Goal: Task Accomplishment & Management: Manage account settings

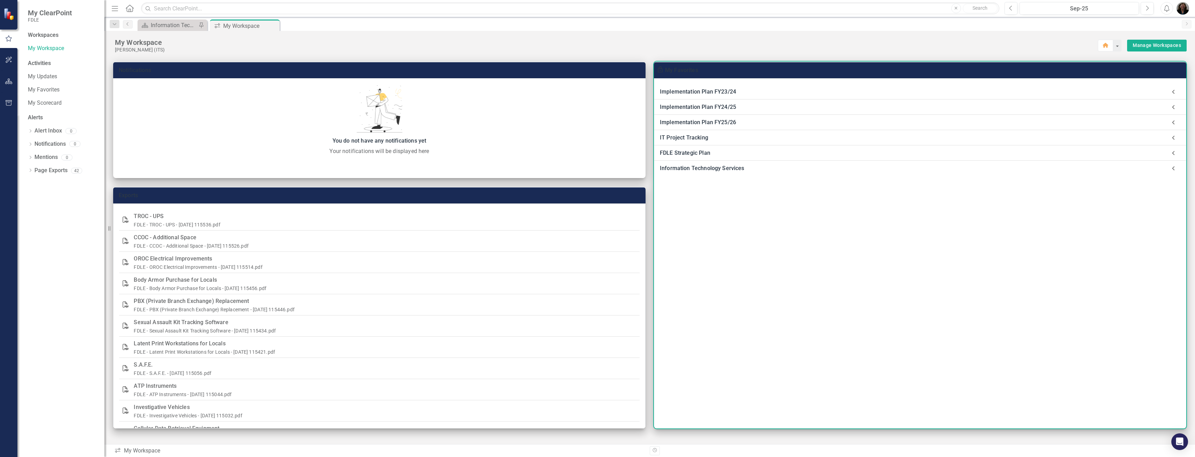
click at [703, 170] on div "Information Technology Services" at bounding box center [913, 169] width 507 height 10
click at [751, 187] on link "Information Technology Services Landing Page" at bounding box center [736, 187] width 121 height 7
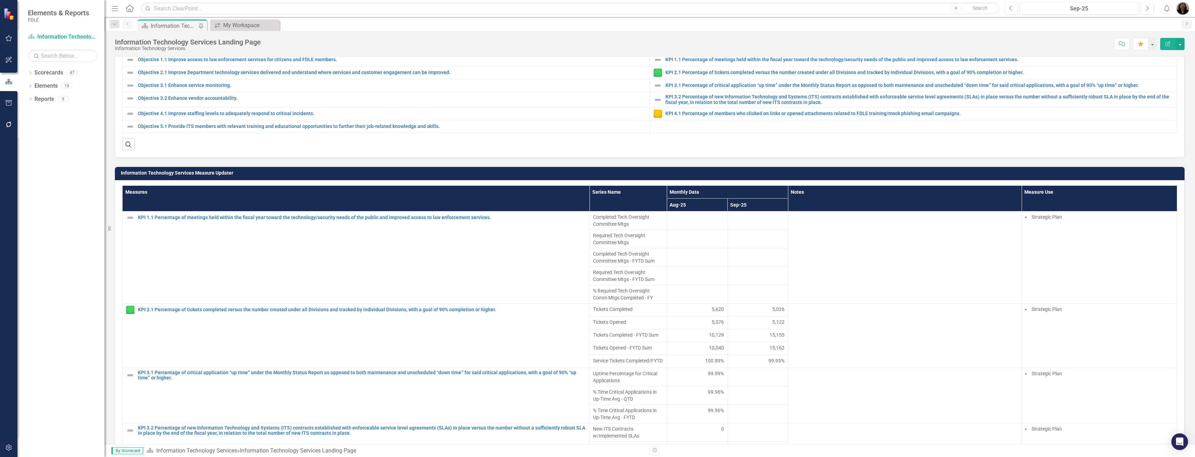
scroll to position [279, 0]
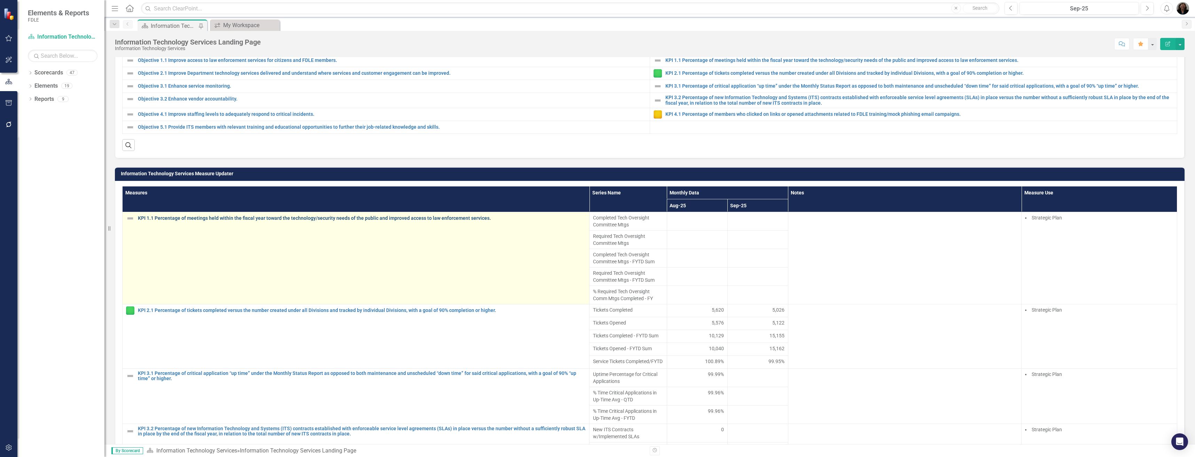
click at [268, 218] on link "KPI 1.1 Percentage of meetings held within the fiscal year toward the technolog…" at bounding box center [362, 218] width 448 height 5
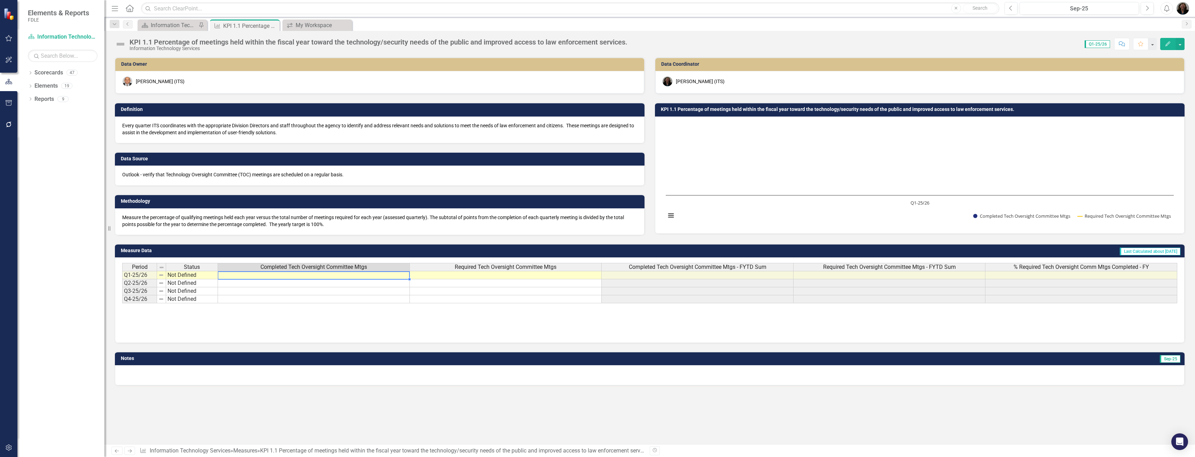
click at [313, 276] on td at bounding box center [314, 275] width 192 height 8
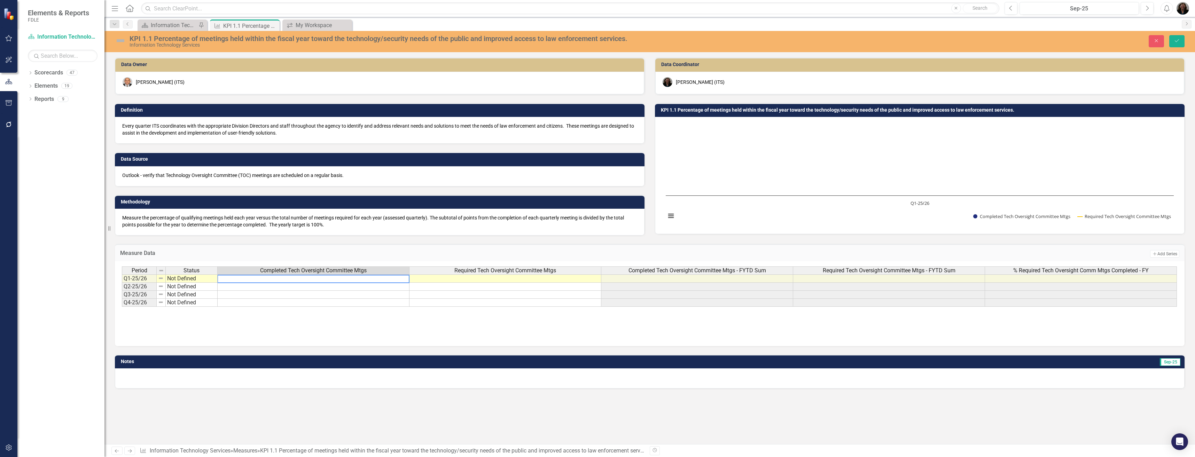
click at [314, 279] on textarea at bounding box center [313, 279] width 192 height 8
type textarea "8"
click at [486, 279] on td at bounding box center [505, 279] width 192 height 8
type textarea "8"
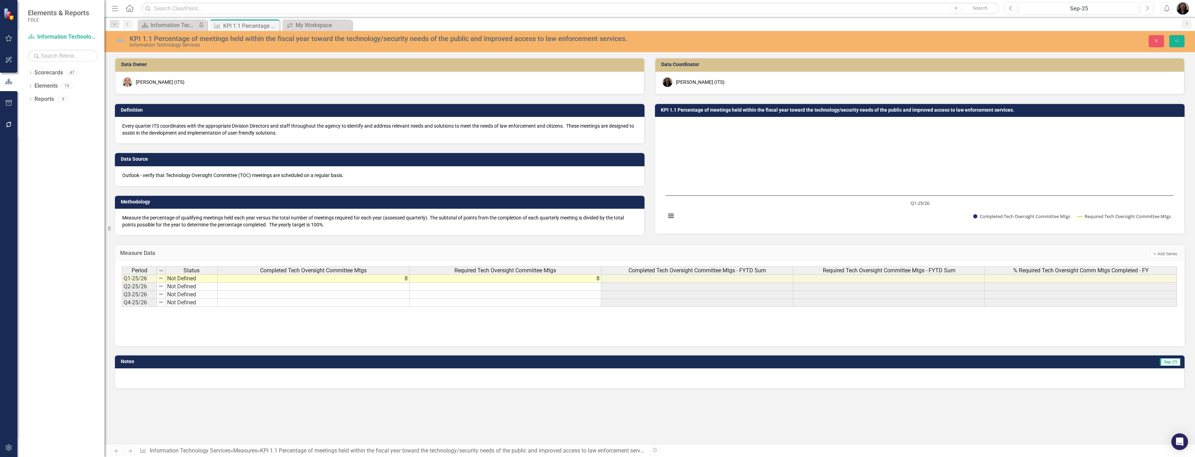
click at [121, 39] on img at bounding box center [120, 40] width 11 height 11
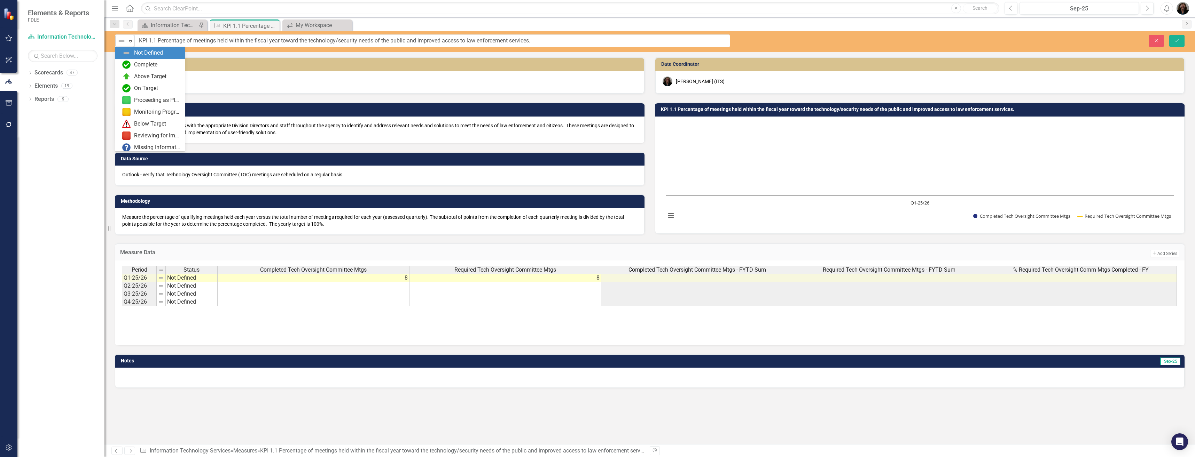
click at [128, 41] on icon "Expand" at bounding box center [130, 41] width 7 height 6
click at [144, 89] on div "On Target" at bounding box center [146, 89] width 24 height 8
click at [1181, 38] on button "Save" at bounding box center [1176, 41] width 15 height 12
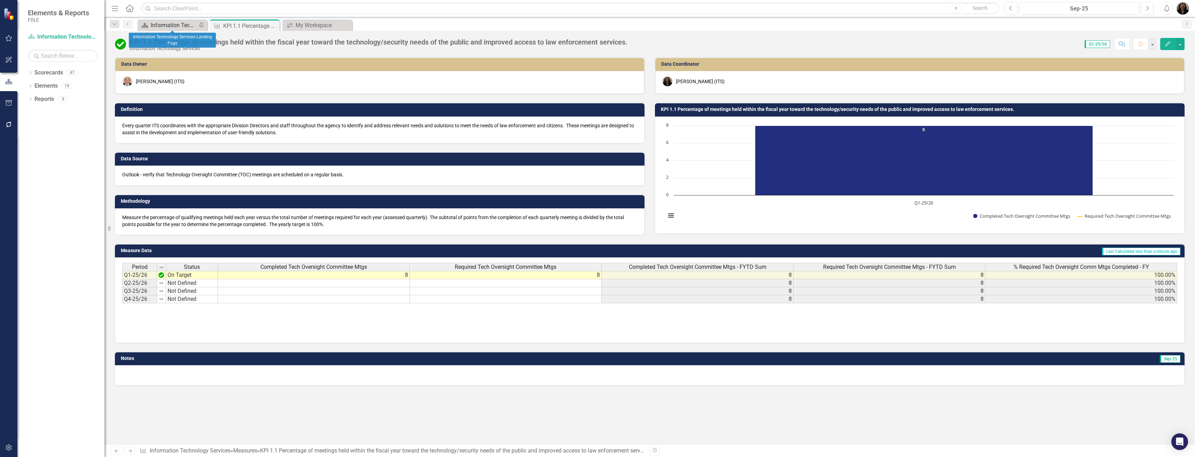
click at [175, 23] on div "Information Technology Services Landing Page" at bounding box center [174, 25] width 46 height 9
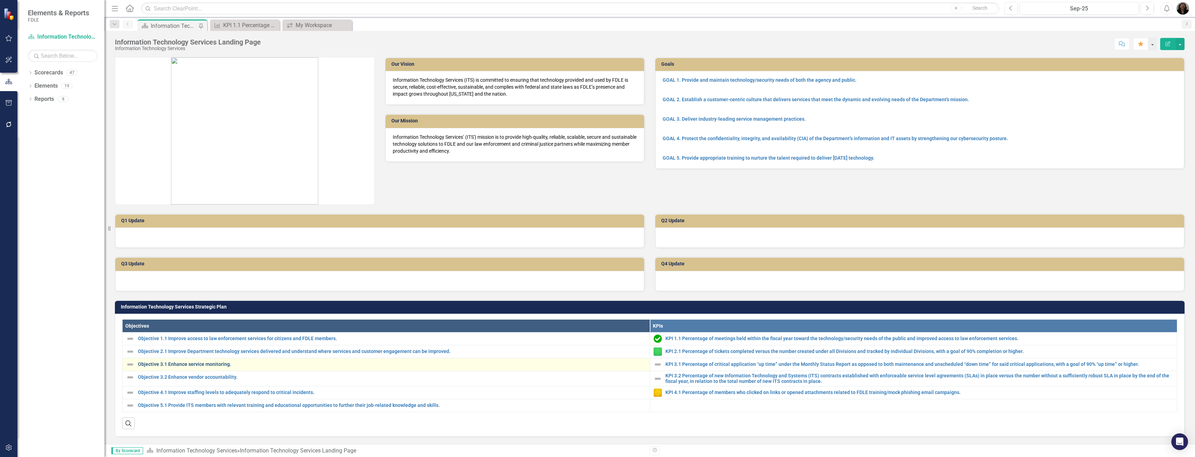
click at [201, 365] on link "Objective 3.1 Enhance service monitoring." at bounding box center [392, 364] width 508 height 5
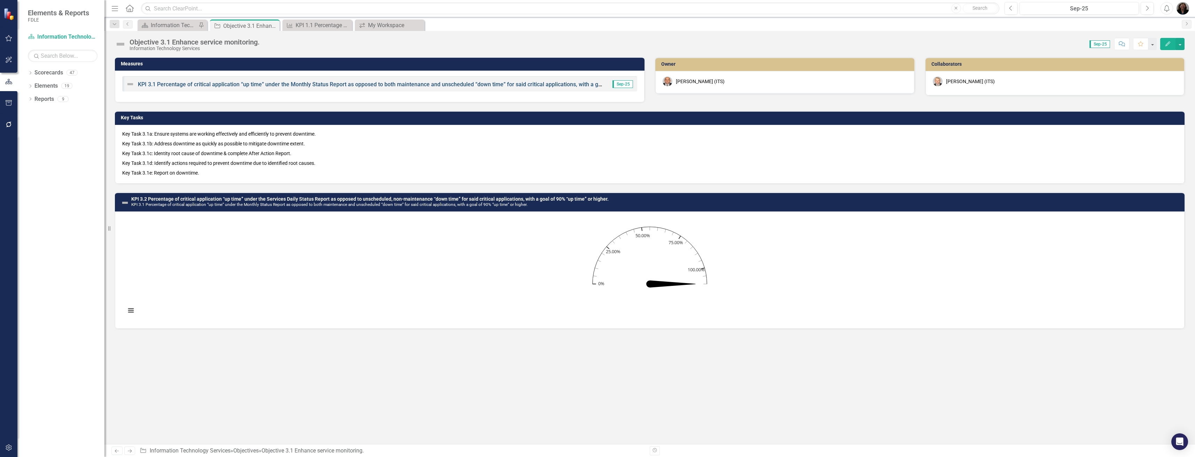
click at [223, 85] on link "KPI 3.1 Percentage of critical application “up time” under the Monthly Status R…" at bounding box center [406, 84] width 536 height 7
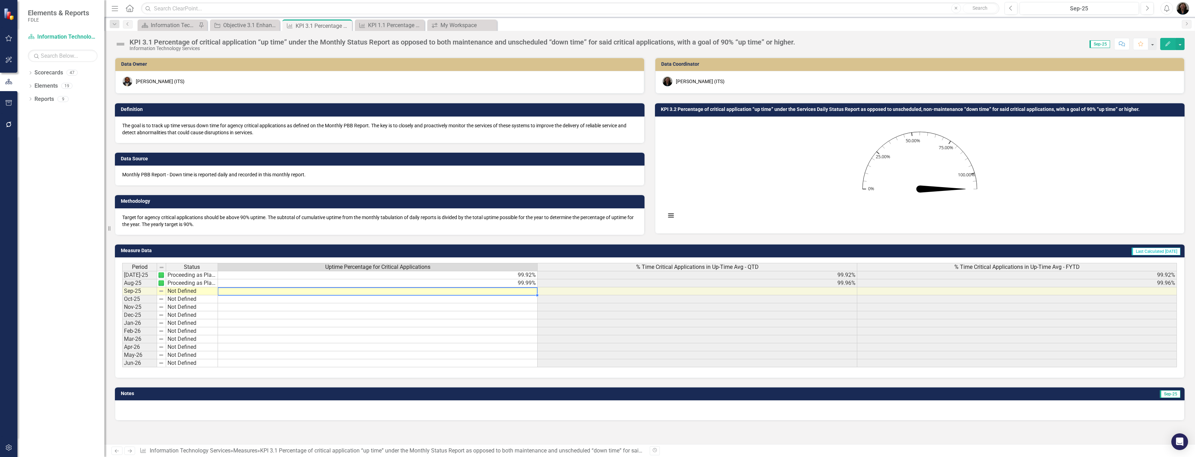
click at [523, 292] on td at bounding box center [378, 292] width 320 height 8
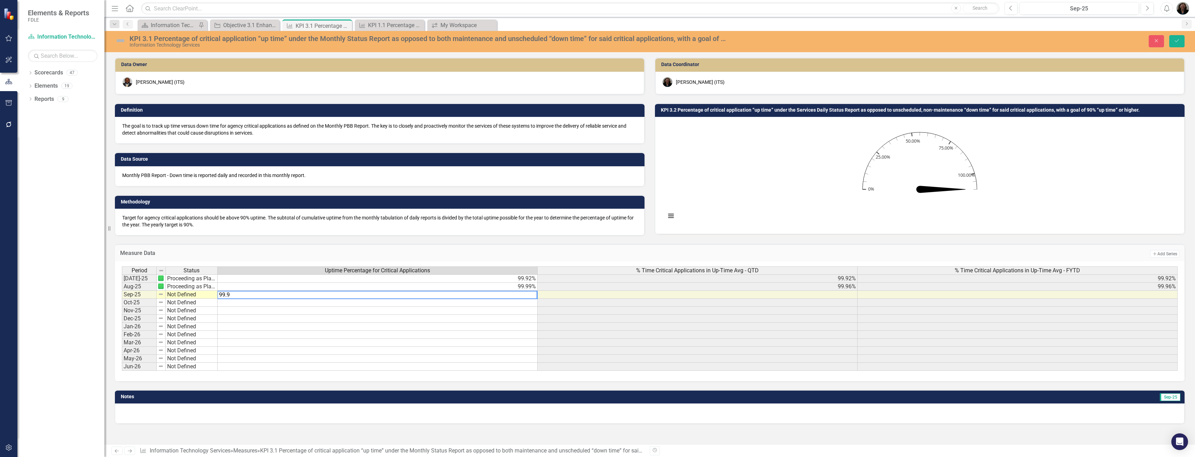
type textarea "99.96"
click at [115, 40] on img at bounding box center [120, 40] width 11 height 11
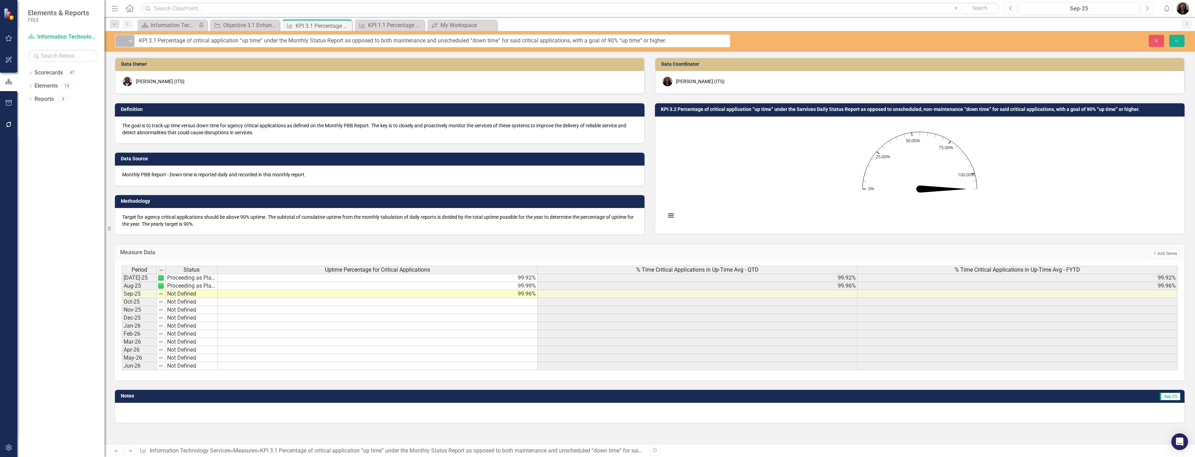
click at [129, 42] on icon "Expand" at bounding box center [130, 41] width 7 height 6
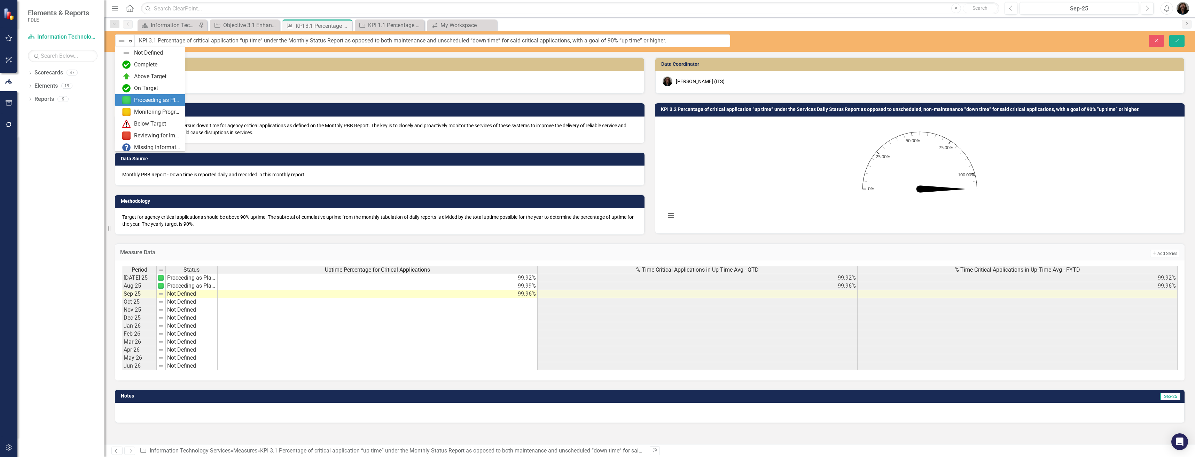
click at [136, 97] on div "Proceeding as Planned" at bounding box center [157, 100] width 47 height 8
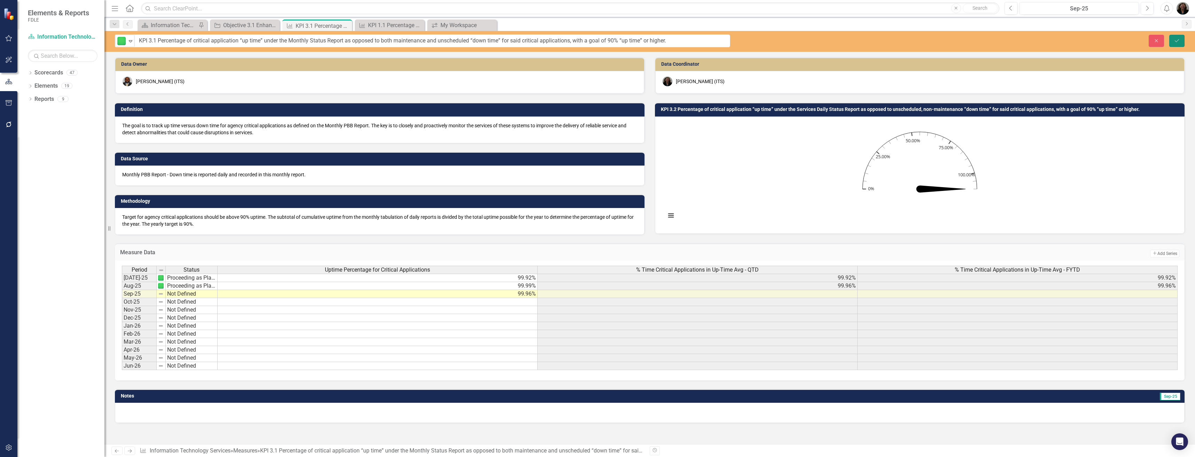
click at [1181, 42] on button "Save" at bounding box center [1176, 41] width 15 height 12
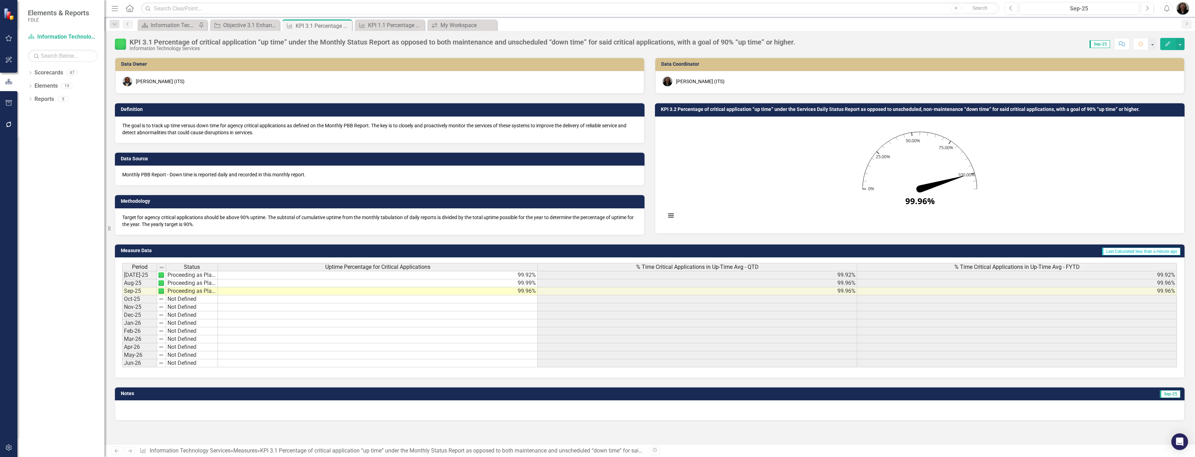
click at [118, 42] on img at bounding box center [120, 44] width 11 height 11
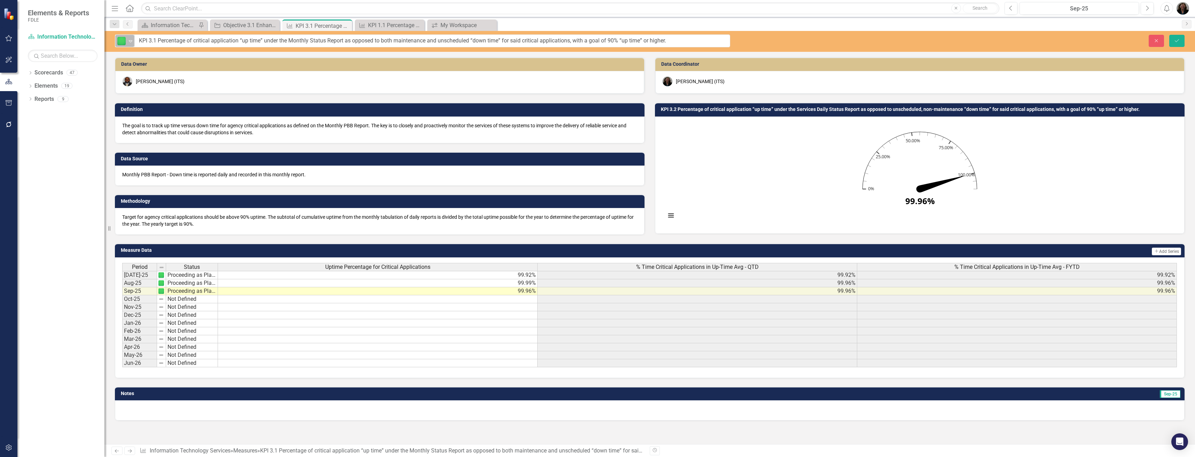
click at [133, 43] on icon "Expand" at bounding box center [130, 41] width 7 height 6
click at [143, 60] on div "Above Target" at bounding box center [150, 63] width 32 height 8
click at [1180, 38] on button "Save" at bounding box center [1176, 41] width 15 height 12
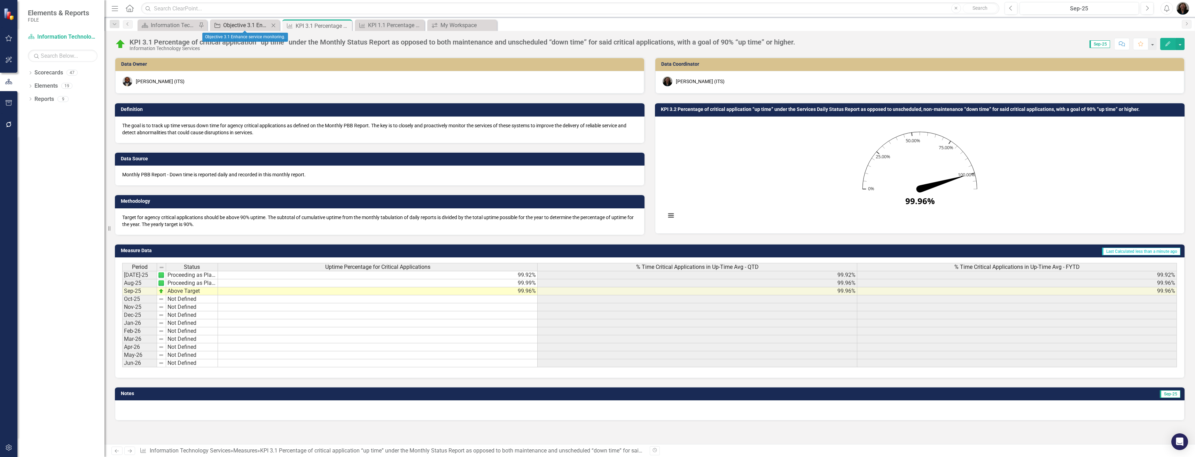
click at [236, 22] on div "Objective 3.1 Enhance service monitoring." at bounding box center [246, 25] width 46 height 9
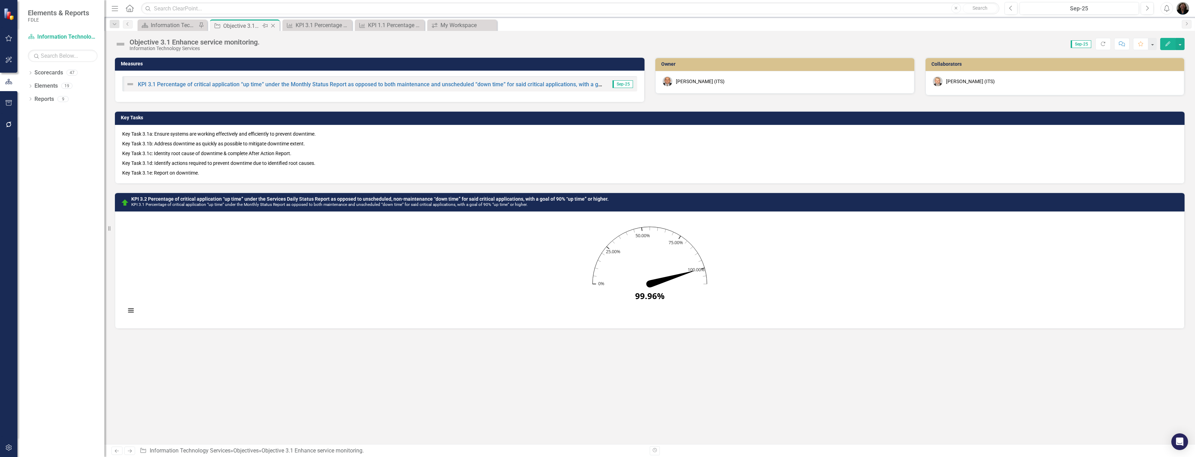
click at [276, 24] on icon "Close" at bounding box center [272, 26] width 7 height 6
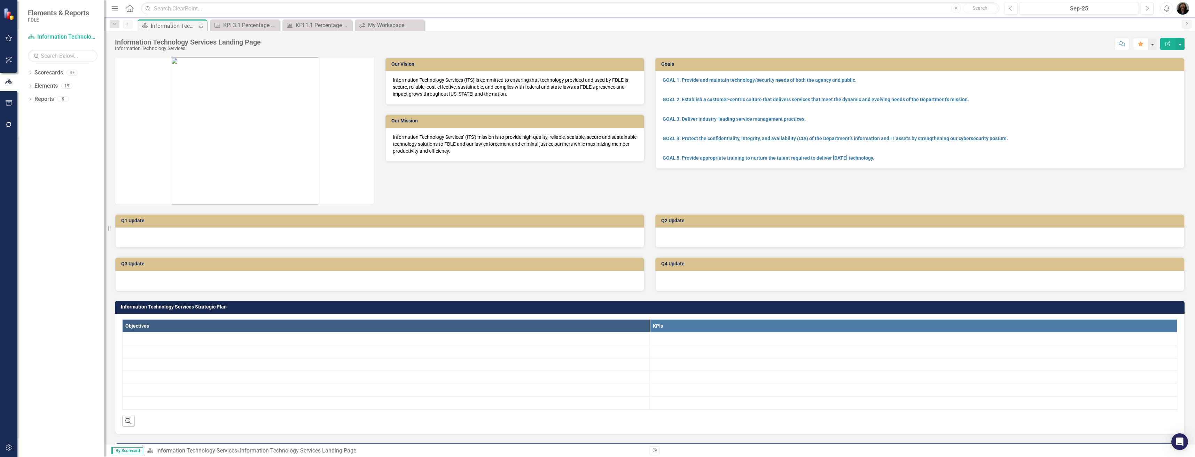
click at [170, 26] on div "Information Technology Services Landing Page" at bounding box center [174, 26] width 46 height 9
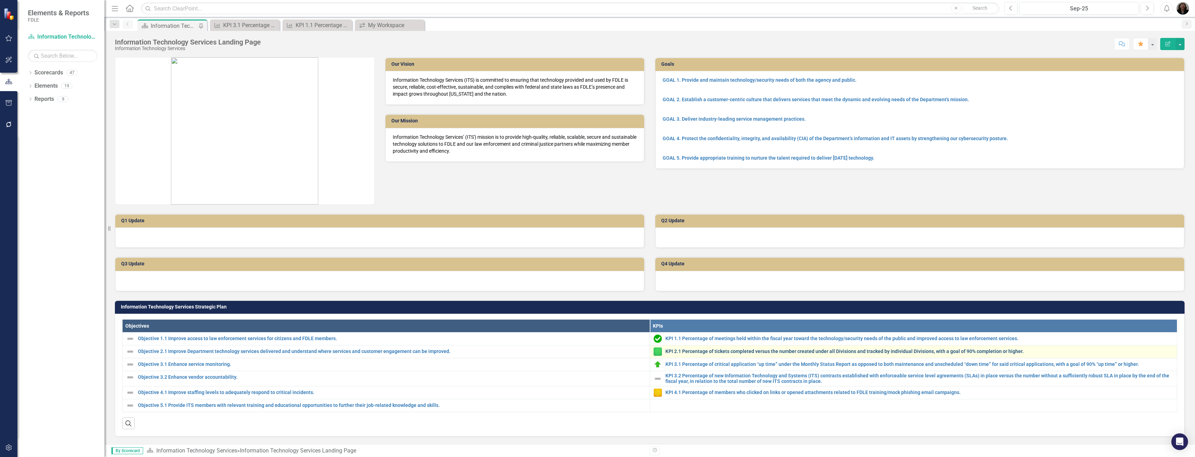
click at [689, 352] on link "KPI 2.1 Percentage of tickets completed versus the number created under all Div…" at bounding box center [919, 351] width 508 height 5
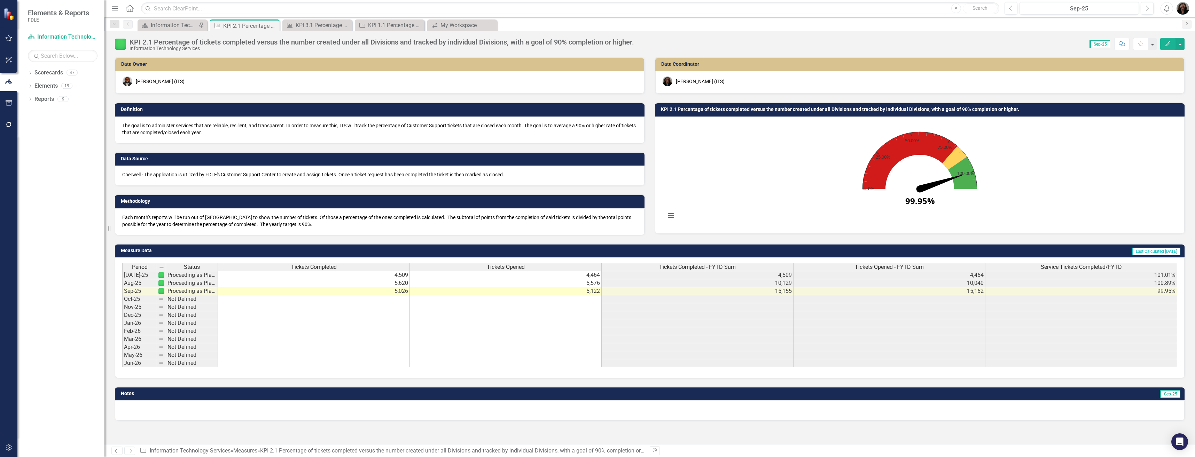
click at [123, 45] on img at bounding box center [120, 44] width 11 height 11
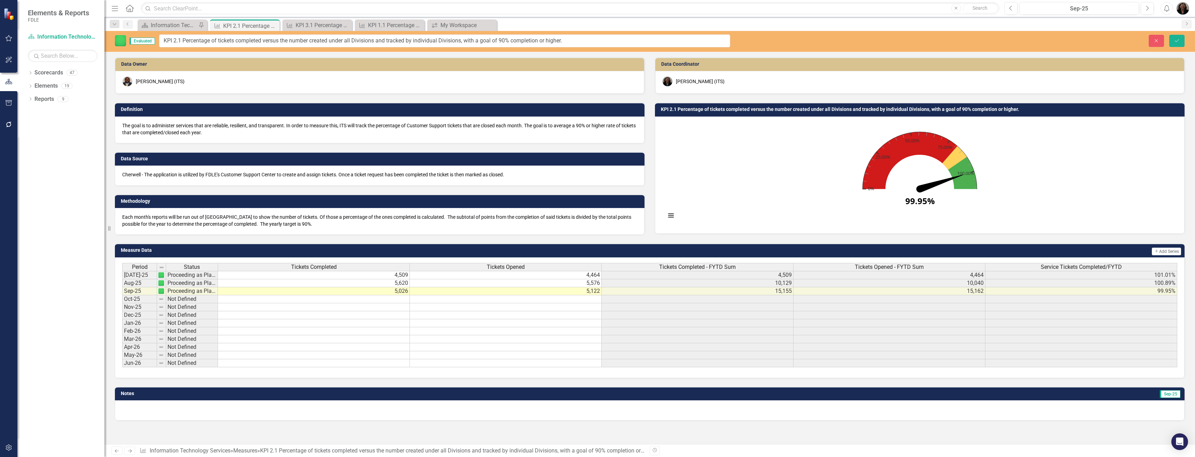
click at [122, 43] on img at bounding box center [120, 40] width 11 height 11
click at [176, 20] on div "Dropdown Search Scorecard Information Technology Services Landing Page Pin Meas…" at bounding box center [649, 24] width 1090 height 14
click at [175, 25] on div "Information Technology Services Landing Page" at bounding box center [174, 25] width 46 height 9
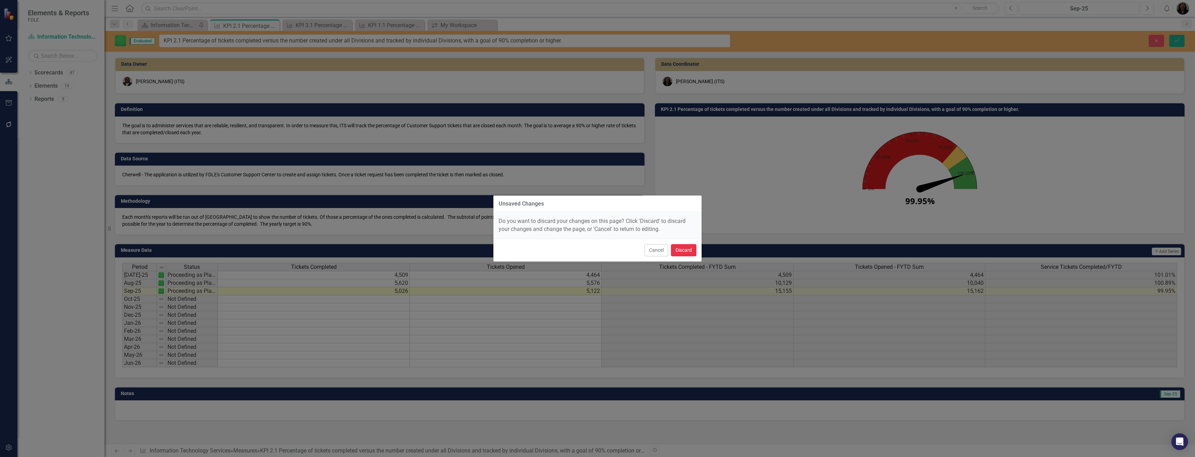
click at [687, 251] on button "Discard" at bounding box center [683, 250] width 25 height 12
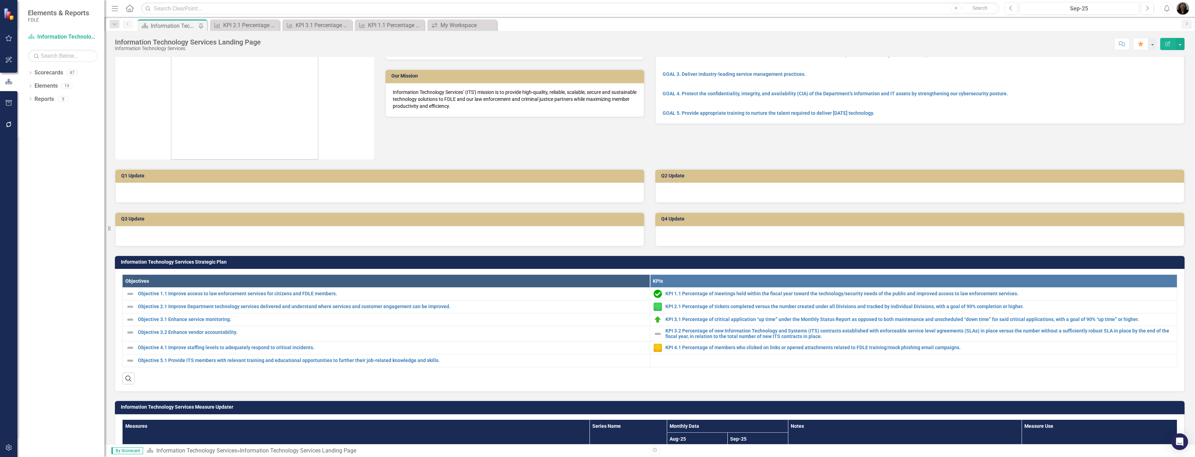
scroll to position [104, 0]
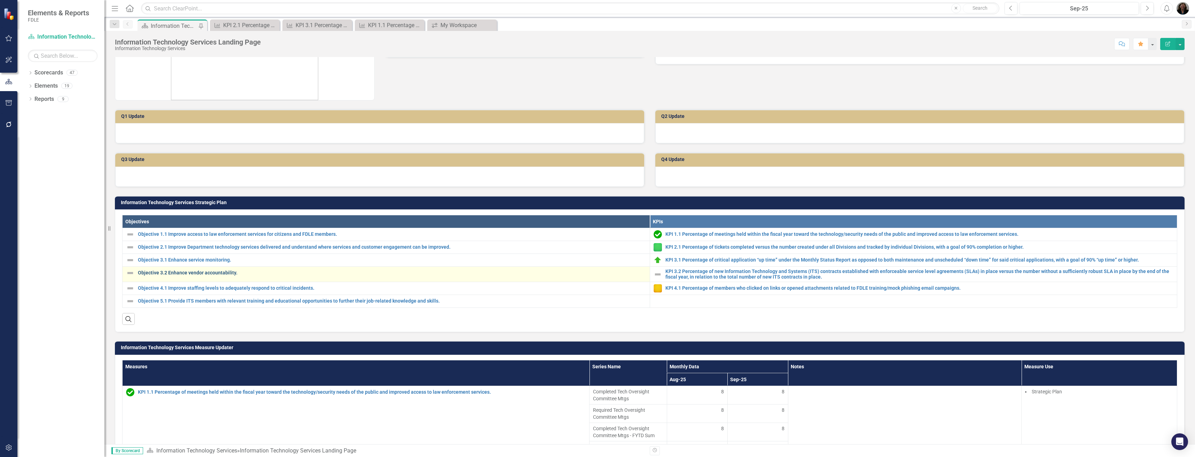
click at [216, 273] on link "Objective 3.2 Enhance vendor accountability." at bounding box center [392, 273] width 508 height 5
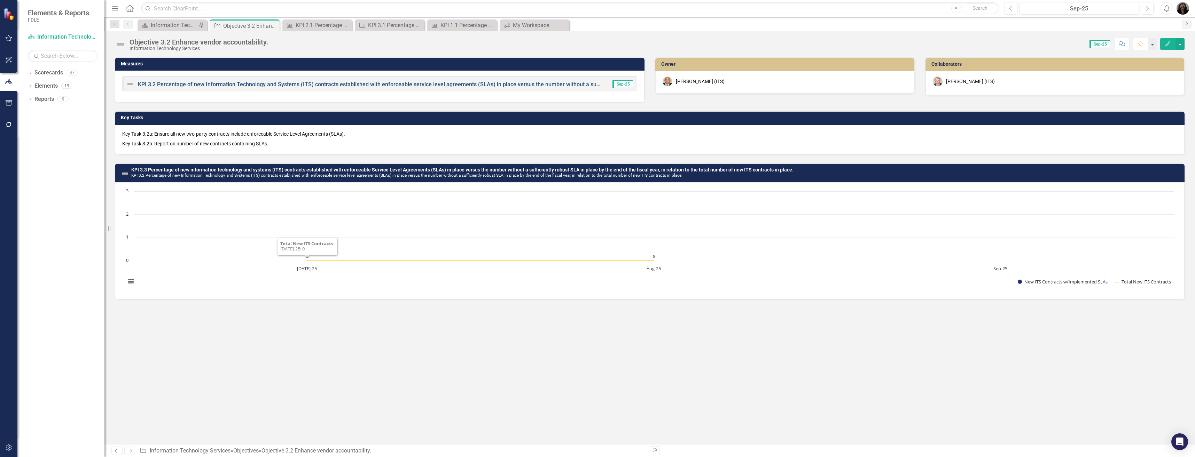
click at [306, 83] on link "KPI 3.2 Percentage of new Information Technology and Systems (ITS) contracts es…" at bounding box center [514, 84] width 753 height 7
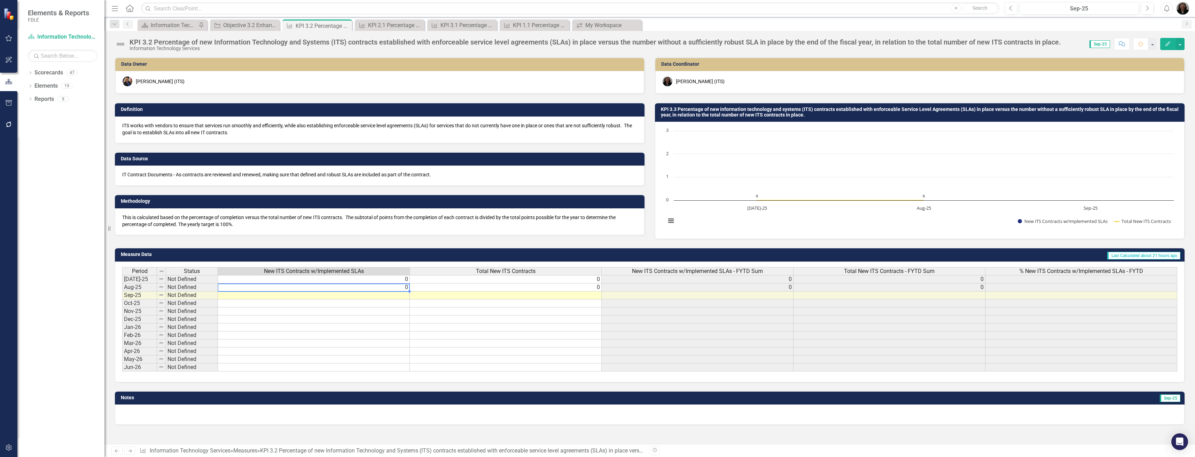
click at [403, 287] on td "0" at bounding box center [314, 288] width 192 height 8
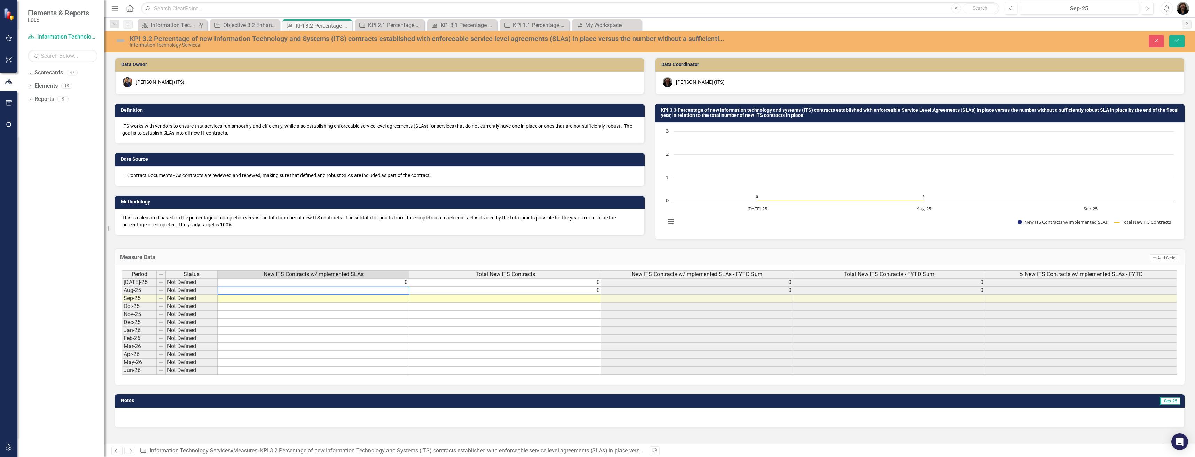
type textarea "0"
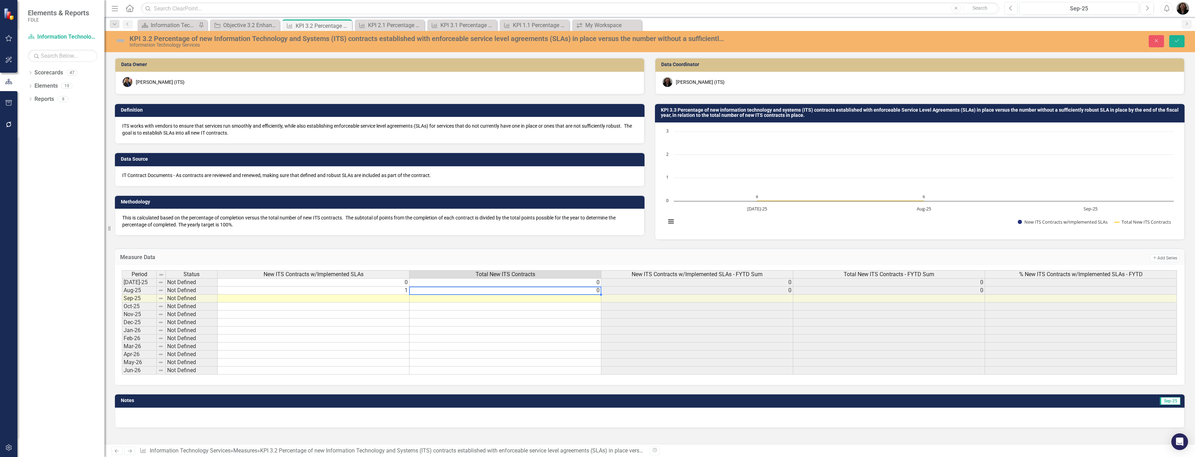
click at [570, 291] on td "0" at bounding box center [505, 291] width 192 height 8
type textarea "0"
type textarea "1"
click at [324, 294] on td "1" at bounding box center [314, 291] width 192 height 8
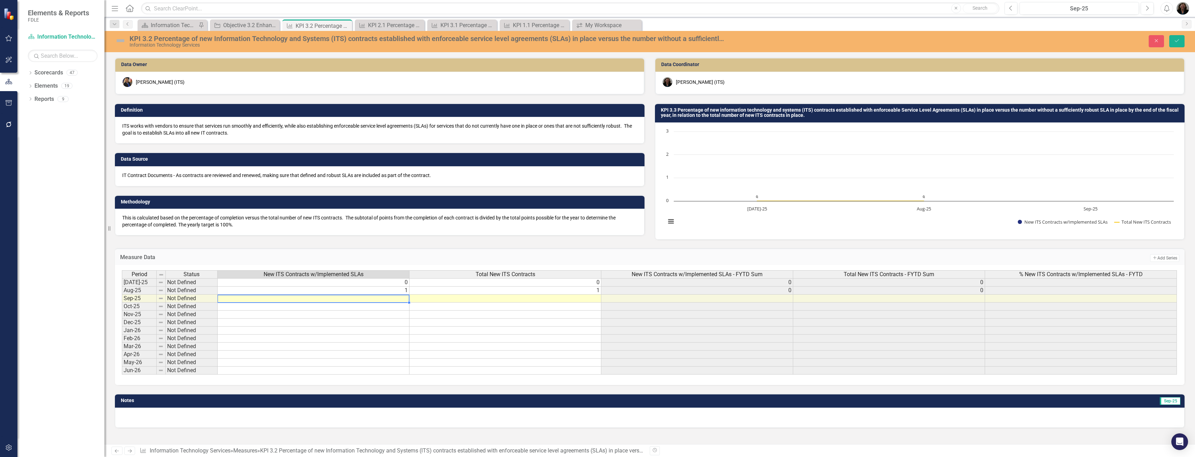
click at [349, 299] on td at bounding box center [314, 299] width 192 height 8
click at [362, 299] on td at bounding box center [314, 299] width 192 height 8
type textarea "0"
click at [453, 301] on td at bounding box center [505, 299] width 192 height 8
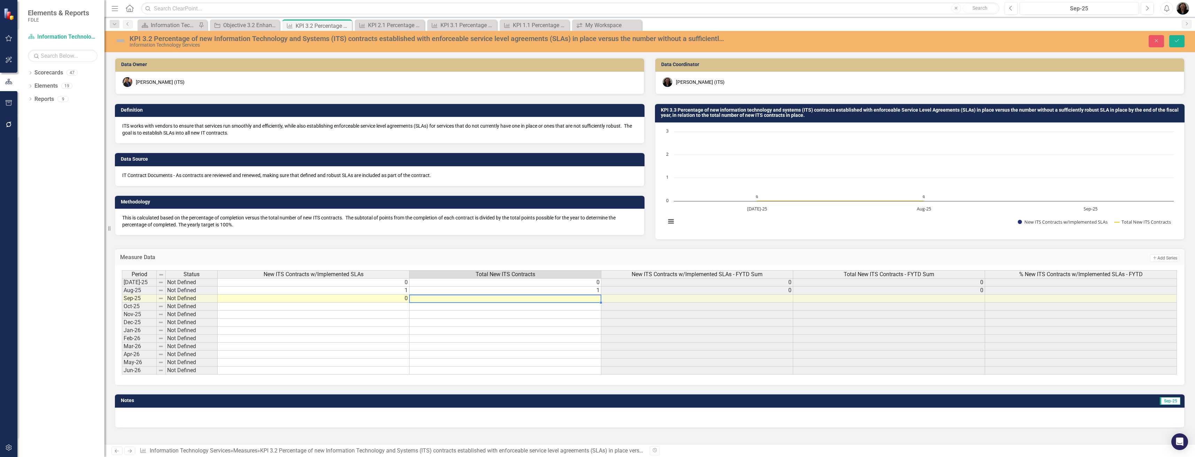
click at [453, 301] on td at bounding box center [505, 299] width 192 height 8
type textarea "0"
click at [579, 397] on td "Sep-25" at bounding box center [854, 402] width 653 height 10
click at [122, 38] on img at bounding box center [120, 40] width 11 height 11
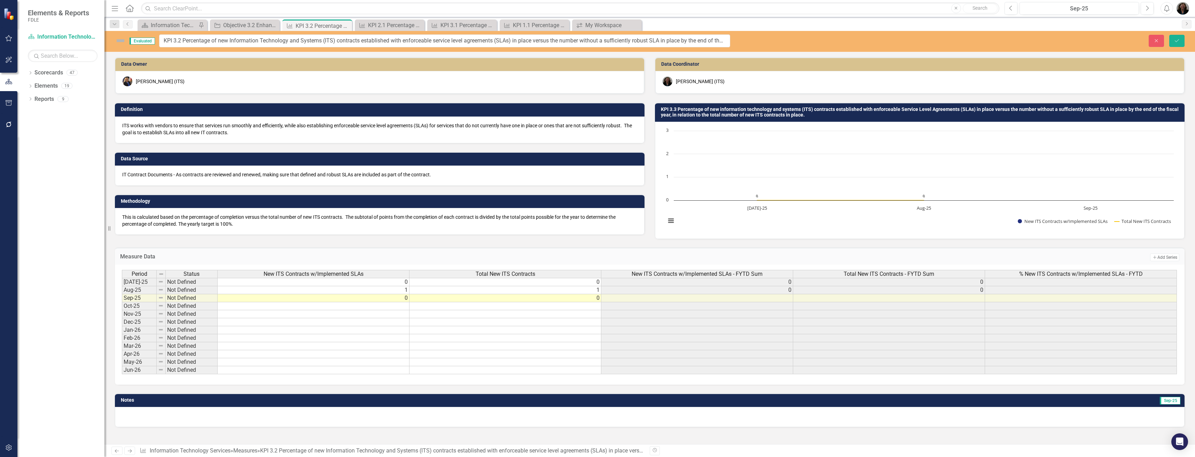
click at [123, 41] on img at bounding box center [120, 40] width 11 height 11
click at [116, 41] on img at bounding box center [120, 40] width 11 height 11
click at [1182, 40] on button "Save" at bounding box center [1176, 41] width 15 height 12
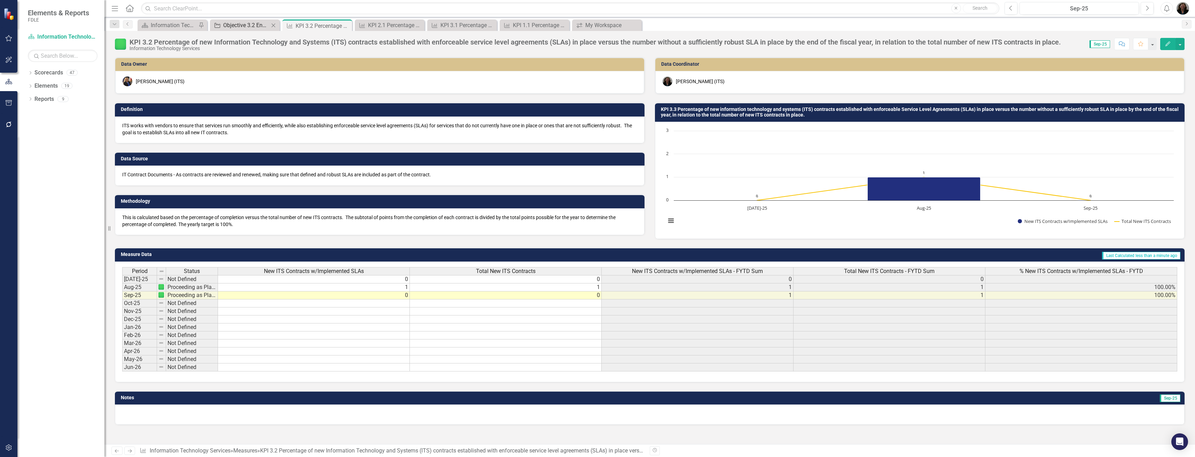
click at [249, 24] on div "Objective 3.2 Enhance vendor accountability." at bounding box center [246, 25] width 46 height 9
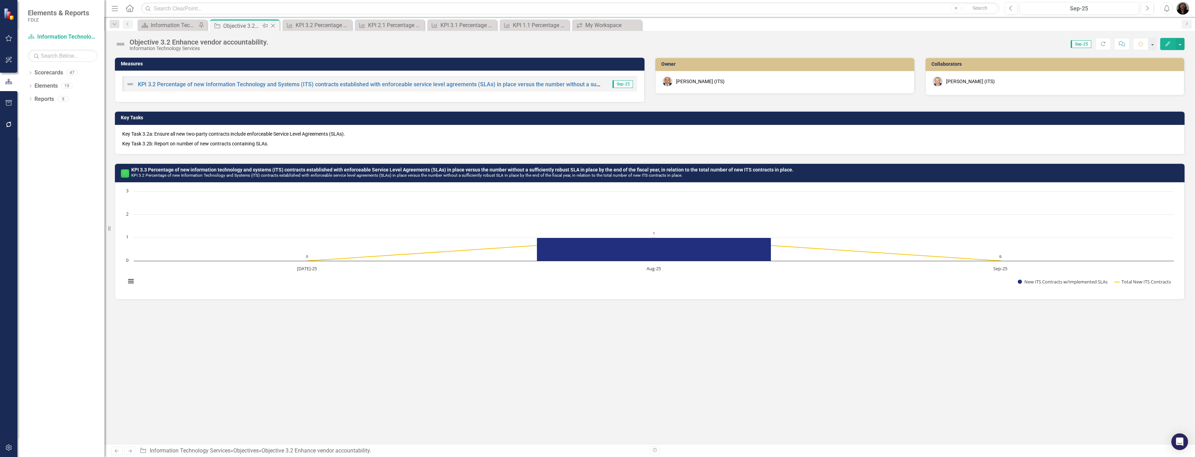
click at [274, 25] on icon "Close" at bounding box center [272, 26] width 7 height 6
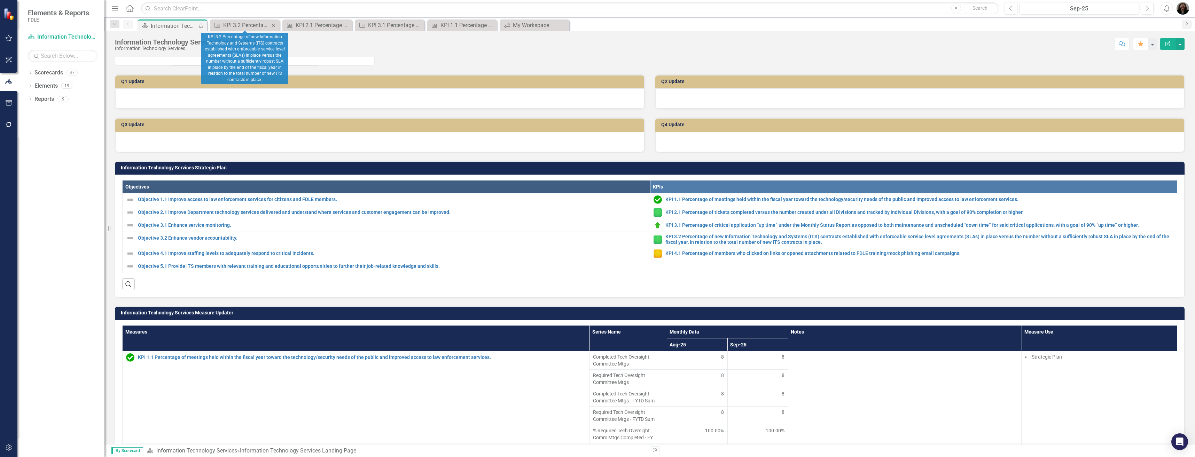
click at [273, 25] on icon at bounding box center [274, 25] width 4 height 4
click at [0, 0] on icon at bounding box center [0, 0] width 0 height 0
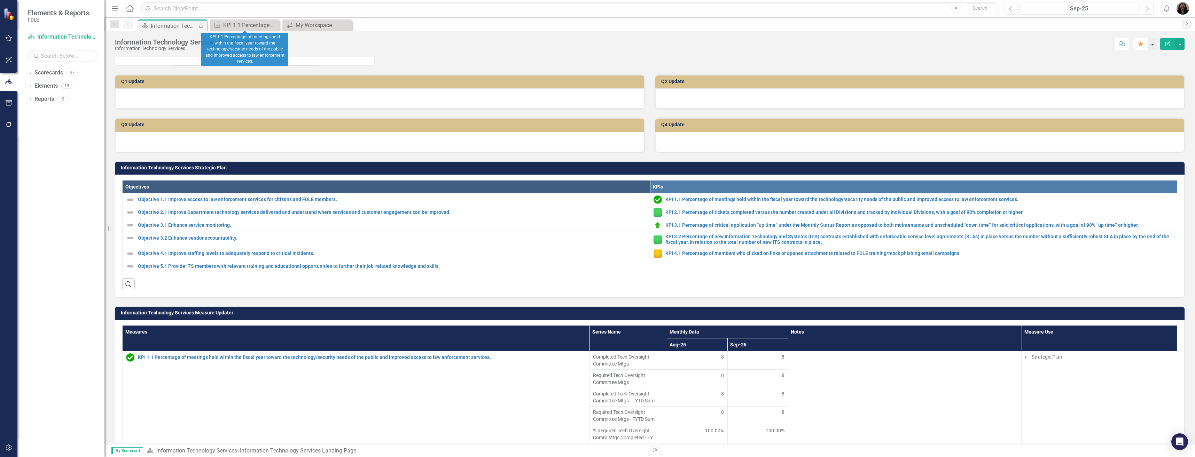
click at [0, 0] on icon at bounding box center [0, 0] width 0 height 0
click at [234, 21] on div "My Workspace" at bounding box center [246, 25] width 46 height 9
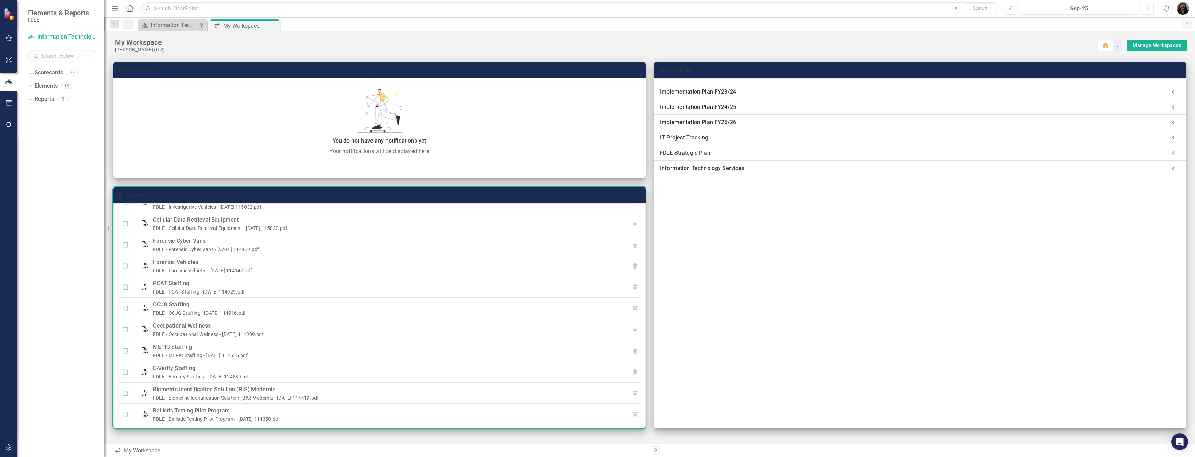
scroll to position [211, 0]
click at [226, 394] on link "FDLE - Biometric Identification Solution (BIS) Moderniz - [DATE] 114419.pdf" at bounding box center [236, 396] width 166 height 6
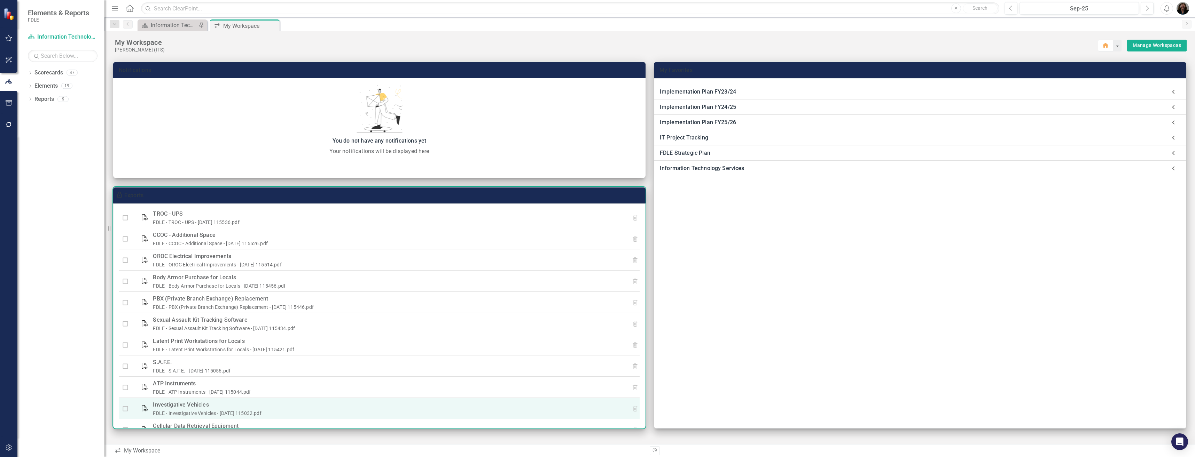
scroll to position [0, 0]
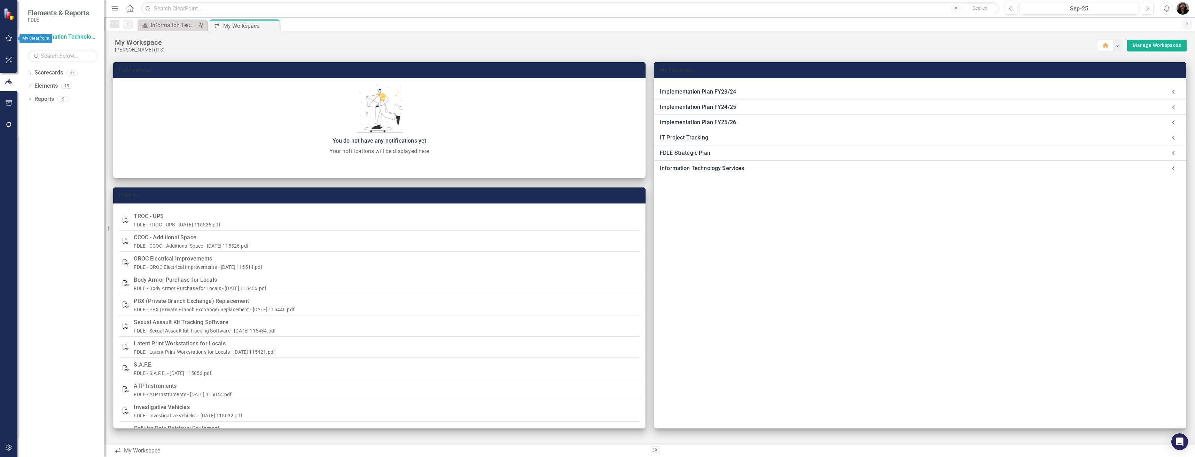
click at [7, 40] on icon "button" at bounding box center [9, 38] width 7 height 6
click at [47, 102] on link "My Scorecard" at bounding box center [63, 103] width 70 height 8
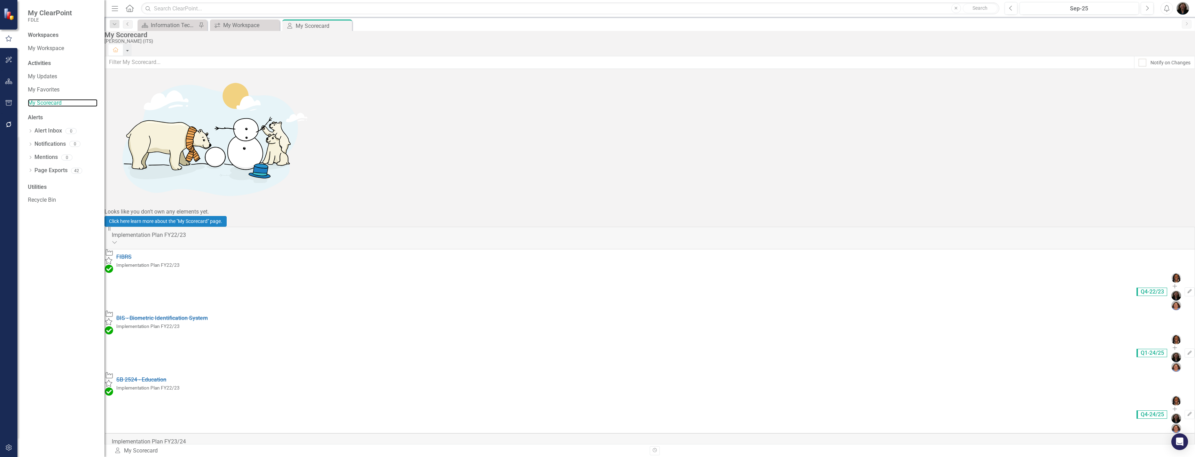
scroll to position [487, 0]
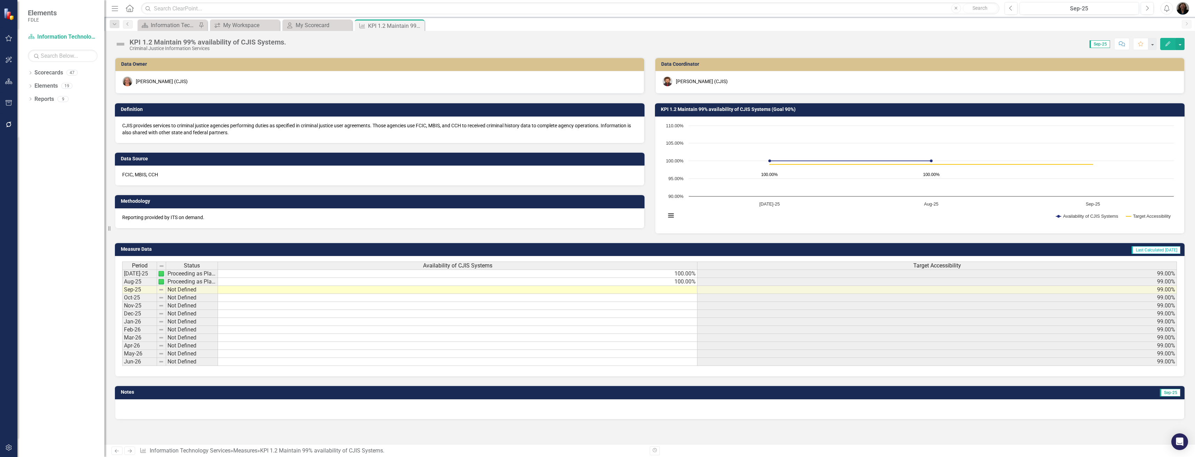
click at [692, 293] on td at bounding box center [457, 290] width 479 height 8
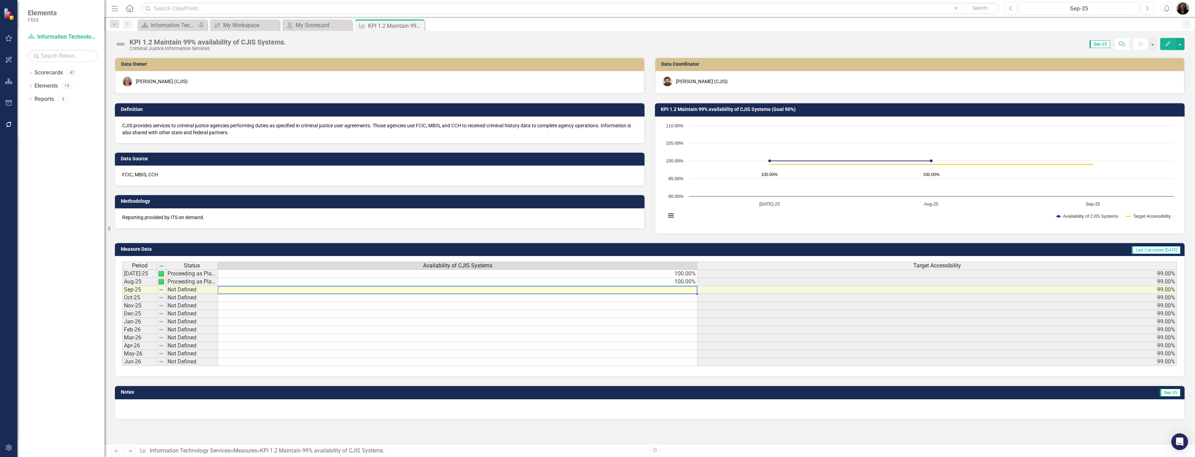
click at [687, 291] on td at bounding box center [457, 290] width 479 height 8
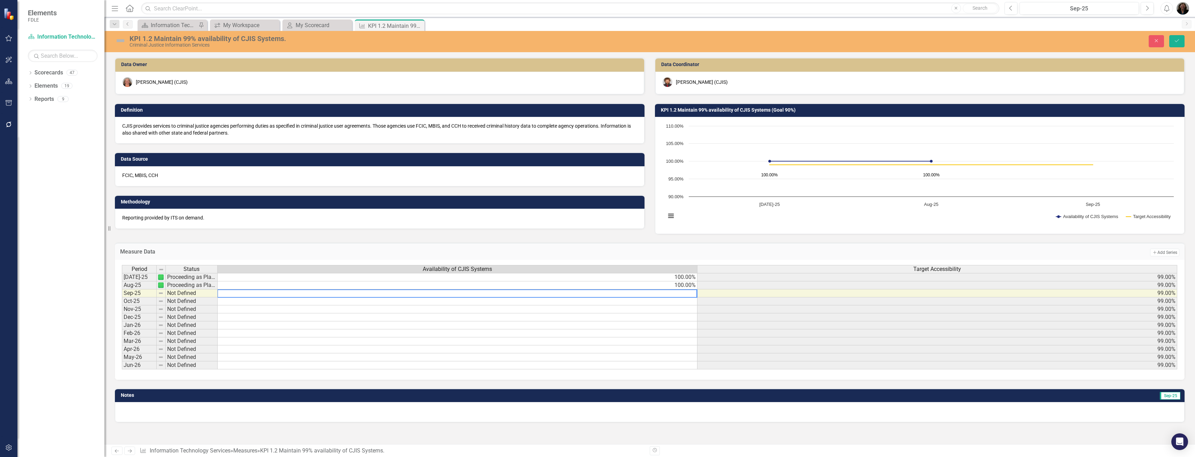
click at [684, 293] on textarea at bounding box center [457, 294] width 480 height 8
type textarea "99.47"
click at [120, 43] on img at bounding box center [120, 40] width 11 height 11
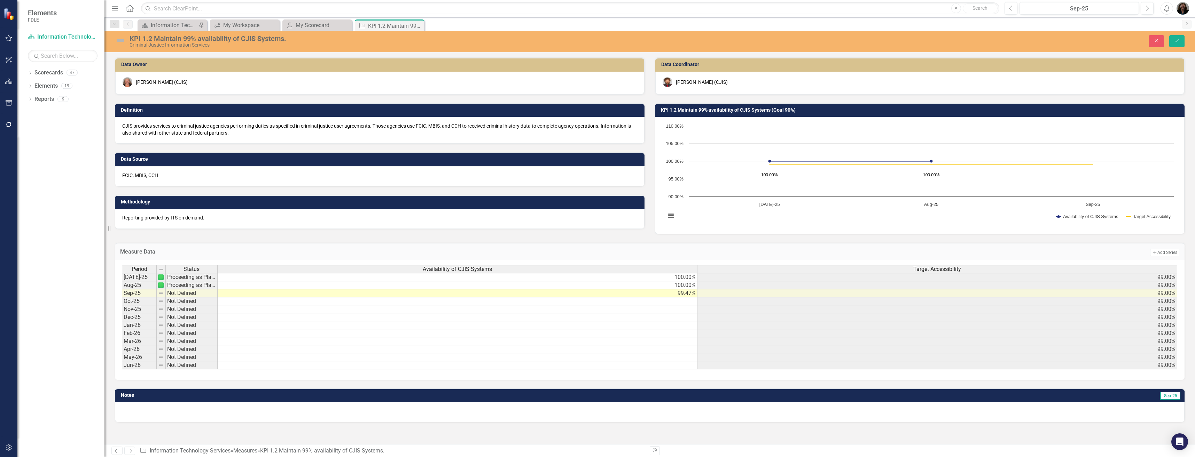
click at [120, 43] on img at bounding box center [120, 40] width 11 height 11
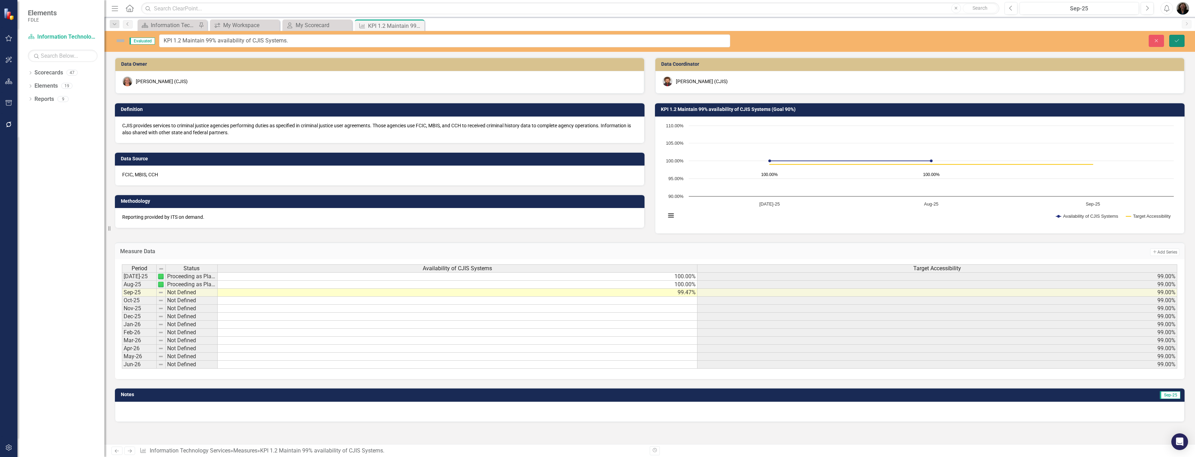
click at [1176, 42] on icon "Save" at bounding box center [1177, 40] width 6 height 5
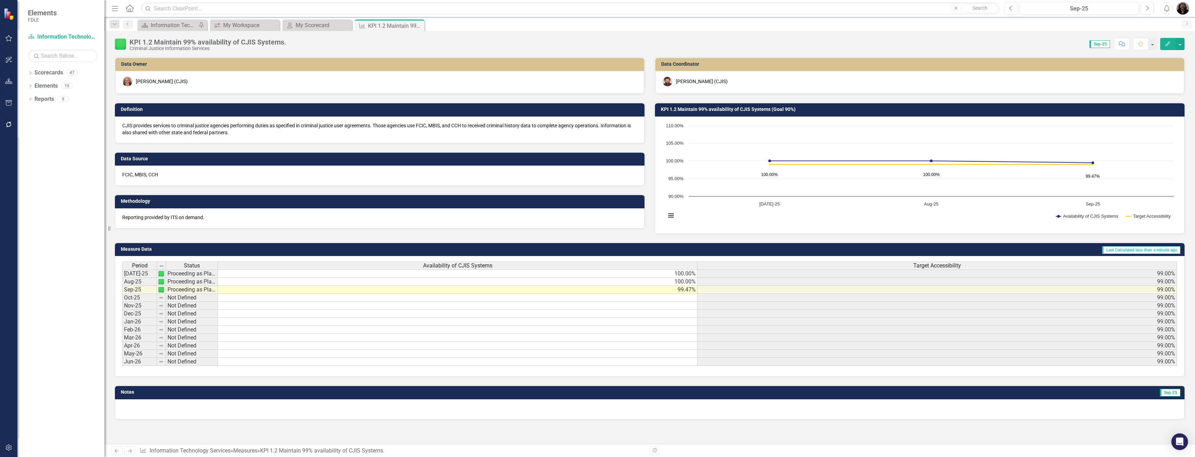
click at [687, 284] on td "100.00%" at bounding box center [457, 282] width 479 height 8
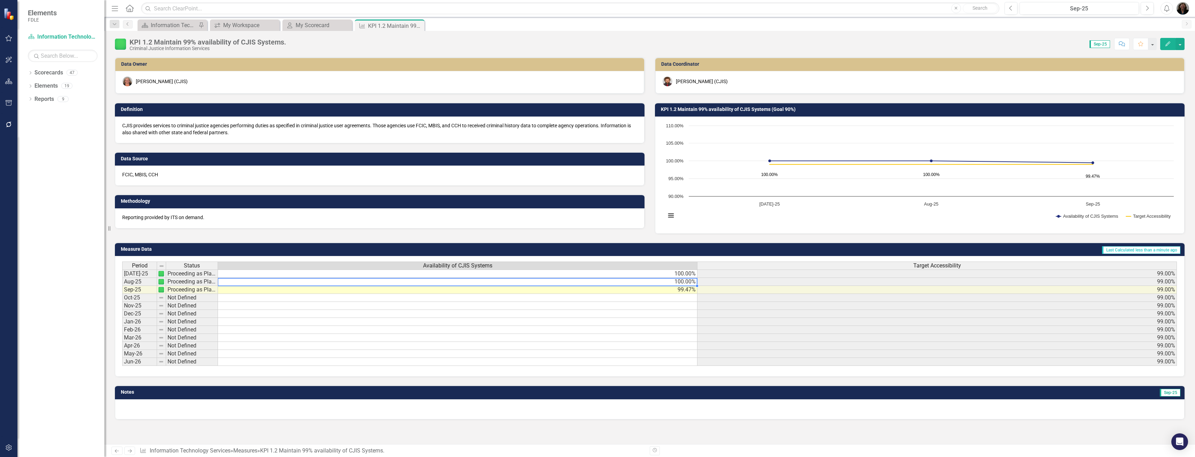
click at [687, 283] on td "100.00%" at bounding box center [457, 282] width 479 height 8
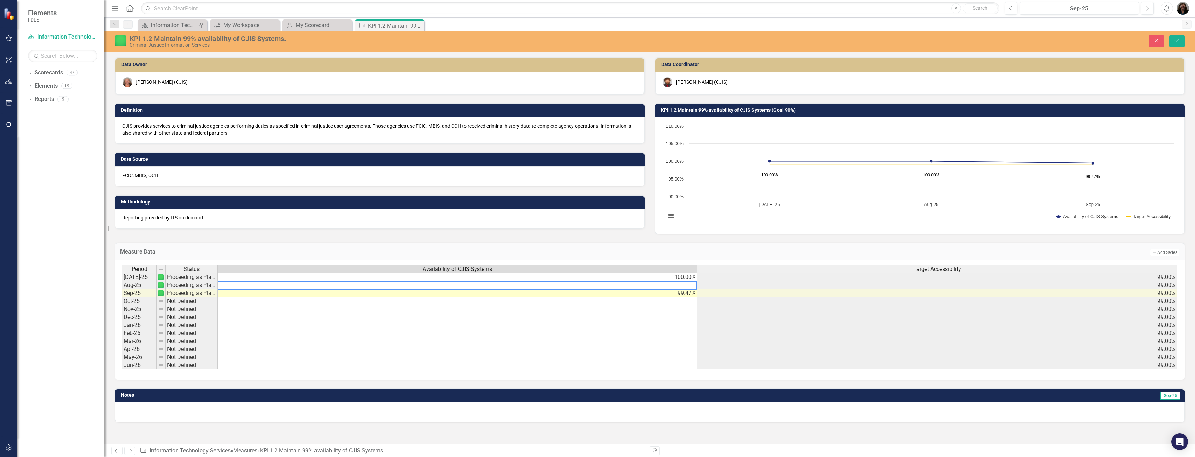
click at [683, 285] on textarea at bounding box center [457, 286] width 480 height 8
click at [687, 283] on td "10,099.89%" at bounding box center [458, 286] width 480 height 8
click at [685, 285] on td "10,099.89%" at bounding box center [458, 286] width 480 height 8
click at [685, 285] on textarea "99.47" at bounding box center [457, 286] width 480 height 8
click at [696, 283] on td "99.89%" at bounding box center [458, 286] width 480 height 8
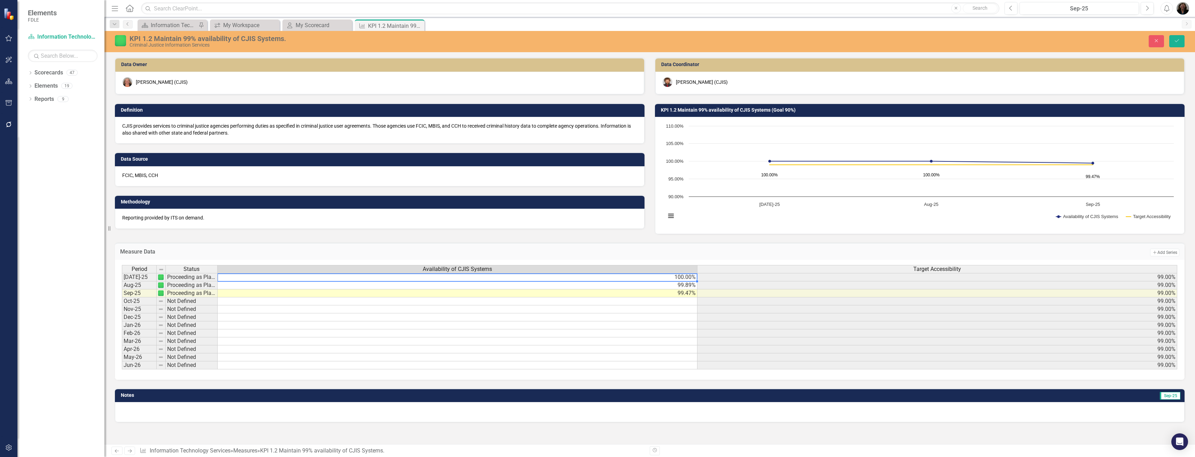
click at [683, 277] on td "100.00%" at bounding box center [458, 277] width 480 height 8
click at [683, 277] on textarea "99.47" at bounding box center [457, 278] width 480 height 8
drag, startPoint x: 249, startPoint y: 279, endPoint x: 157, endPoint y: 269, distance: 93.2
click at [157, 269] on div "Period Status Availability of CJIS Systems Target Accessibility [DATE]-25 Proce…" at bounding box center [650, 317] width 1056 height 105
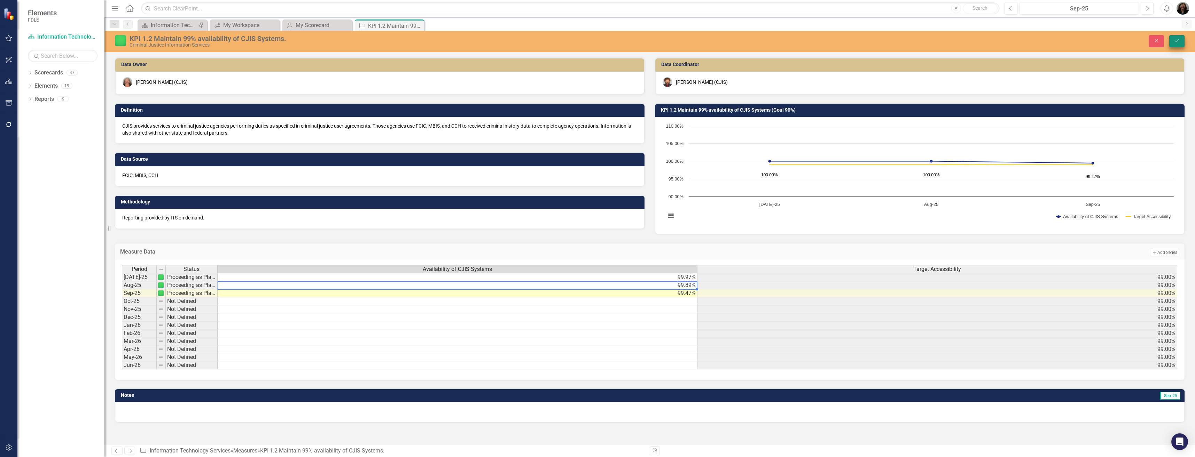
type textarea "99.89"
click at [1180, 40] on button "Save" at bounding box center [1176, 41] width 15 height 12
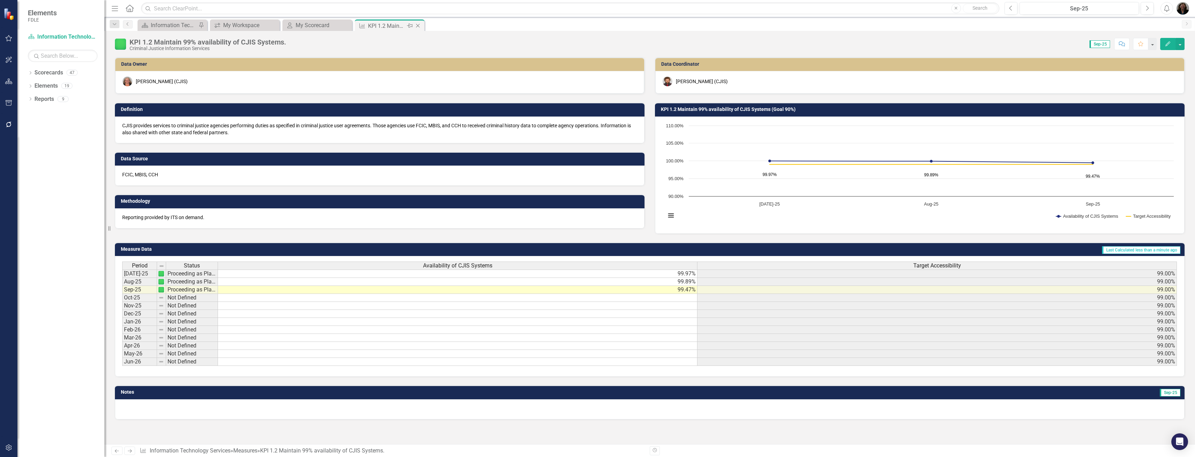
click at [421, 26] on icon "Close" at bounding box center [417, 26] width 7 height 6
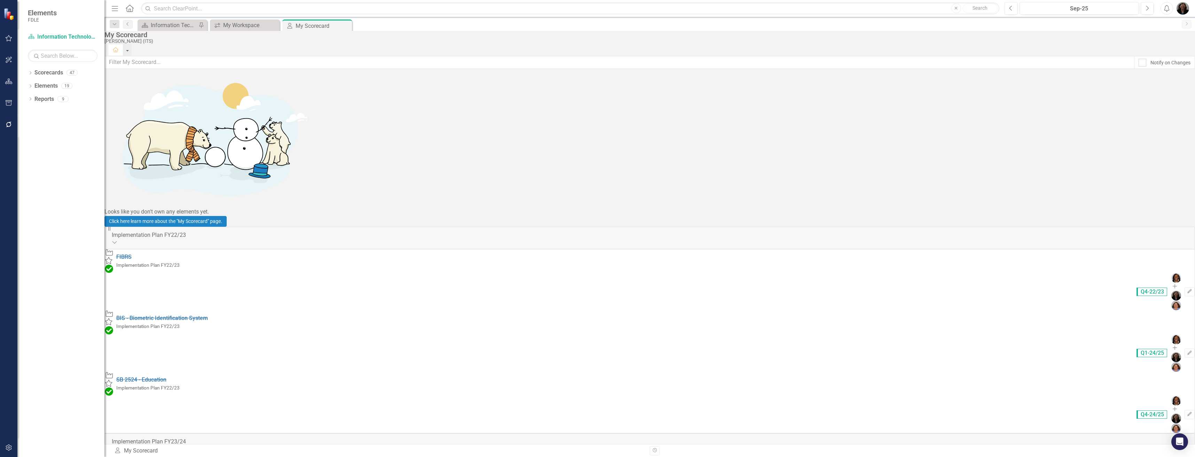
scroll to position [584, 0]
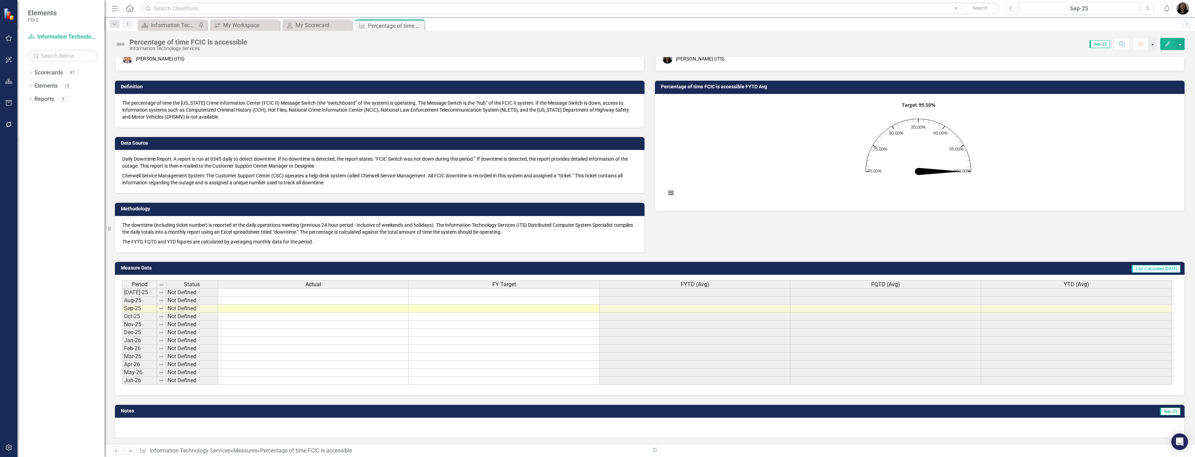
scroll to position [35, 0]
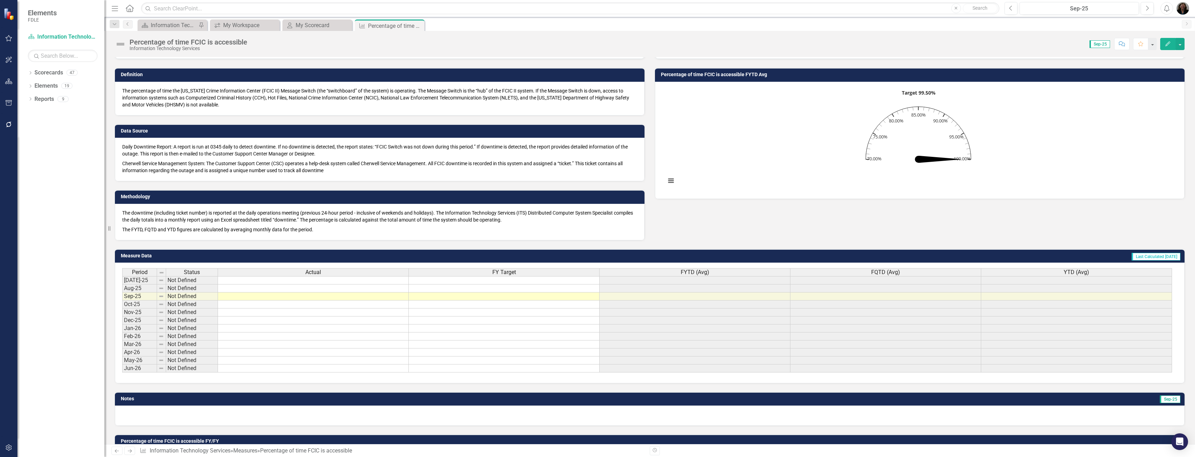
click at [375, 275] on div "Actual" at bounding box center [313, 273] width 190 height 8
click at [373, 281] on td at bounding box center [313, 280] width 191 height 8
click at [379, 282] on td at bounding box center [313, 280] width 191 height 8
click at [379, 282] on textarea at bounding box center [313, 281] width 191 height 8
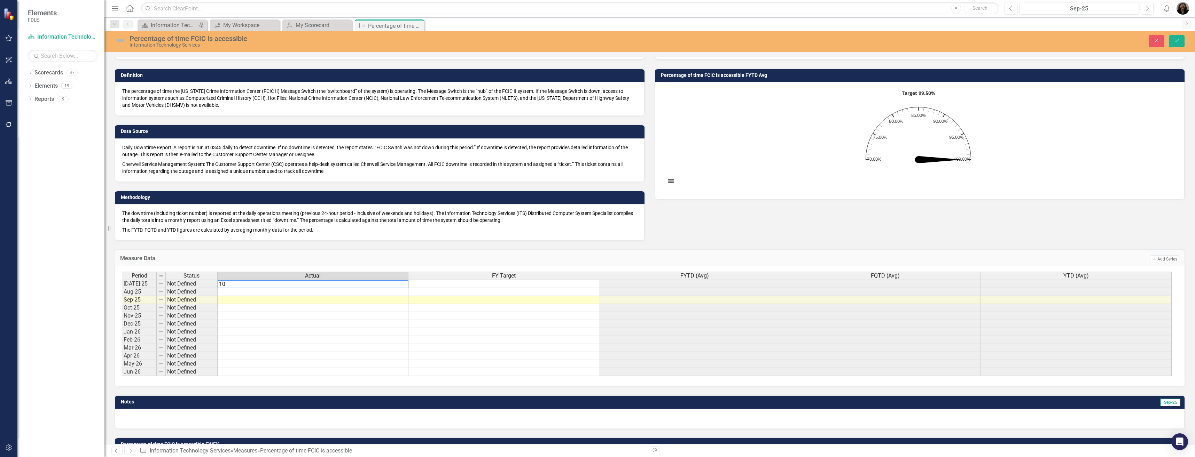
type textarea "100"
click at [374, 294] on td at bounding box center [313, 292] width 191 height 8
click at [379, 292] on td at bounding box center [313, 292] width 191 height 8
click at [379, 292] on textarea at bounding box center [312, 292] width 191 height 8
type textarea "100"
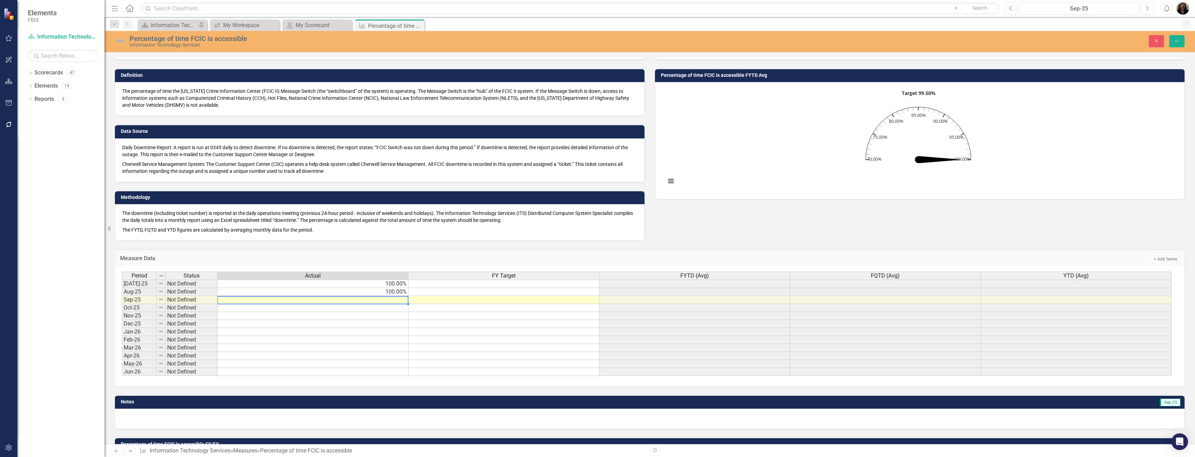
click at [394, 300] on td at bounding box center [313, 300] width 191 height 8
type textarea "99.33"
click at [122, 42] on img at bounding box center [120, 40] width 11 height 11
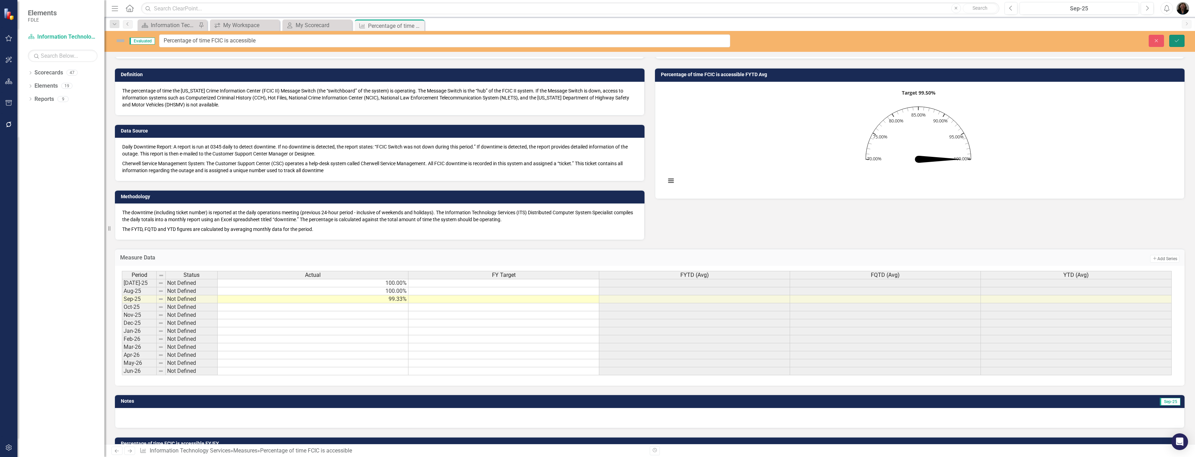
click at [1179, 40] on icon "Save" at bounding box center [1177, 40] width 6 height 5
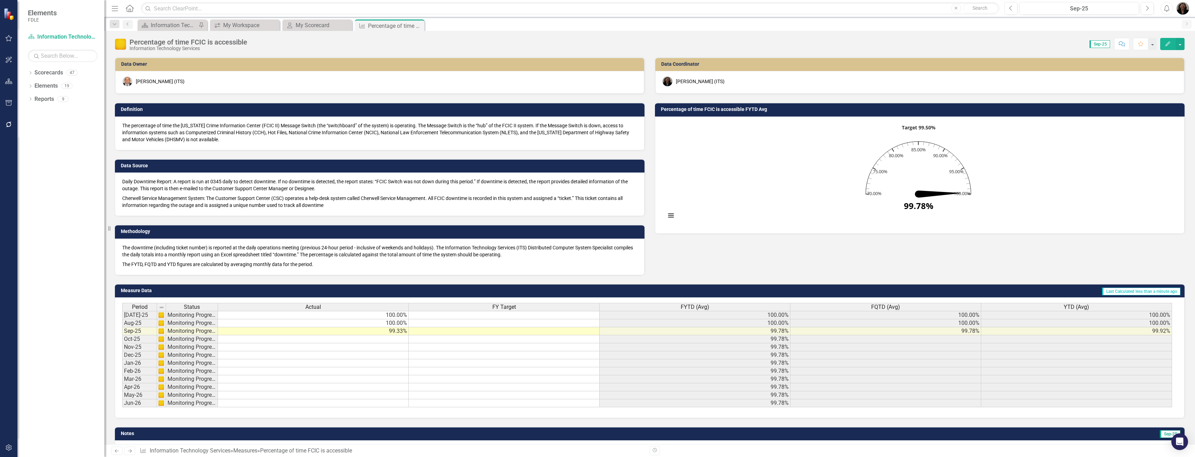
click at [554, 316] on td at bounding box center [504, 315] width 191 height 8
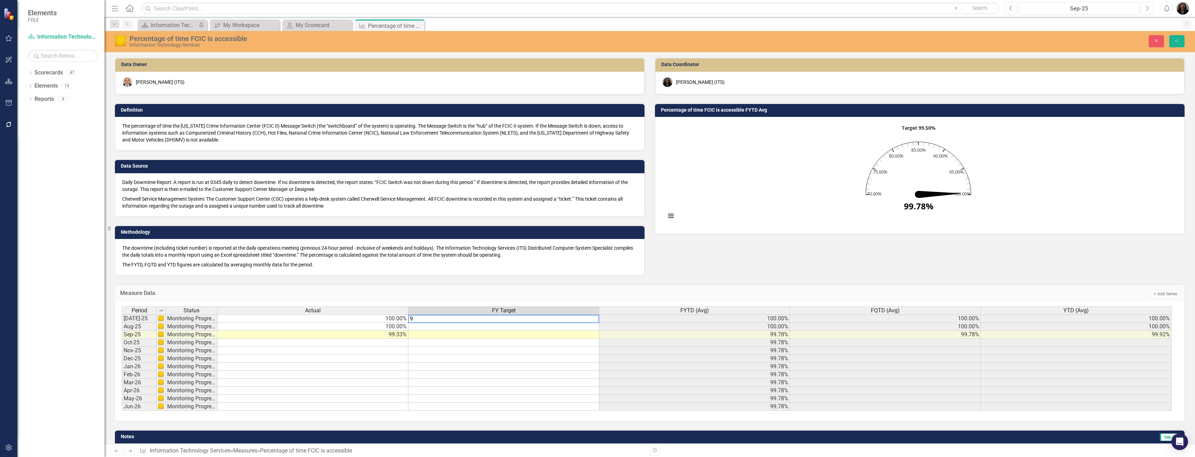
type textarea "99"
click at [562, 327] on td at bounding box center [503, 327] width 191 height 8
type textarea "99"
click at [570, 335] on td at bounding box center [503, 335] width 191 height 8
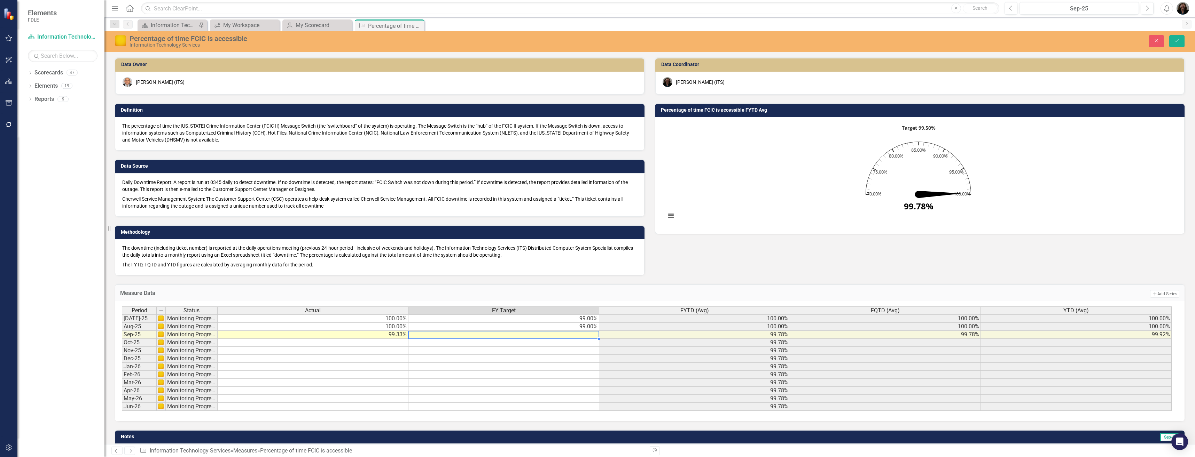
click at [570, 335] on td at bounding box center [503, 335] width 191 height 8
type textarea "99"
click at [1181, 41] on button "Save" at bounding box center [1176, 41] width 15 height 12
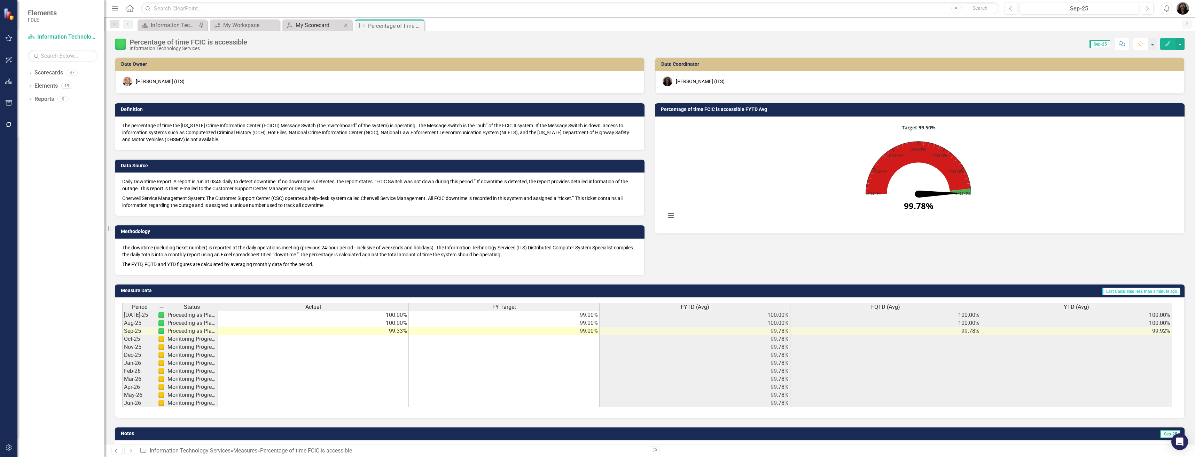
click at [305, 23] on div "My Scorecard" at bounding box center [319, 25] width 46 height 9
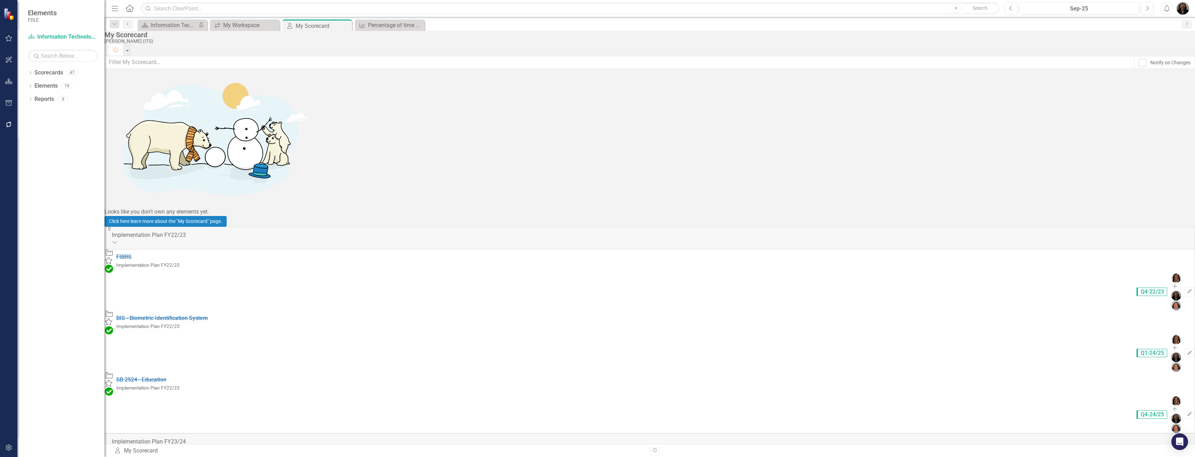
scroll to position [584, 0]
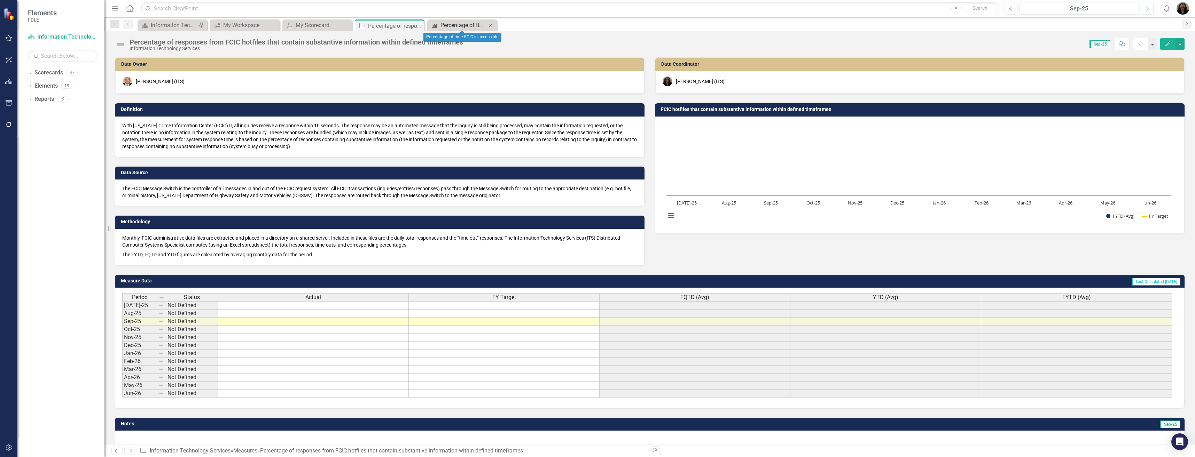
click at [474, 26] on div "Percentage of time FCIC is accessible" at bounding box center [463, 25] width 46 height 9
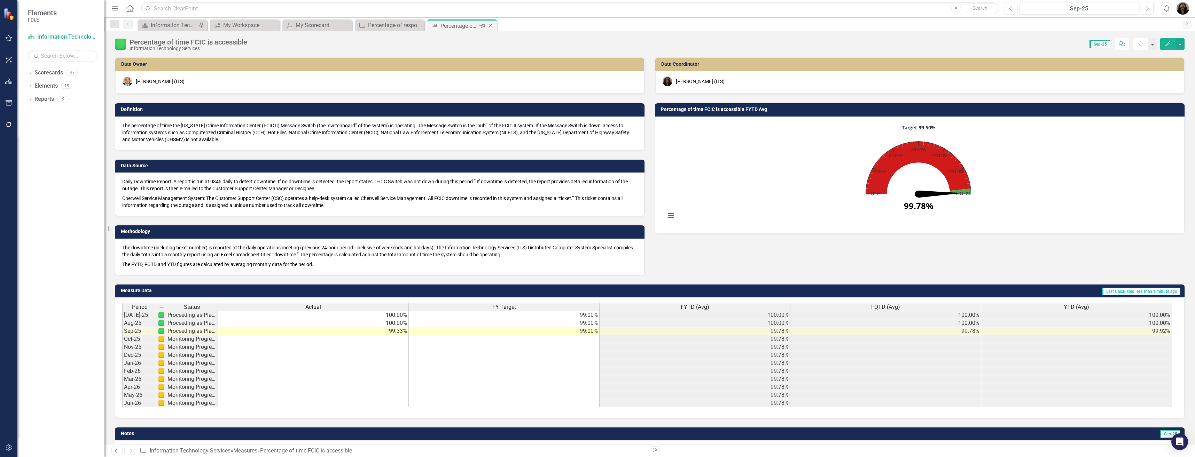
click at [492, 24] on icon at bounding box center [490, 26] width 4 height 4
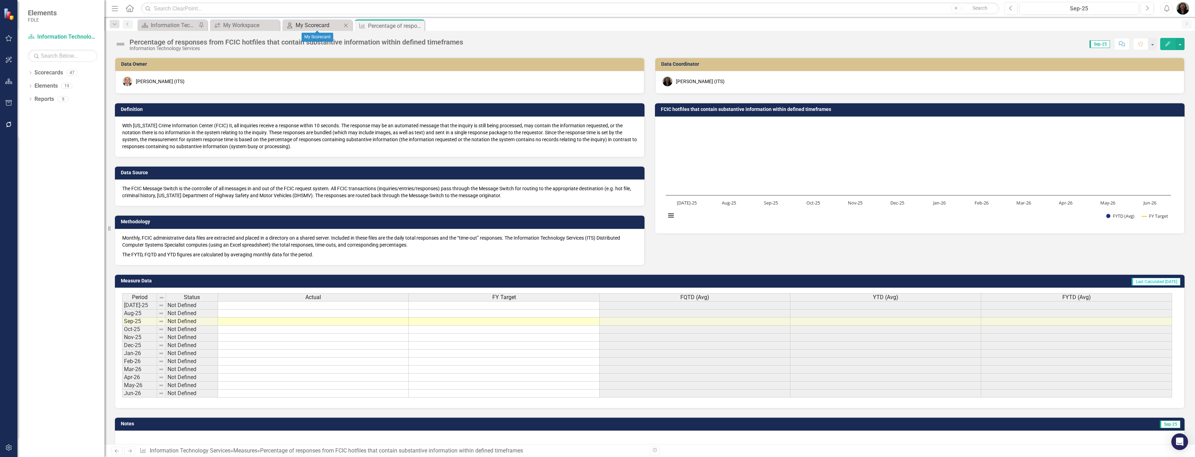
click at [303, 25] on div "My Scorecard" at bounding box center [319, 25] width 46 height 9
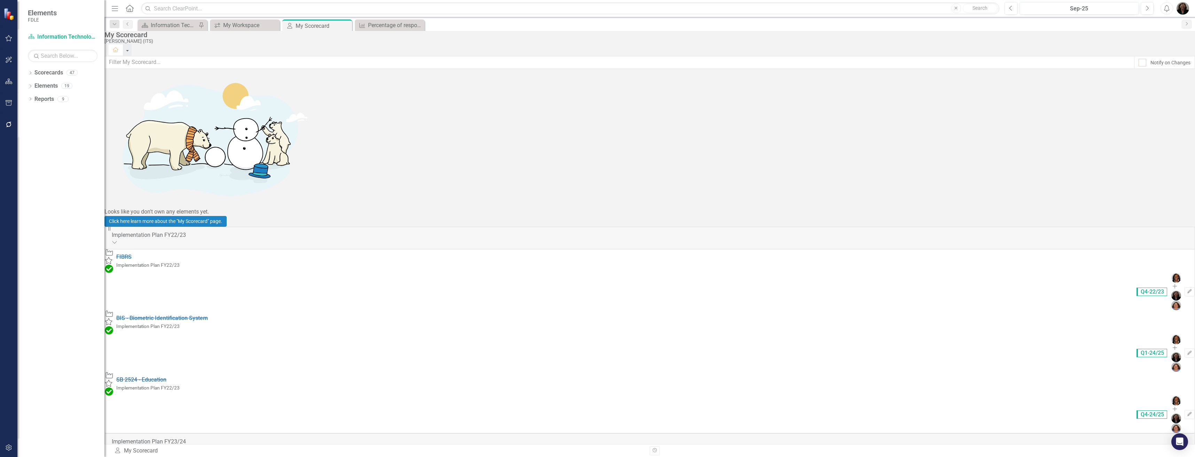
scroll to position [584, 0]
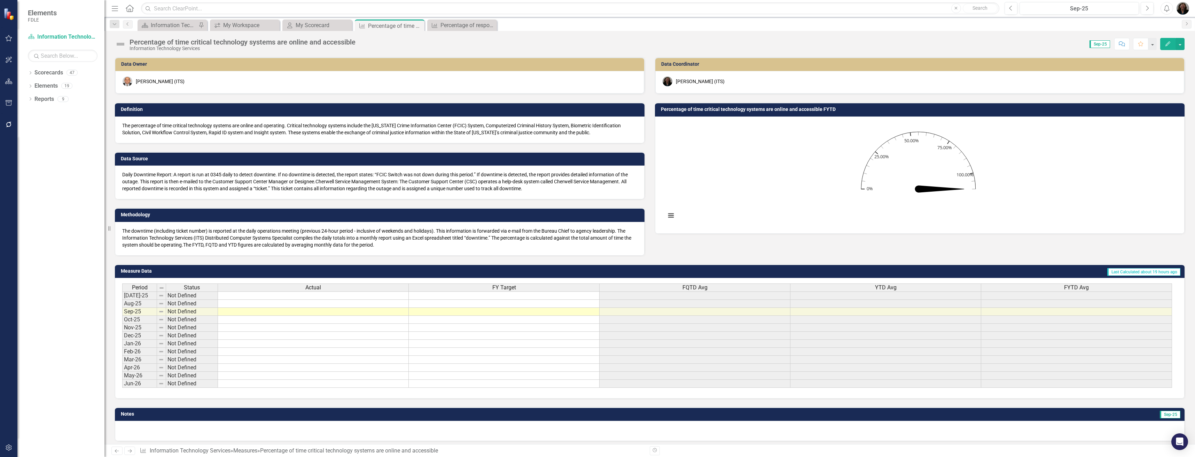
click at [122, 300] on div "Period Status Actual FY Target FQTD Avg YTD Avg FYTD Avg [DATE]-25 Not Defined …" at bounding box center [122, 336] width 0 height 104
click at [324, 296] on td at bounding box center [313, 296] width 191 height 8
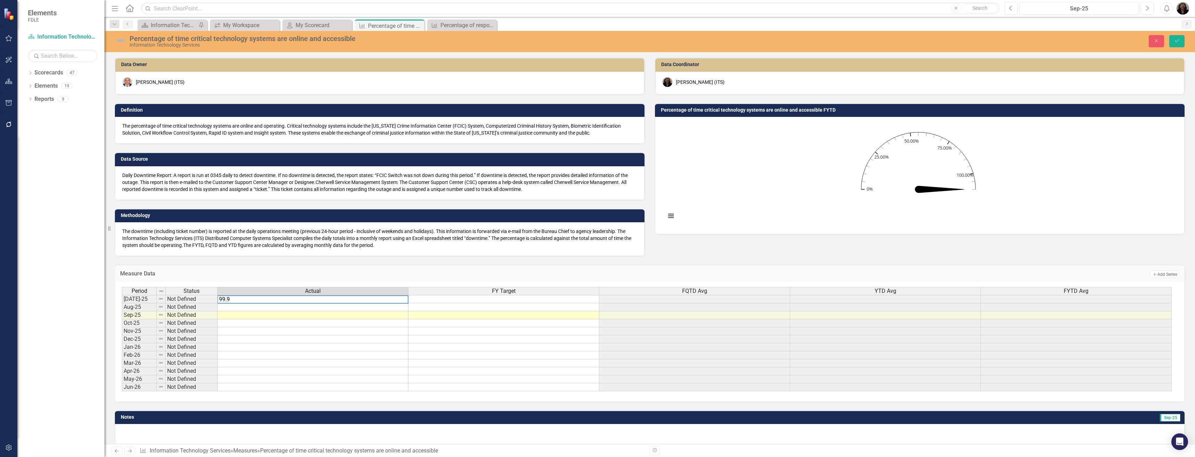
type textarea "99.98"
click at [386, 306] on td at bounding box center [313, 308] width 191 height 8
type textarea "99.94"
click at [393, 318] on td at bounding box center [313, 316] width 191 height 8
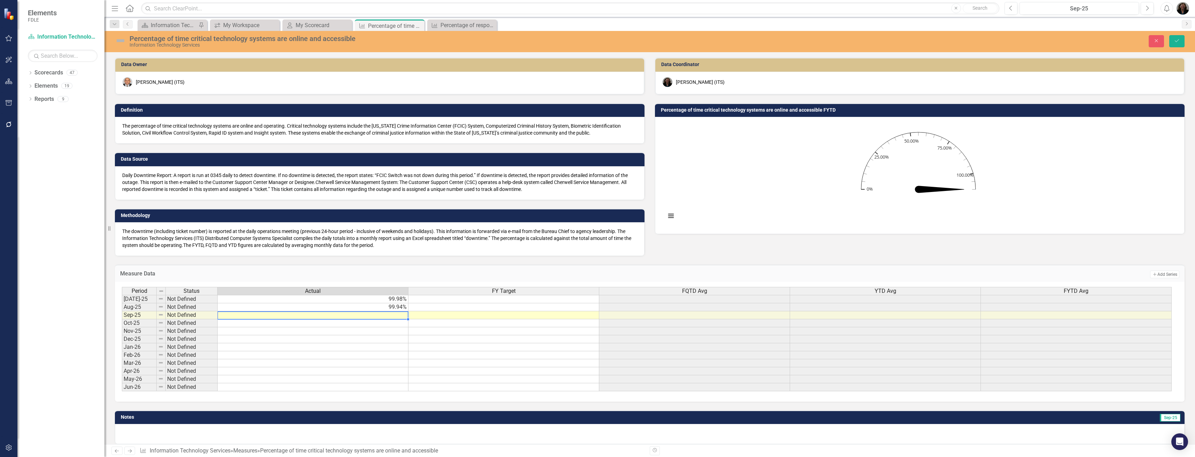
click at [393, 318] on td at bounding box center [313, 316] width 191 height 8
click at [381, 316] on textarea "99.94" at bounding box center [312, 316] width 191 height 8
type textarea "99.73"
click at [528, 302] on td at bounding box center [503, 299] width 191 height 8
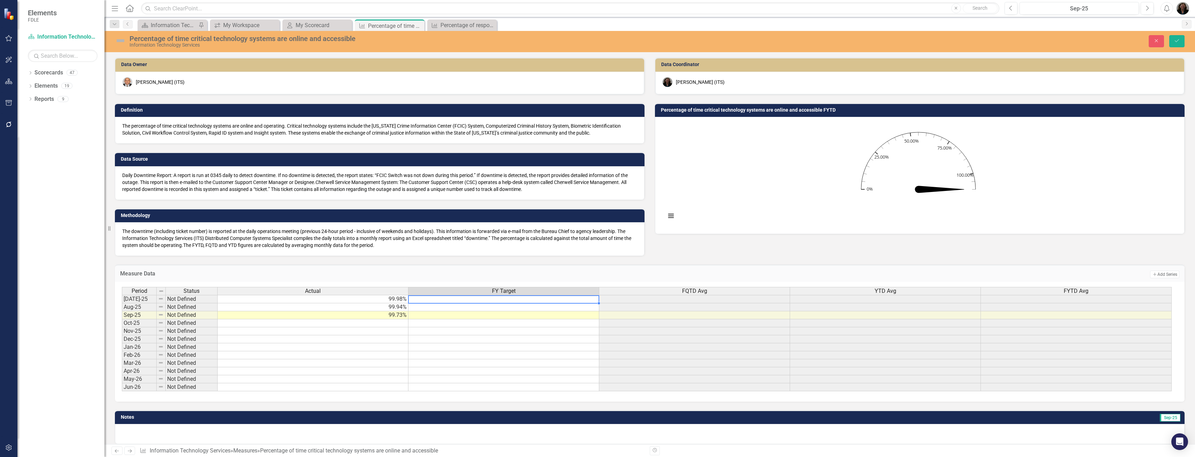
click at [528, 302] on td at bounding box center [503, 299] width 191 height 8
type textarea "99"
click at [533, 307] on td at bounding box center [503, 308] width 191 height 8
type textarea "99"
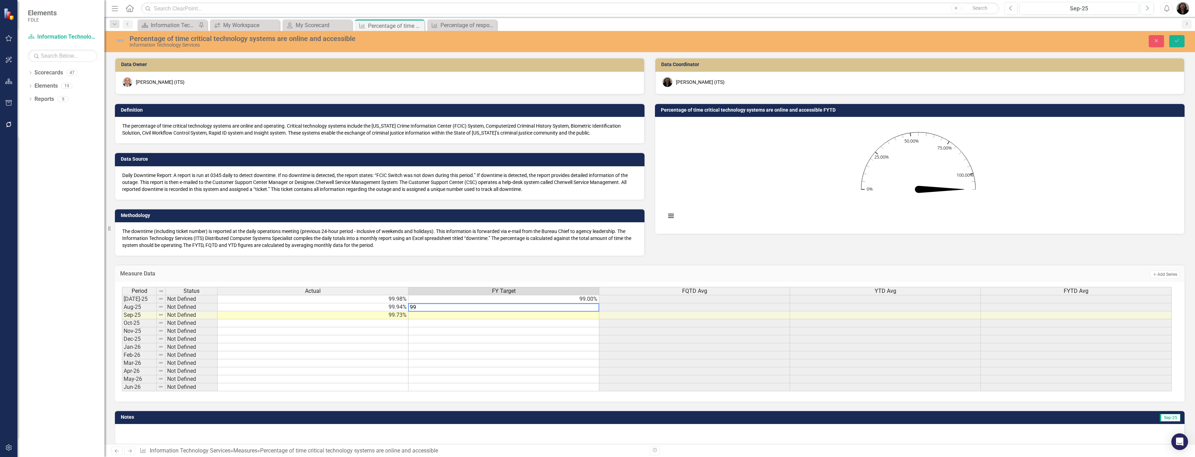
click at [550, 317] on td at bounding box center [503, 316] width 191 height 8
type textarea "99"
click at [553, 338] on td at bounding box center [503, 340] width 191 height 8
click at [1177, 44] on button "Save" at bounding box center [1176, 41] width 15 height 12
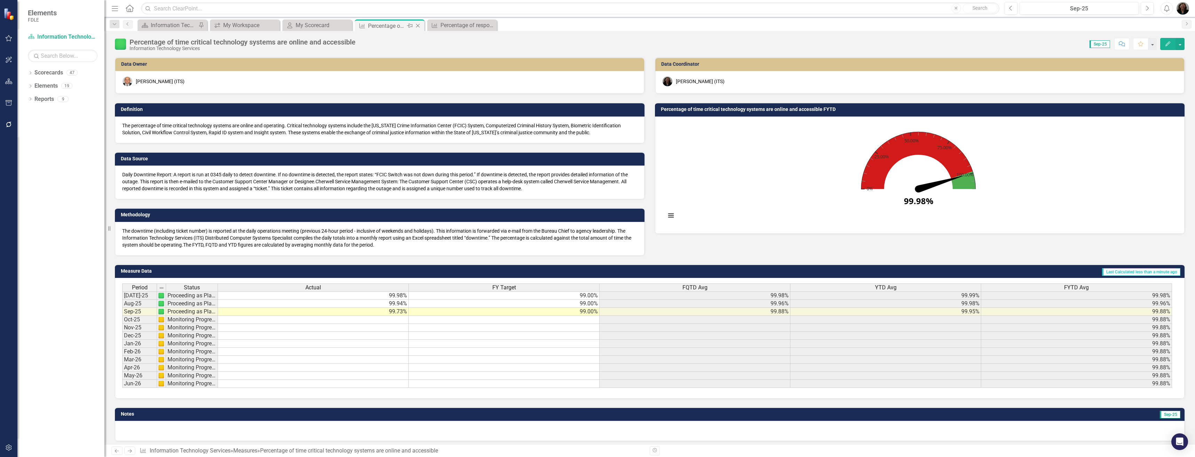
click at [421, 26] on icon "Close" at bounding box center [417, 26] width 7 height 6
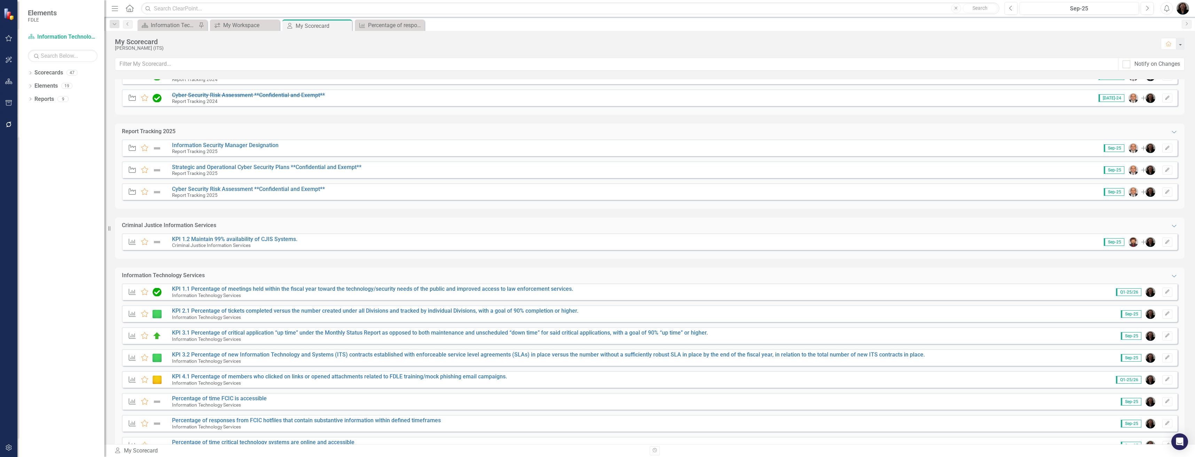
scroll to position [584, 0]
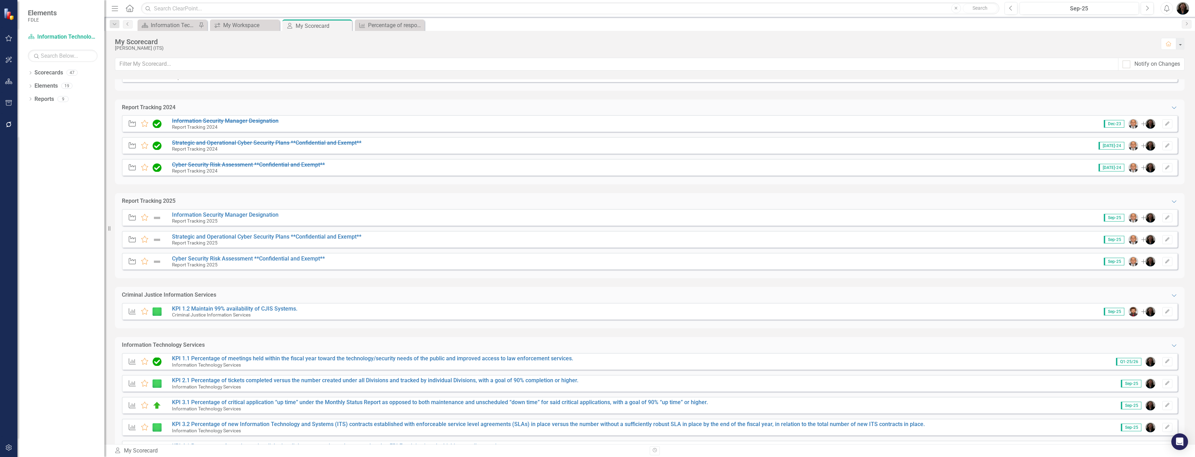
scroll to position [584, 0]
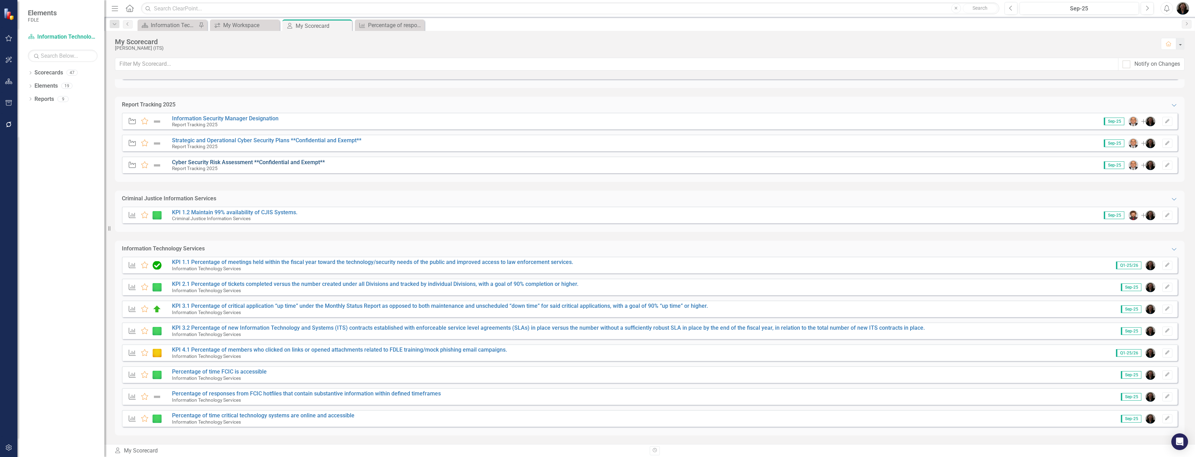
click at [243, 164] on link "Cyber Security Risk Assessment **Confidential and Exempt**" at bounding box center [248, 162] width 153 height 7
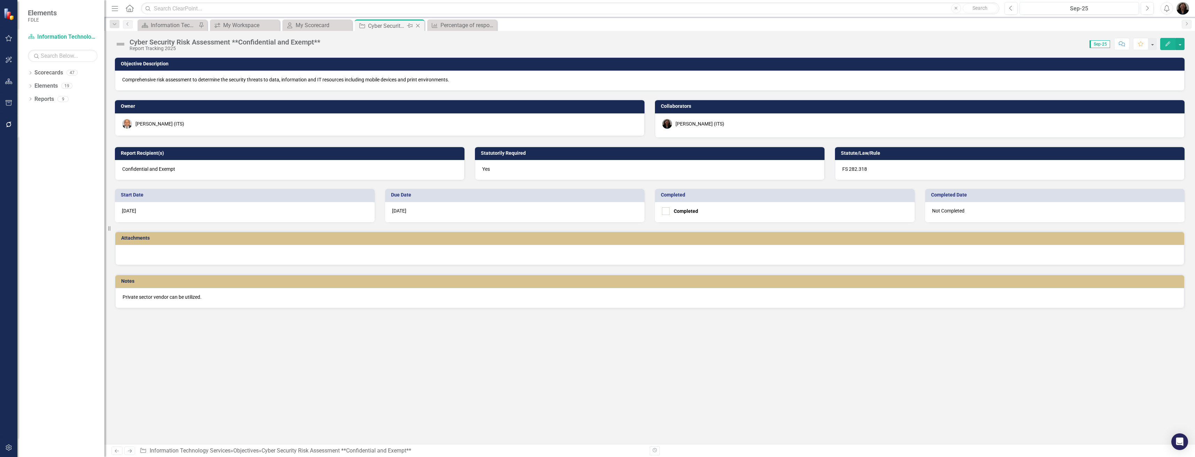
click at [419, 24] on icon at bounding box center [418, 26] width 4 height 4
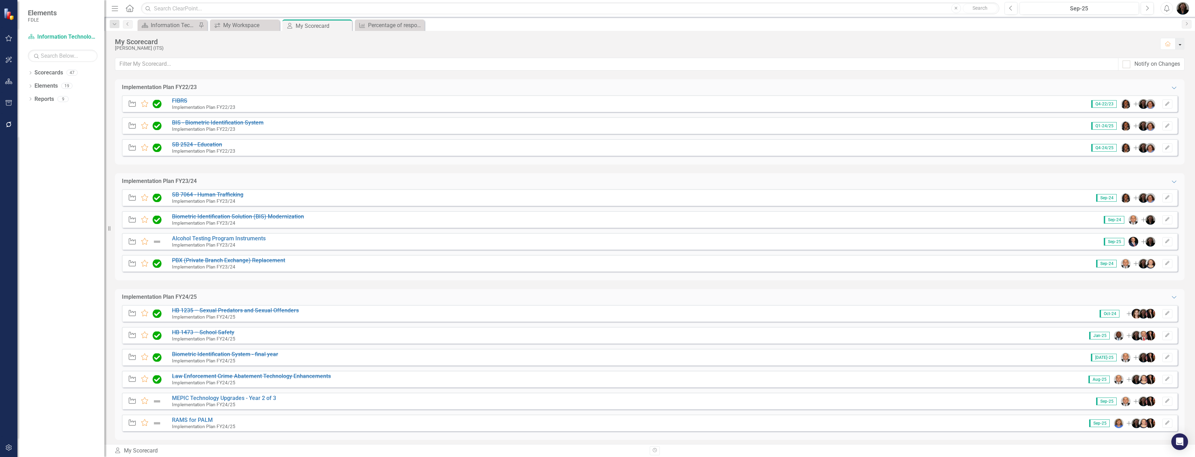
click at [1183, 45] on button "button" at bounding box center [1179, 44] width 9 height 12
click at [1168, 55] on link "Home Set As Home" at bounding box center [1156, 56] width 55 height 13
click at [209, 238] on link "Alcohol Testing Program Instruments" at bounding box center [219, 238] width 94 height 7
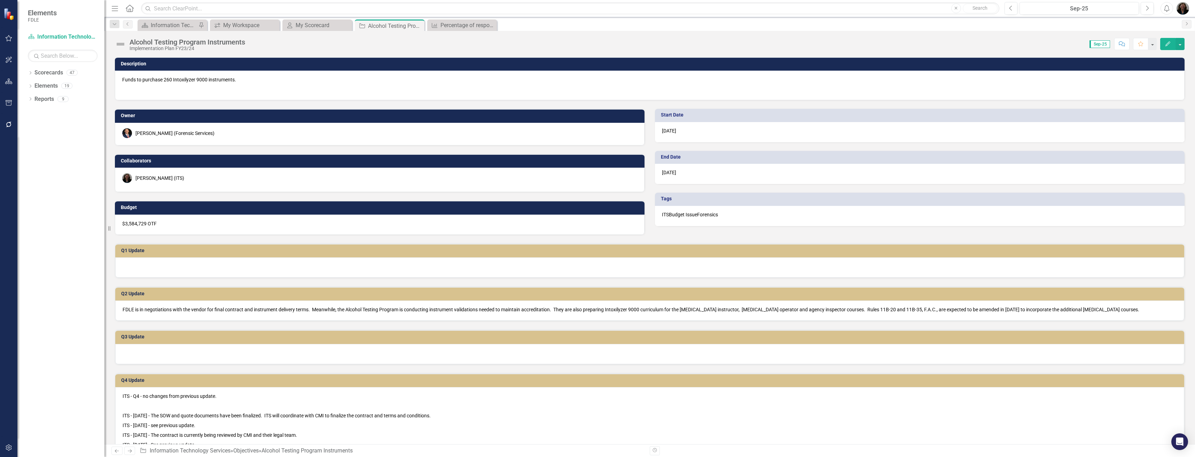
scroll to position [139, 0]
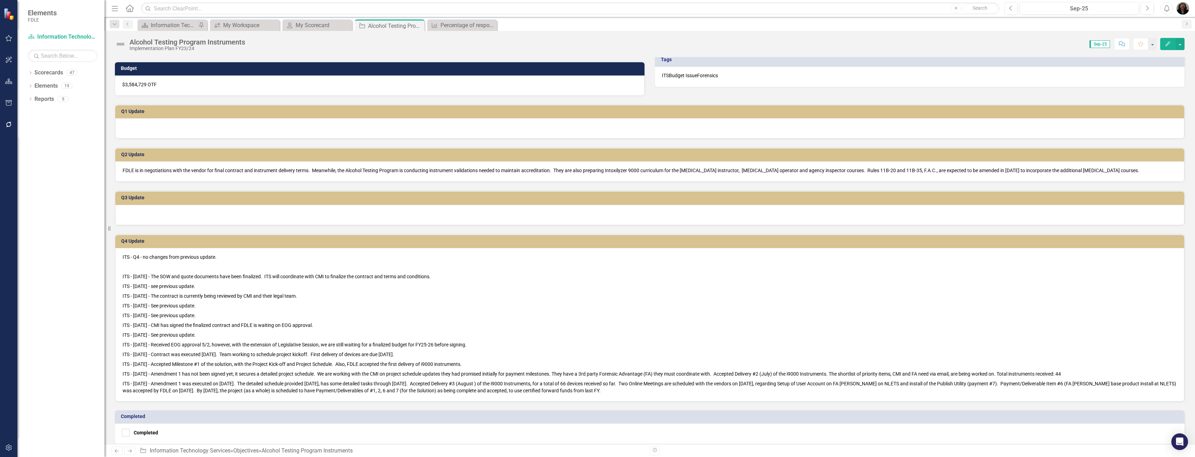
click at [622, 390] on p "ITS - 9/5/2025 - Amendment 1 was executed on 8/28/25. The detailed schedule pro…" at bounding box center [650, 386] width 1054 height 15
click at [615, 392] on p "ITS - 9/5/2025 - Amendment 1 was executed on 8/28/25. The detailed schedule pro…" at bounding box center [650, 386] width 1054 height 15
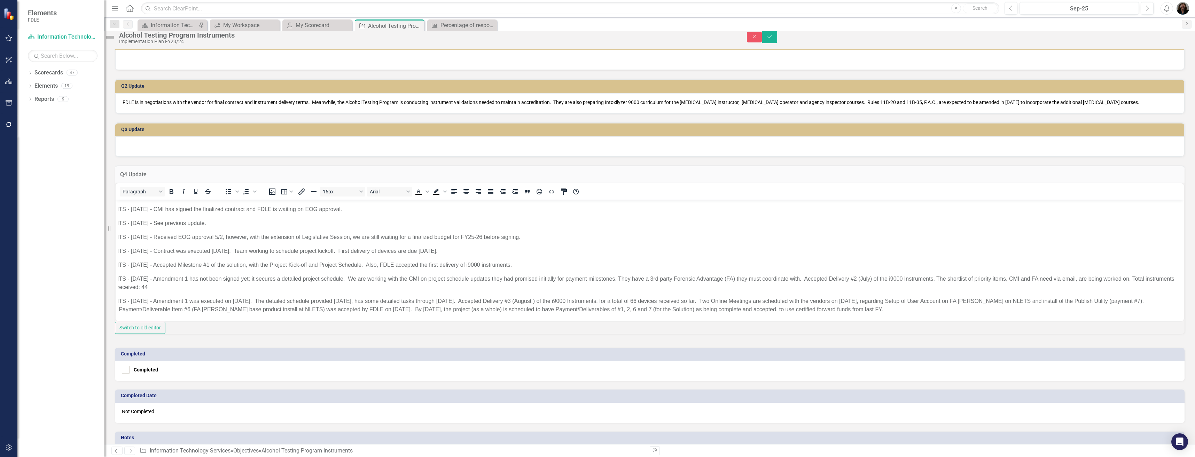
scroll to position [279, 0]
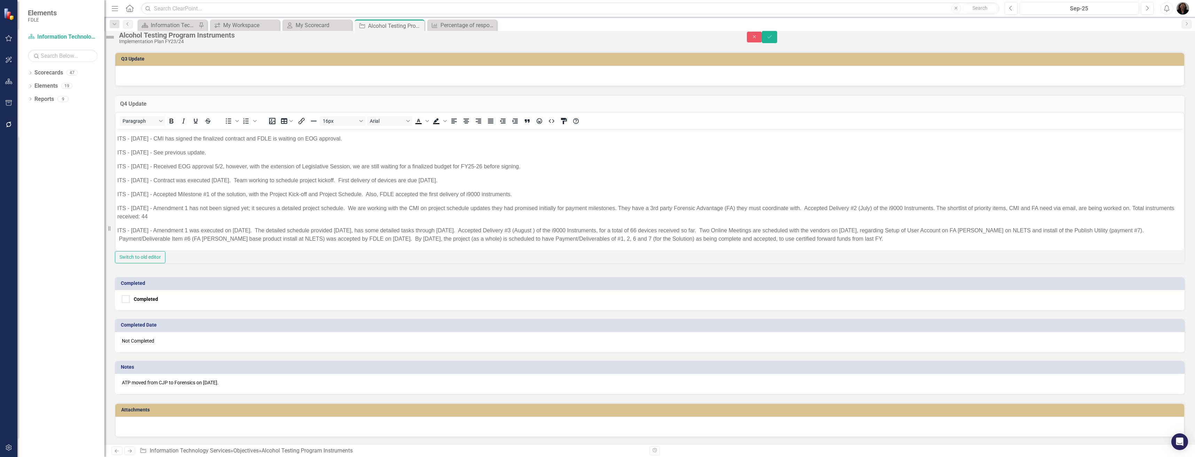
click at [896, 239] on p "ITS - 9/5/2025 - Amendment 1 was executed on 8/28/25. The detailed schedule pro…" at bounding box center [649, 234] width 1065 height 17
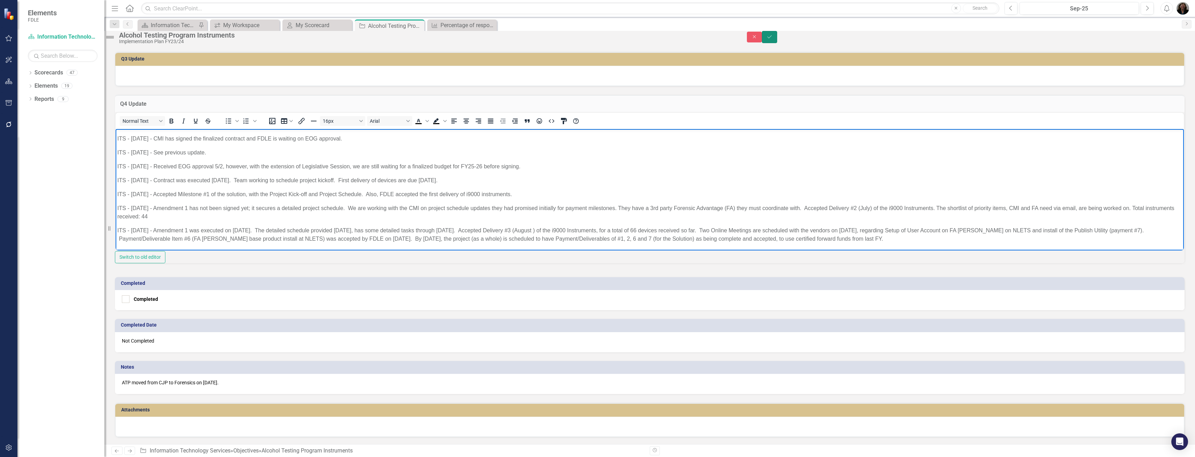
click at [777, 41] on button "Save" at bounding box center [769, 37] width 15 height 12
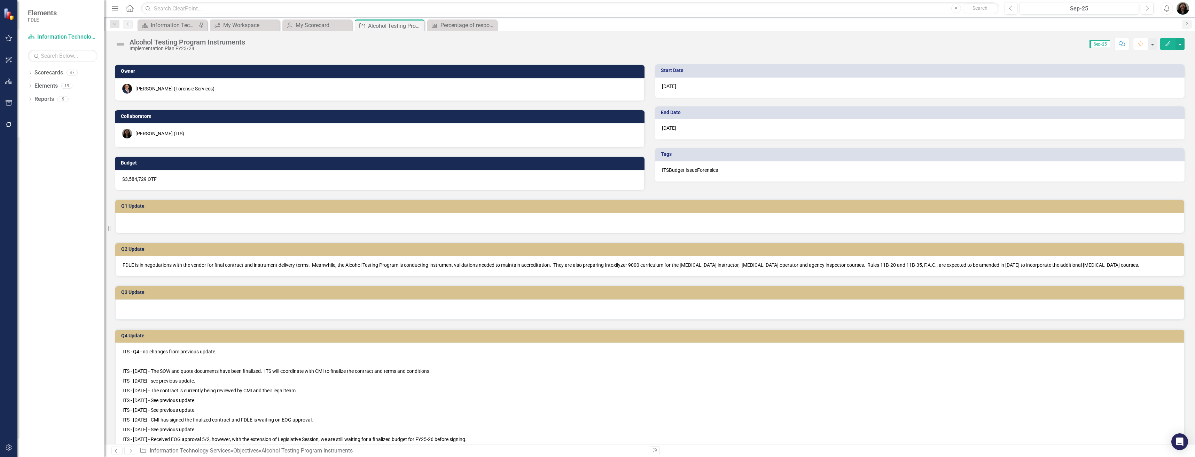
scroll to position [0, 0]
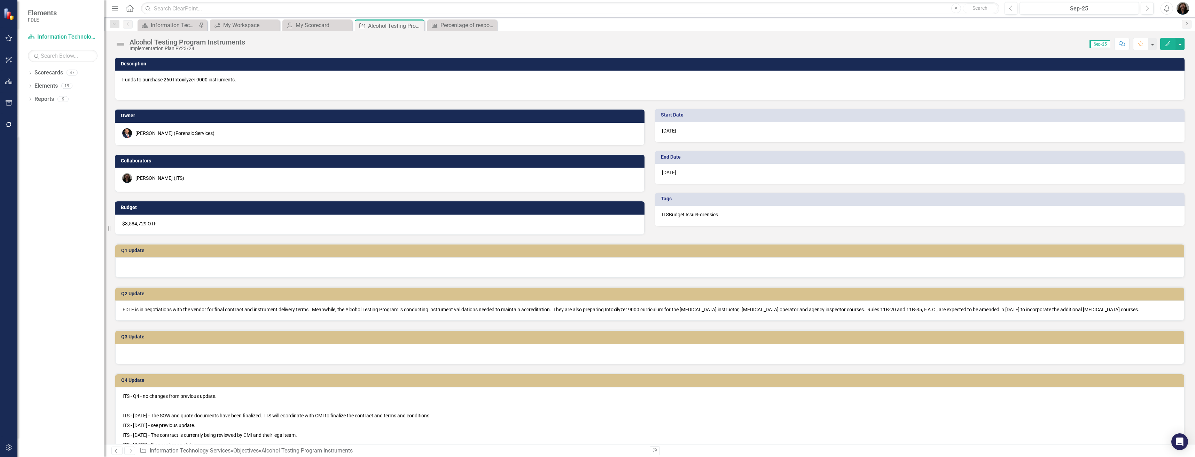
click at [121, 44] on img at bounding box center [120, 44] width 11 height 11
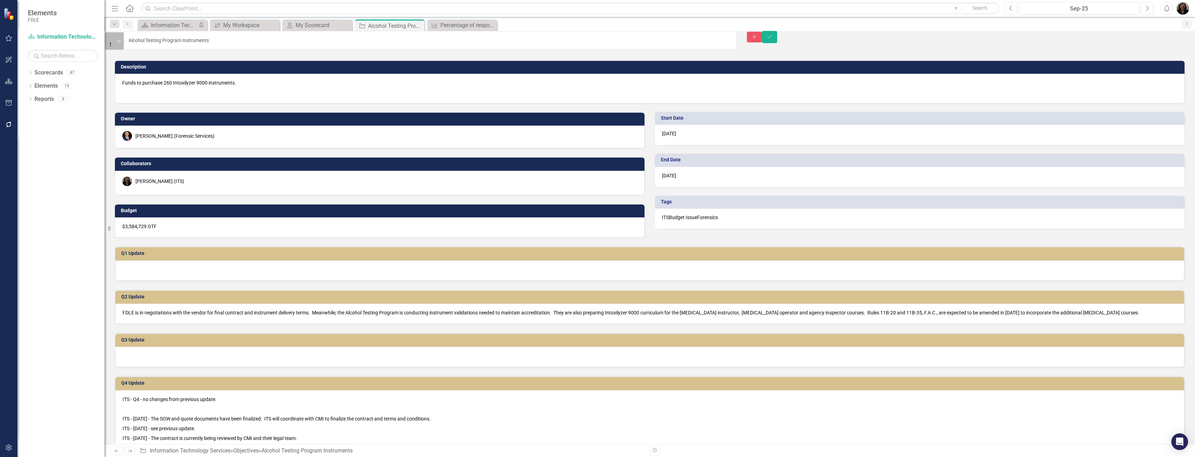
click at [121, 42] on icon "Expand" at bounding box center [118, 41] width 3 height 6
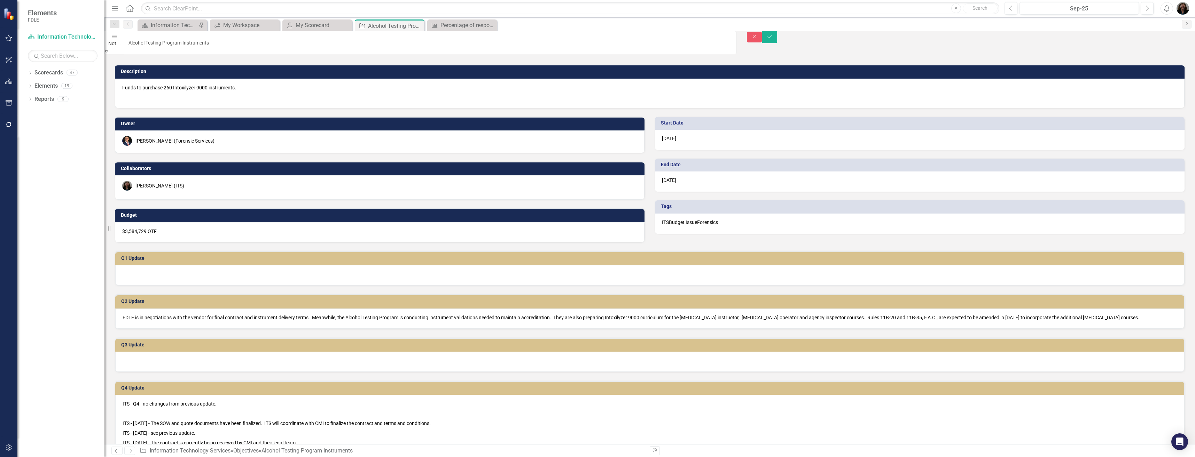
drag, startPoint x: 146, startPoint y: 123, endPoint x: 172, endPoint y: 120, distance: 25.9
click at [777, 39] on button "Save" at bounding box center [769, 37] width 15 height 12
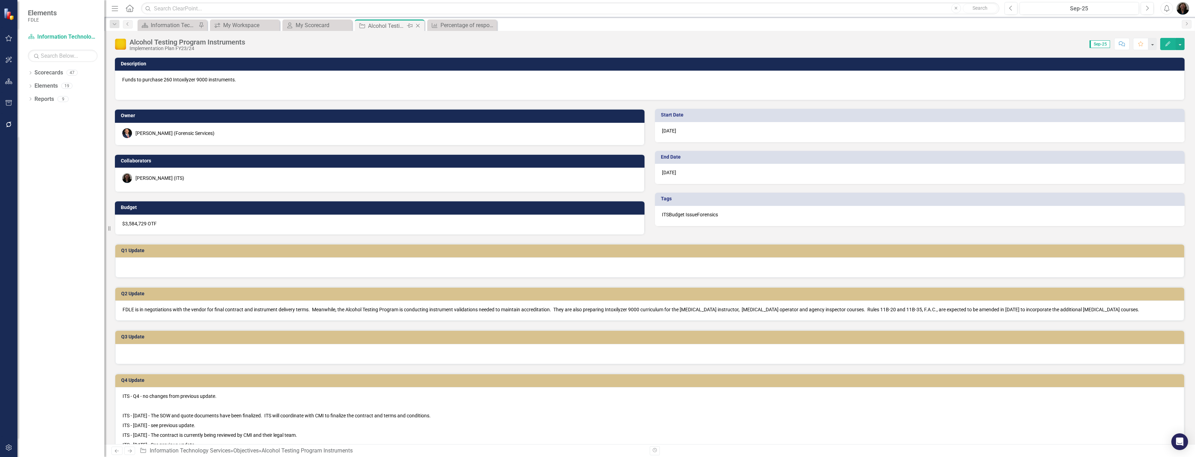
click at [417, 26] on icon "Close" at bounding box center [417, 26] width 7 height 6
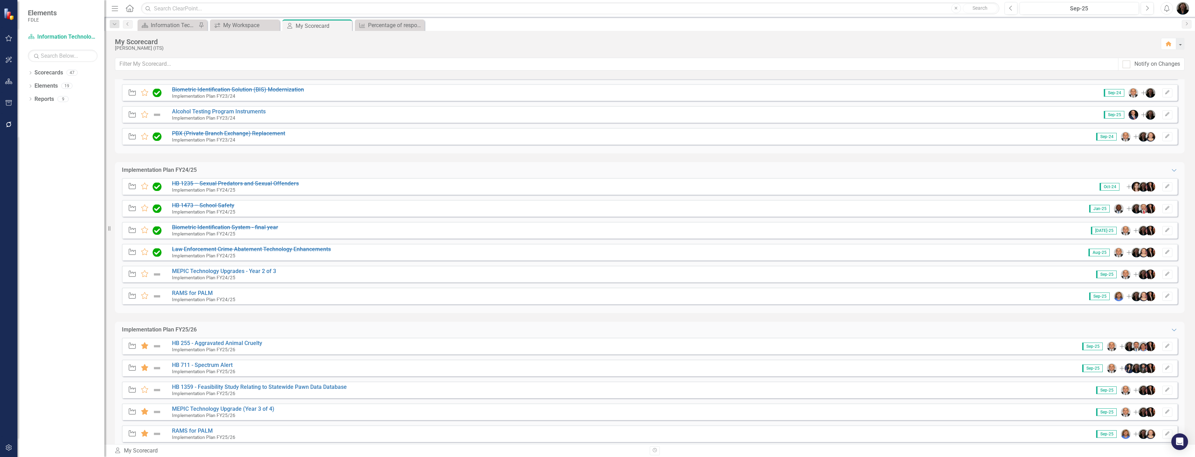
scroll to position [139, 0]
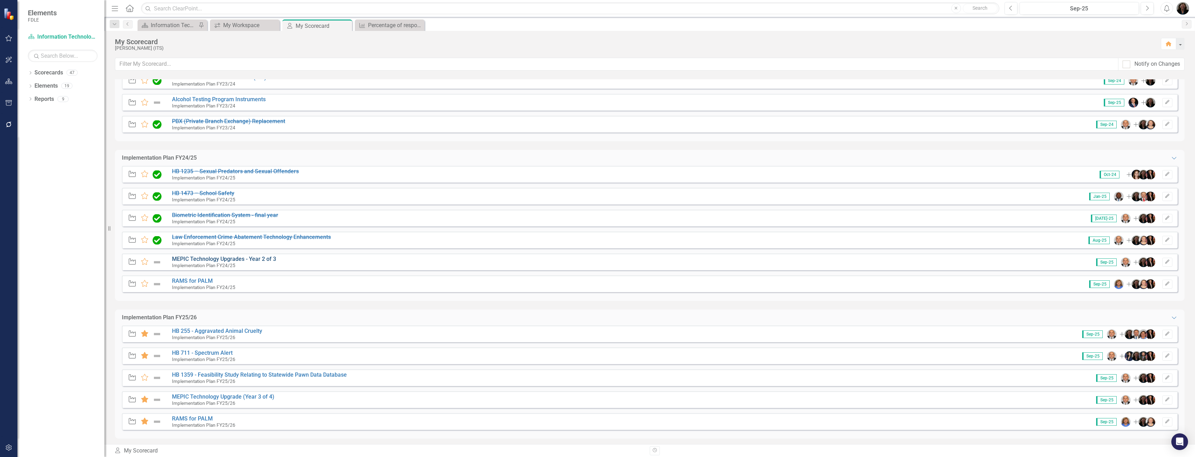
click at [217, 259] on link "MEPIC Technology Upgrades - Year 2 of 3" at bounding box center [224, 259] width 104 height 7
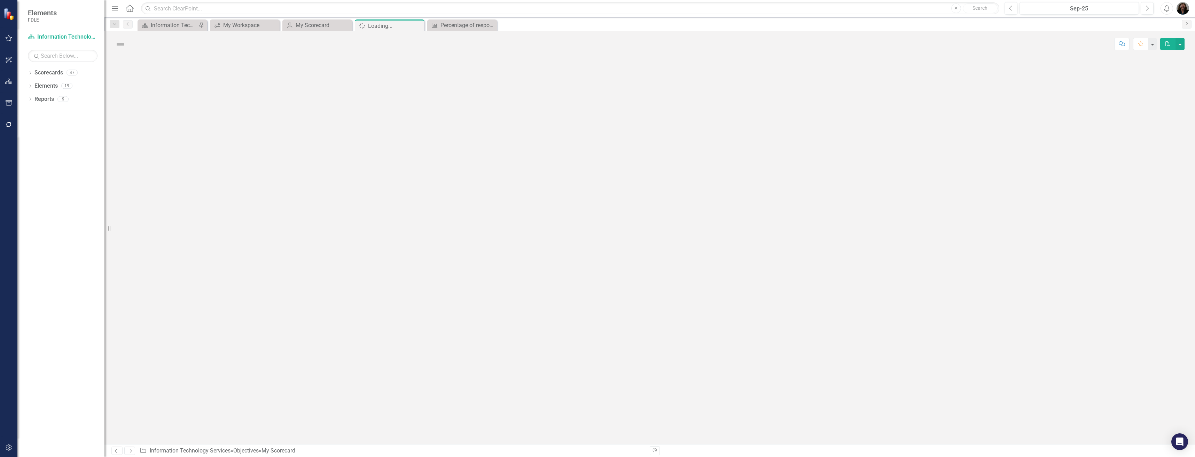
click at [217, 259] on div at bounding box center [649, 251] width 1090 height 388
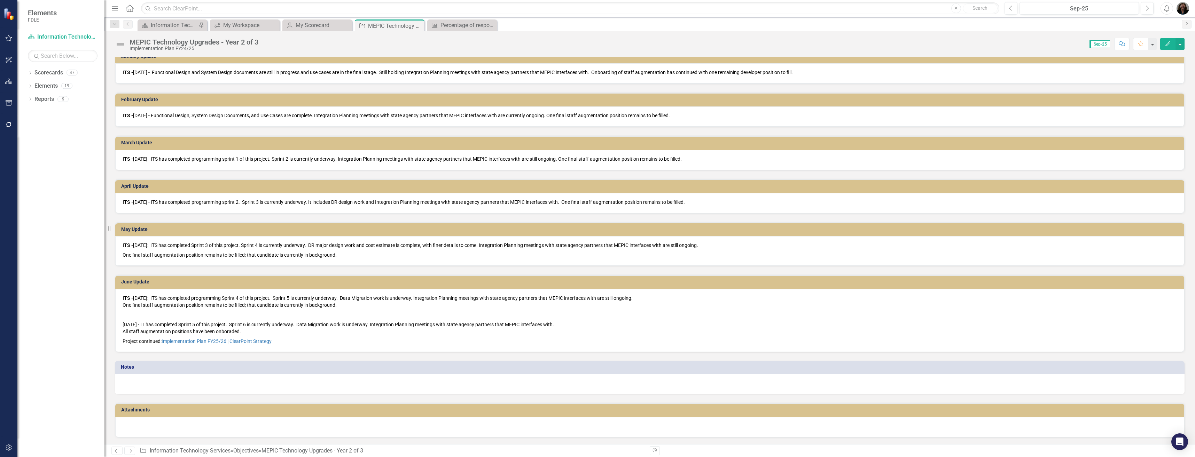
scroll to position [420, 0]
click at [219, 341] on link "Implementation Plan FY25/26 | ClearPoint Strategy" at bounding box center [217, 341] width 110 height 6
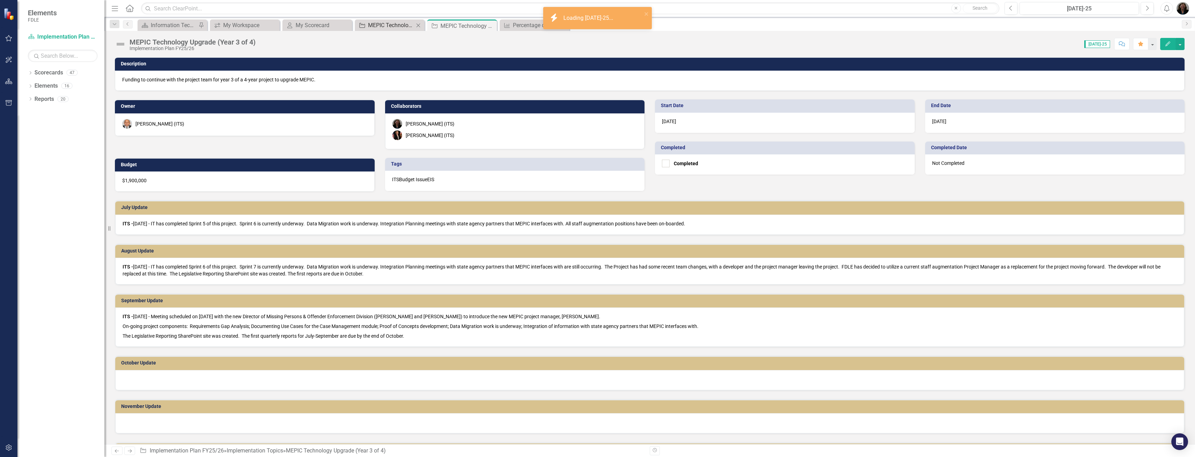
click at [410, 27] on div "MEPIC Technology Upgrades - Year 2 of 3" at bounding box center [391, 25] width 46 height 9
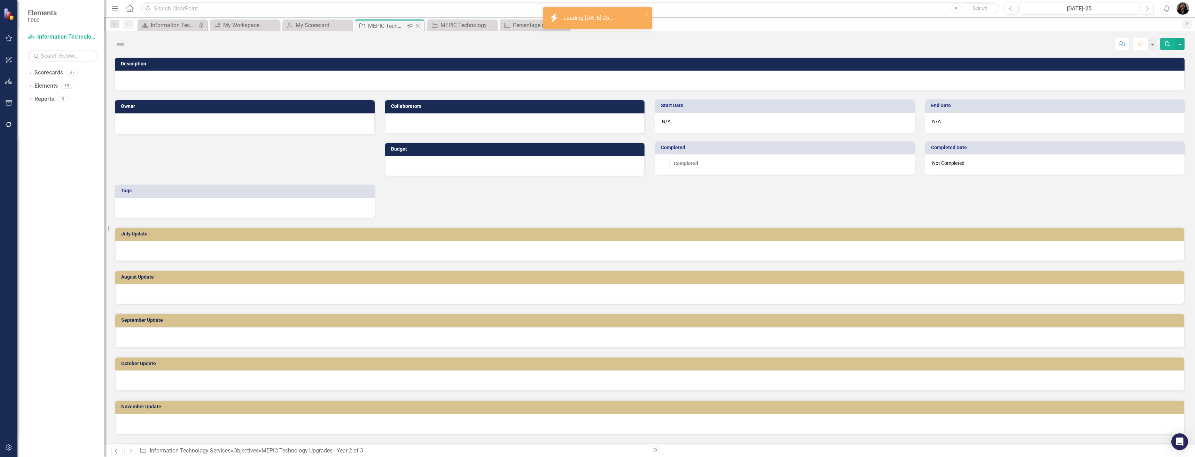
click at [418, 25] on icon "Close" at bounding box center [417, 26] width 7 height 6
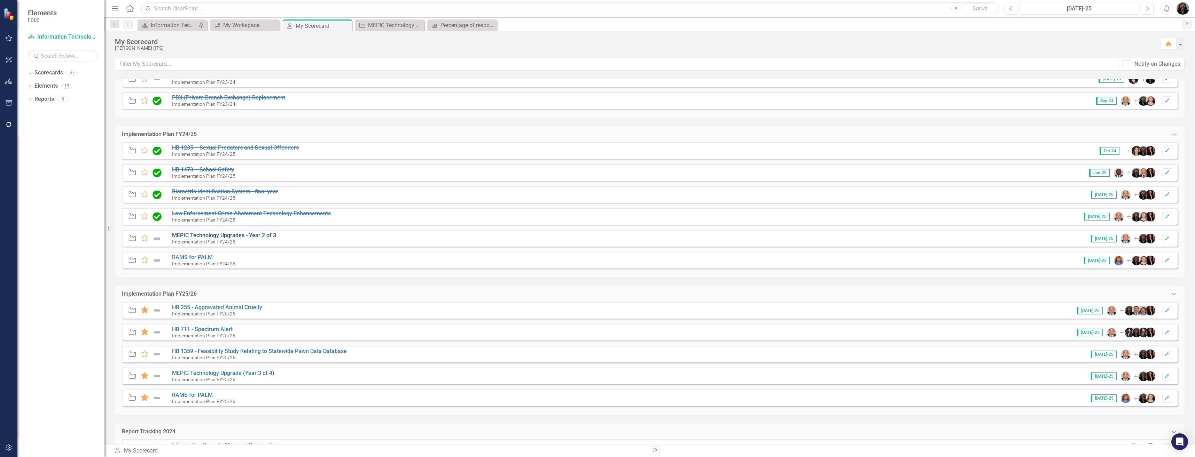
scroll to position [174, 0]
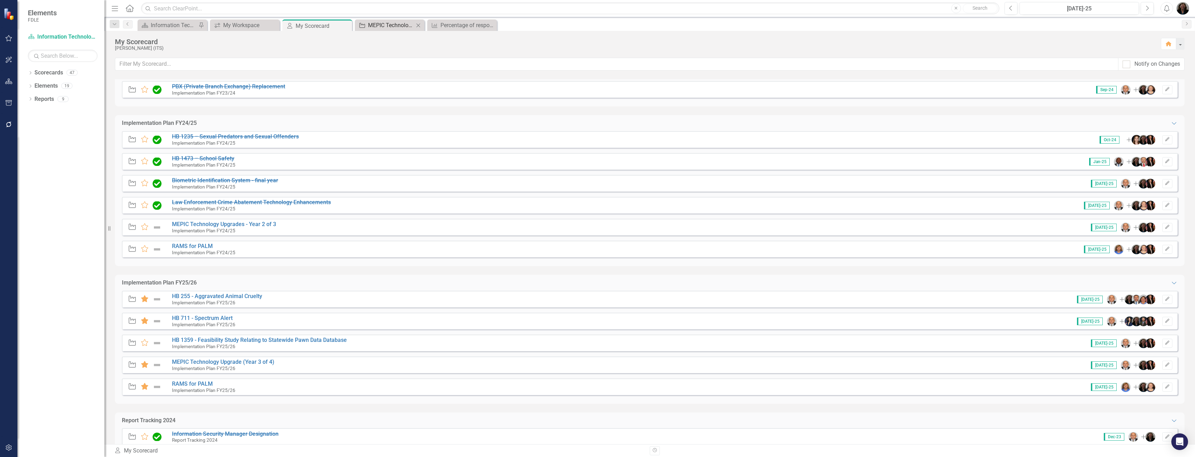
click at [371, 23] on div "MEPIC Technology Upgrade (Year 3 of 4)" at bounding box center [391, 25] width 46 height 9
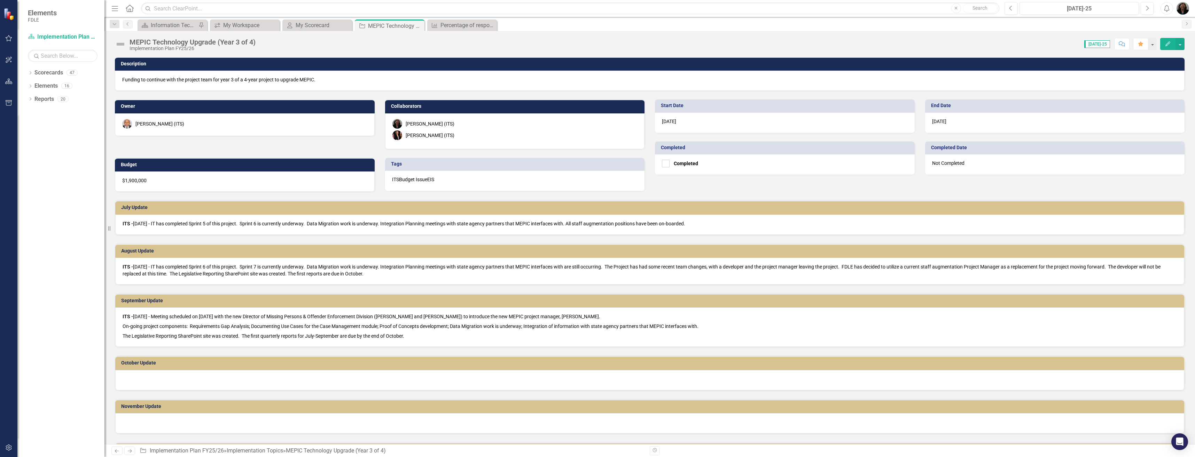
click at [124, 45] on img at bounding box center [120, 44] width 11 height 11
click at [120, 44] on img at bounding box center [120, 44] width 11 height 11
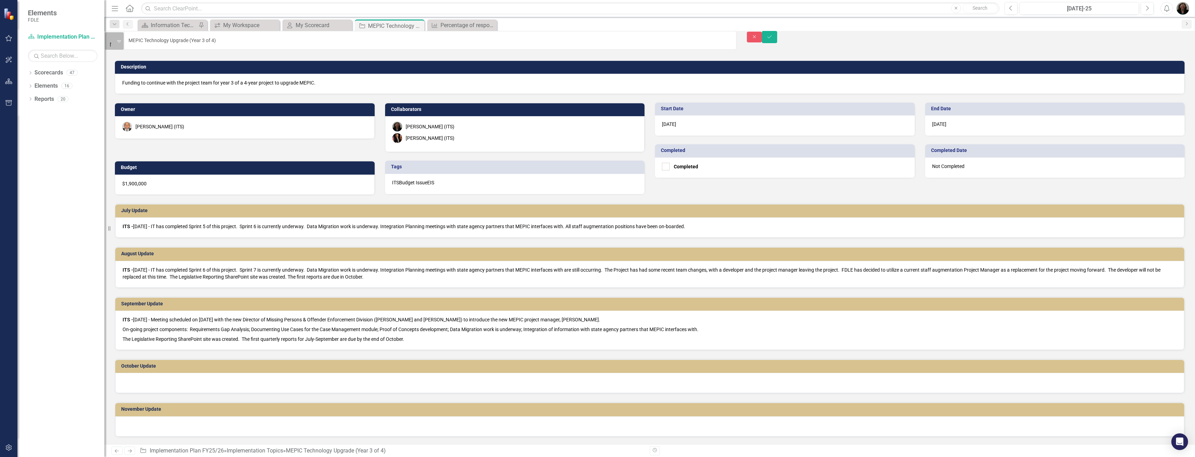
click at [115, 40] on div "Not Defined" at bounding box center [110, 40] width 8 height 17
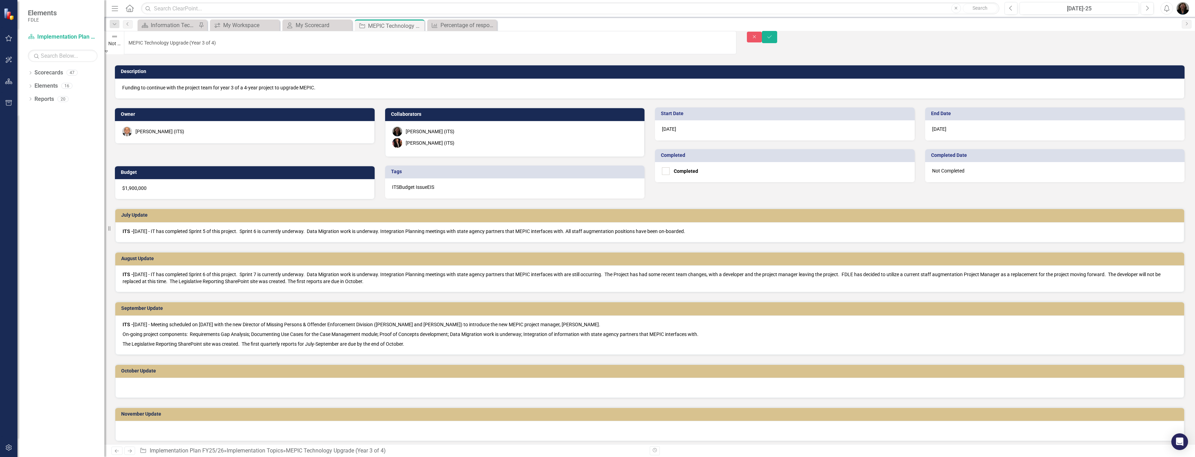
drag, startPoint x: 1180, startPoint y: 41, endPoint x: 1172, endPoint y: 42, distance: 8.1
click at [777, 42] on button "Save" at bounding box center [769, 37] width 15 height 12
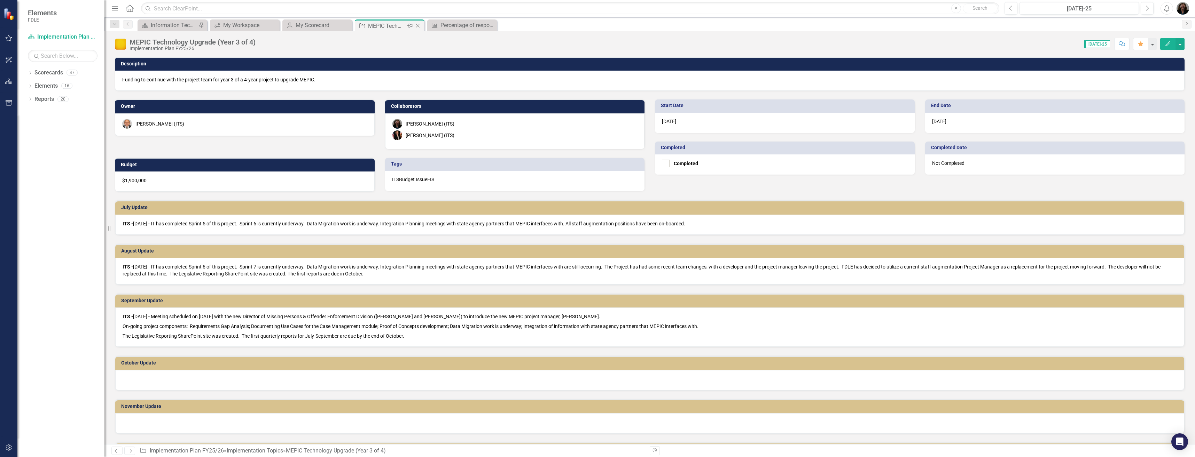
click at [418, 25] on icon "Close" at bounding box center [417, 26] width 7 height 6
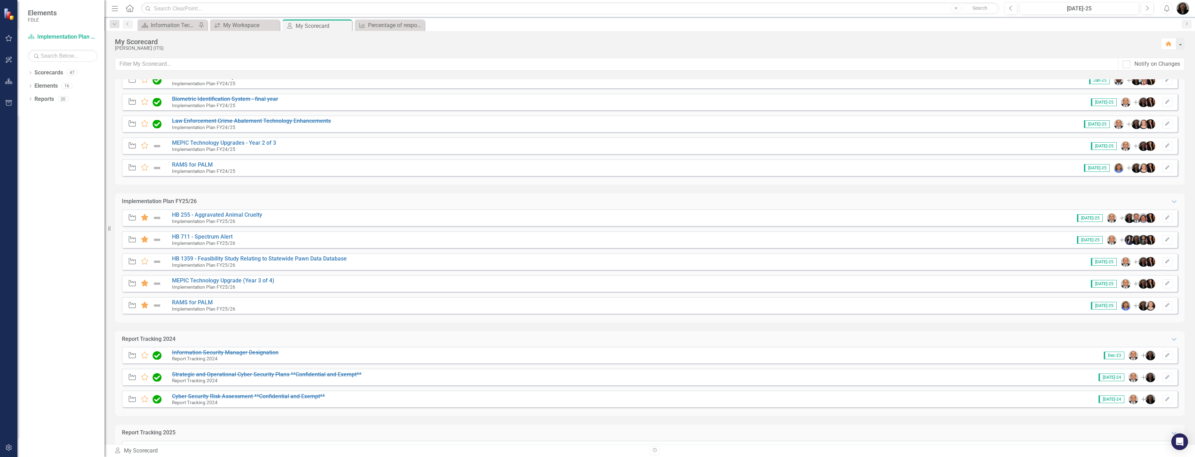
scroll to position [244, 0]
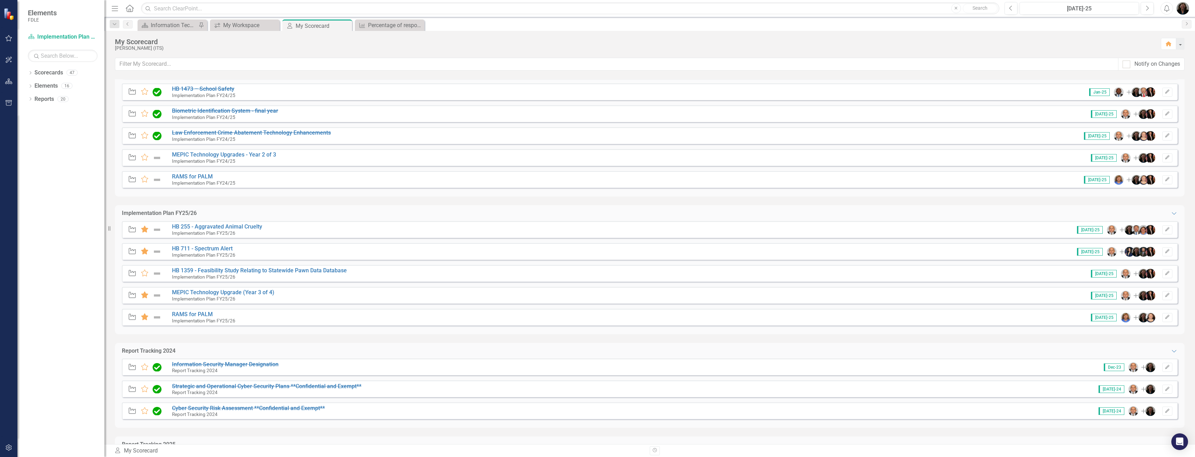
click at [159, 157] on img at bounding box center [156, 158] width 9 height 8
click at [159, 158] on img at bounding box center [156, 158] width 9 height 8
click at [217, 155] on link "MEPIC Technology Upgrades - Year 2 of 3" at bounding box center [224, 154] width 104 height 7
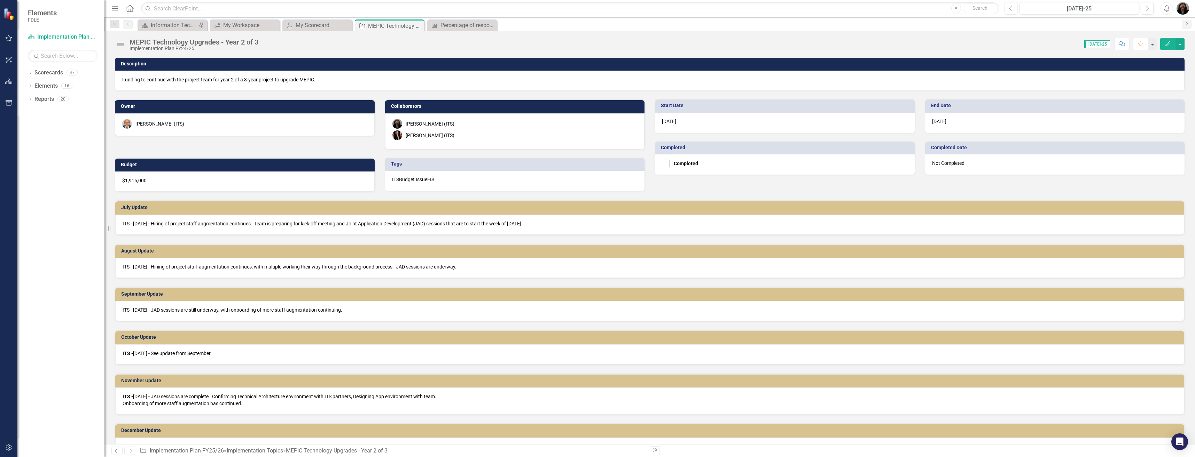
click at [119, 44] on img at bounding box center [120, 44] width 11 height 11
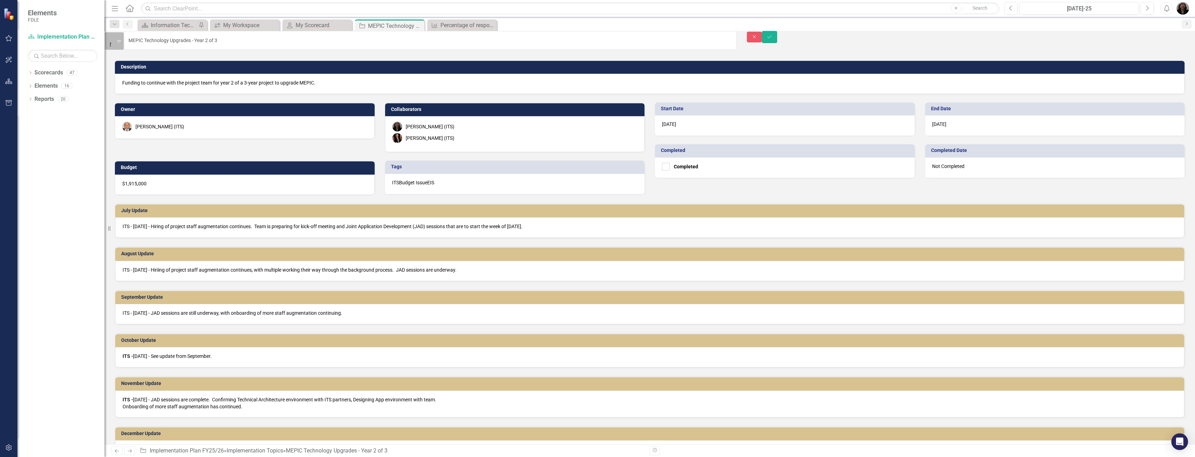
click at [117, 41] on img at bounding box center [113, 37] width 7 height 7
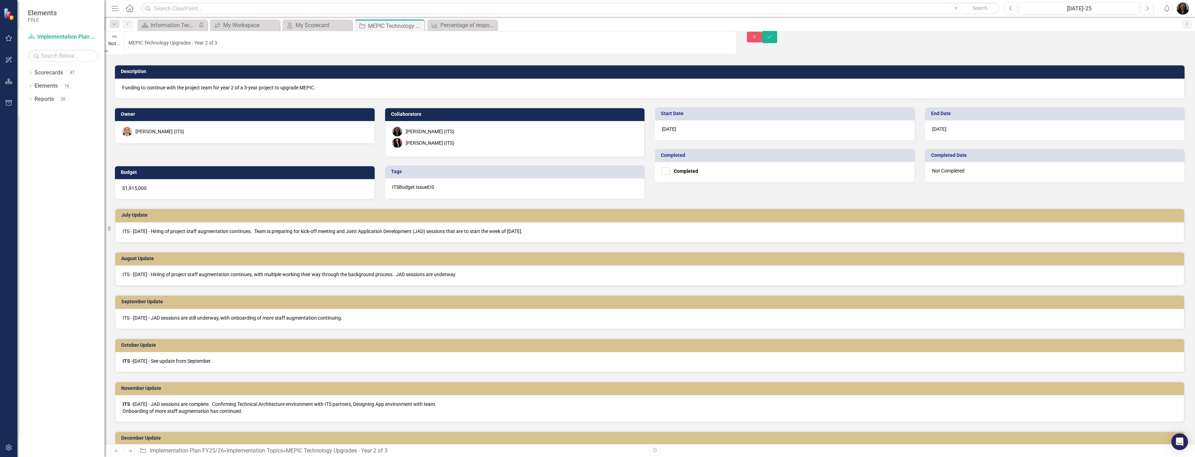
scroll to position [61, 0]
click at [777, 41] on button "Save" at bounding box center [769, 37] width 15 height 12
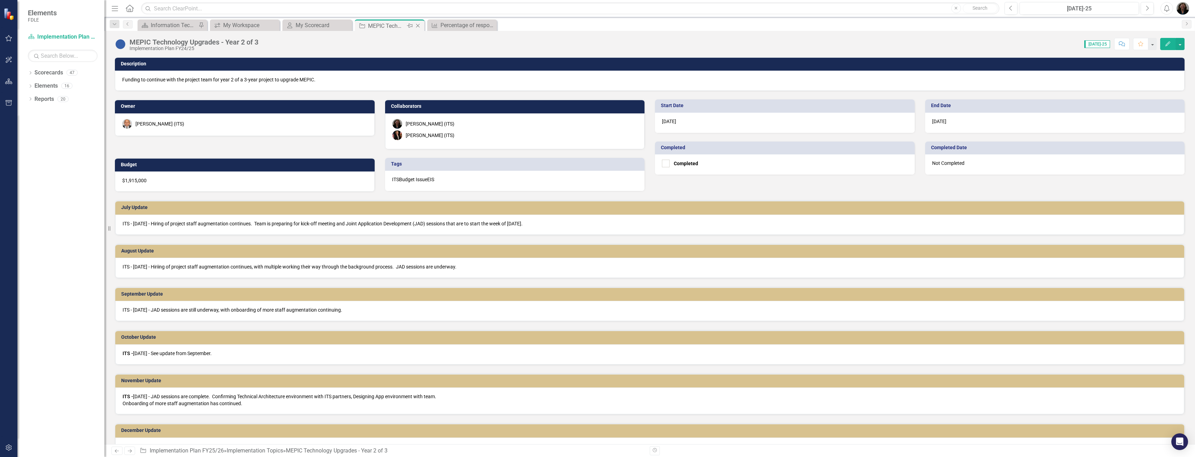
click at [417, 25] on icon at bounding box center [418, 26] width 4 height 4
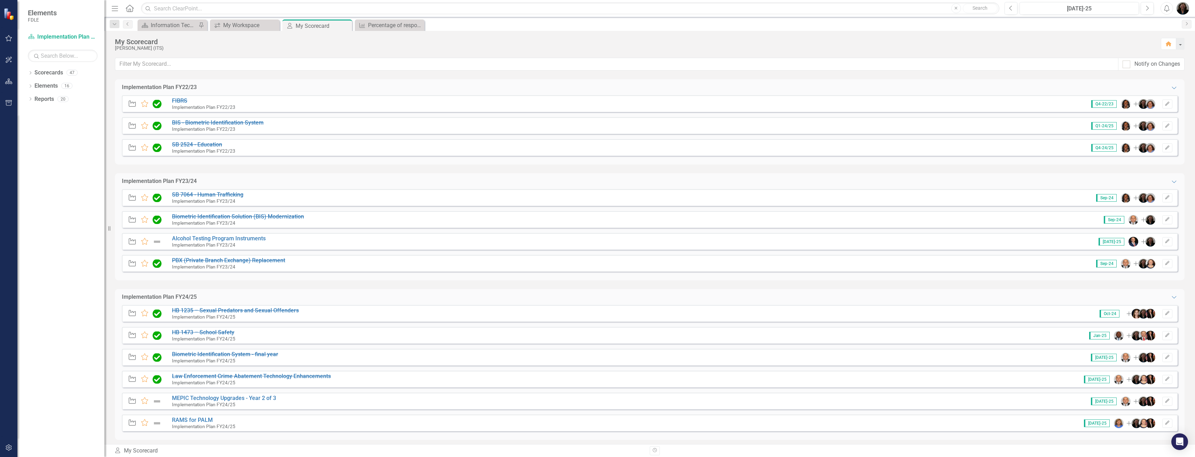
scroll to position [139, 0]
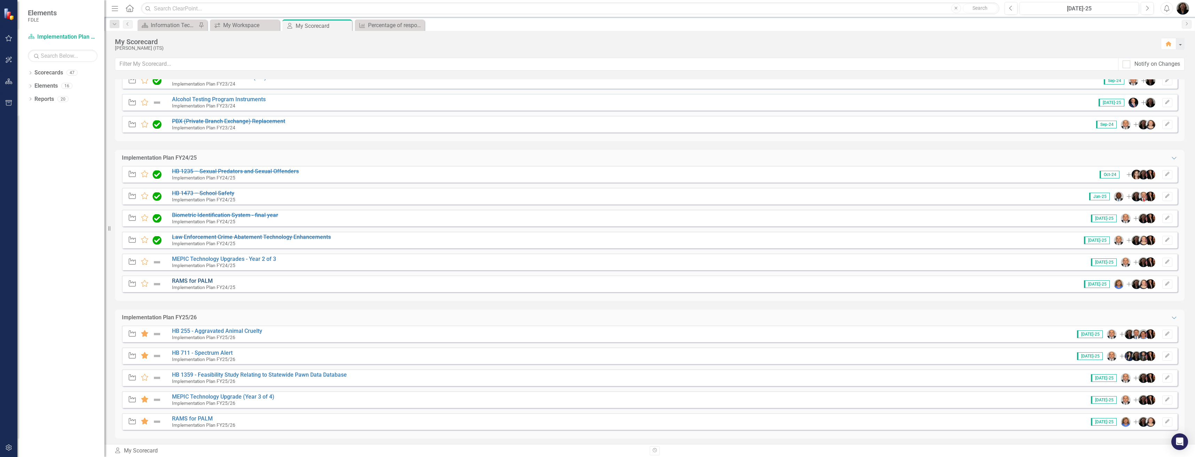
click at [197, 279] on link "RAMS for PALM" at bounding box center [192, 281] width 41 height 7
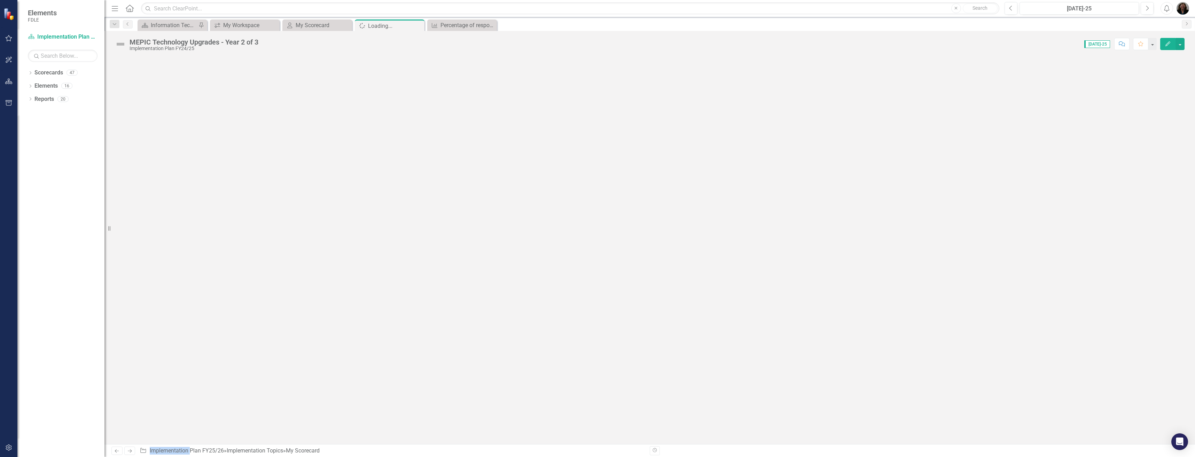
click at [197, 279] on div at bounding box center [649, 251] width 1090 height 388
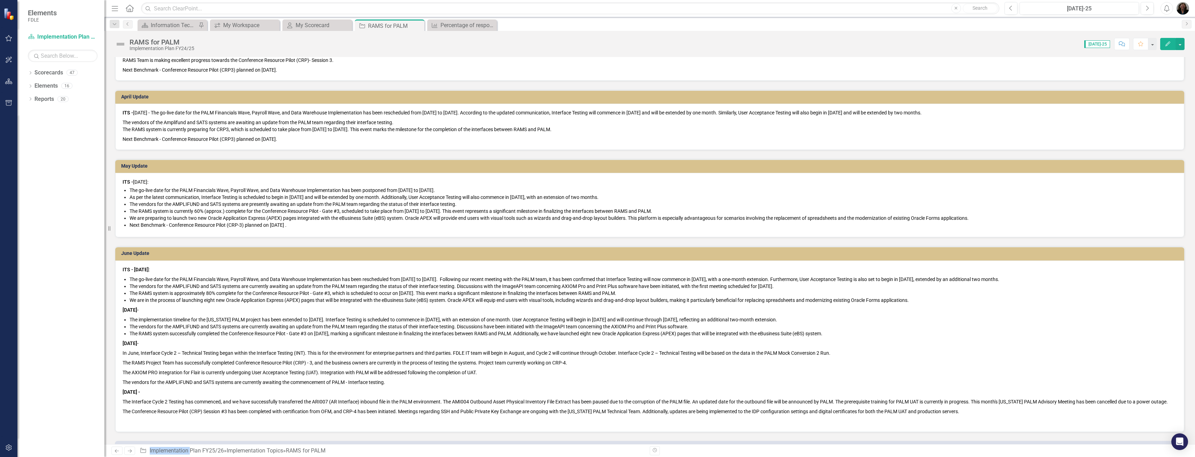
scroll to position [653, 0]
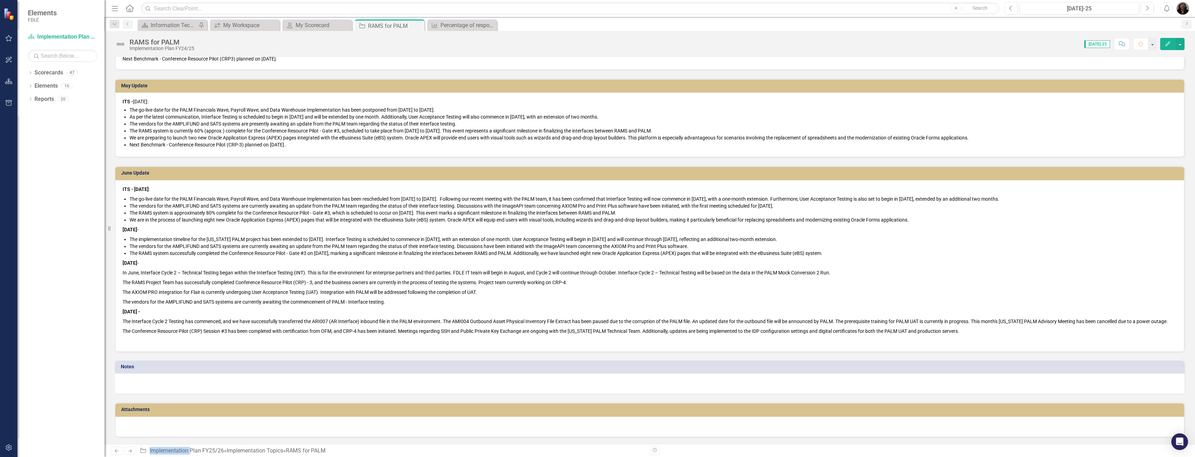
drag, startPoint x: 945, startPoint y: 336, endPoint x: 958, endPoint y: 335, distance: 12.6
click at [947, 336] on p "The Conference Resource Pilot (CRP) Session #3 has been completed with certific…" at bounding box center [650, 332] width 1054 height 10
click at [316, 23] on div "My Scorecard" at bounding box center [319, 25] width 46 height 9
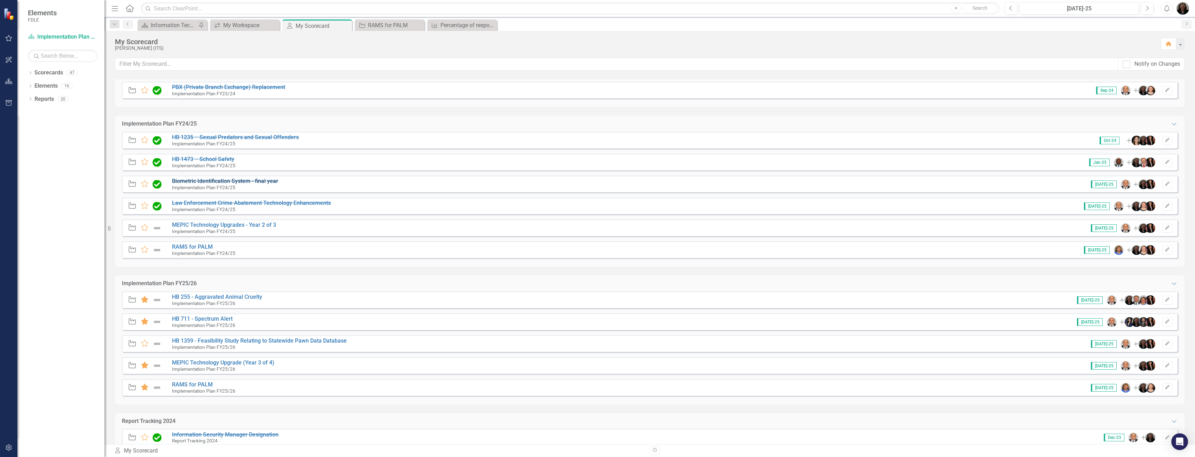
scroll to position [174, 0]
click at [382, 27] on div "RAMS for PALM" at bounding box center [391, 25] width 46 height 9
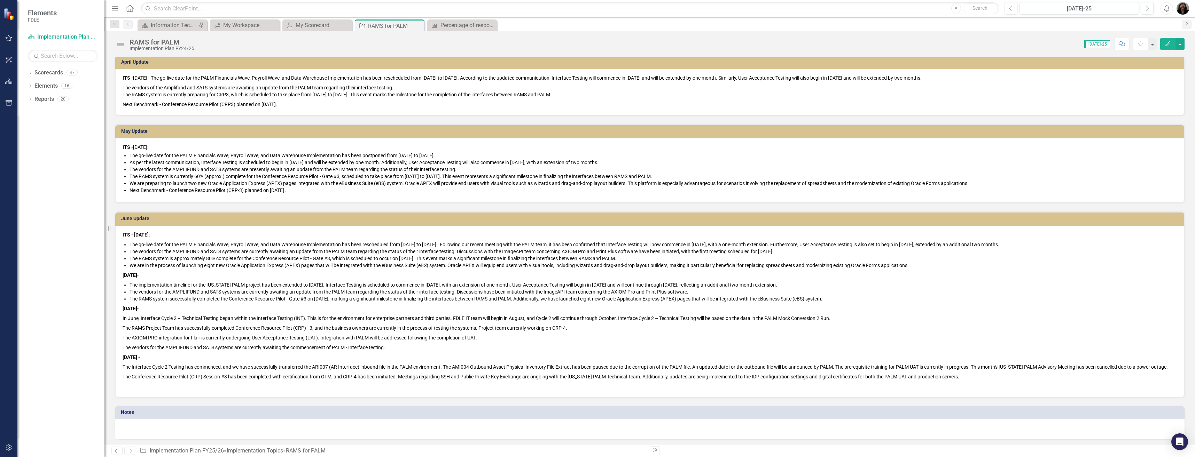
scroll to position [653, 0]
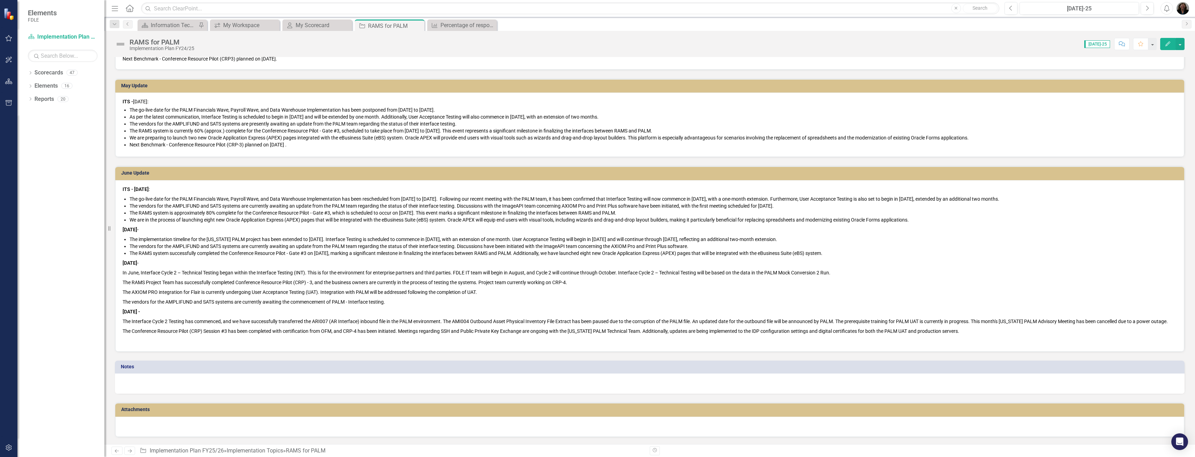
click at [963, 329] on p "The Conference Resource Pilot (CRP) Session #3 has been completed with certific…" at bounding box center [650, 332] width 1054 height 10
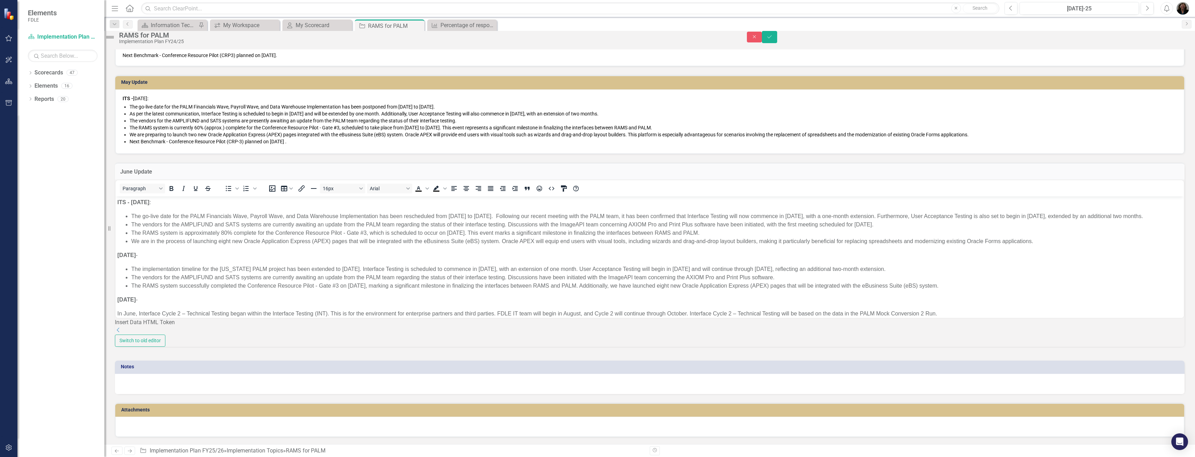
scroll to position [0, 0]
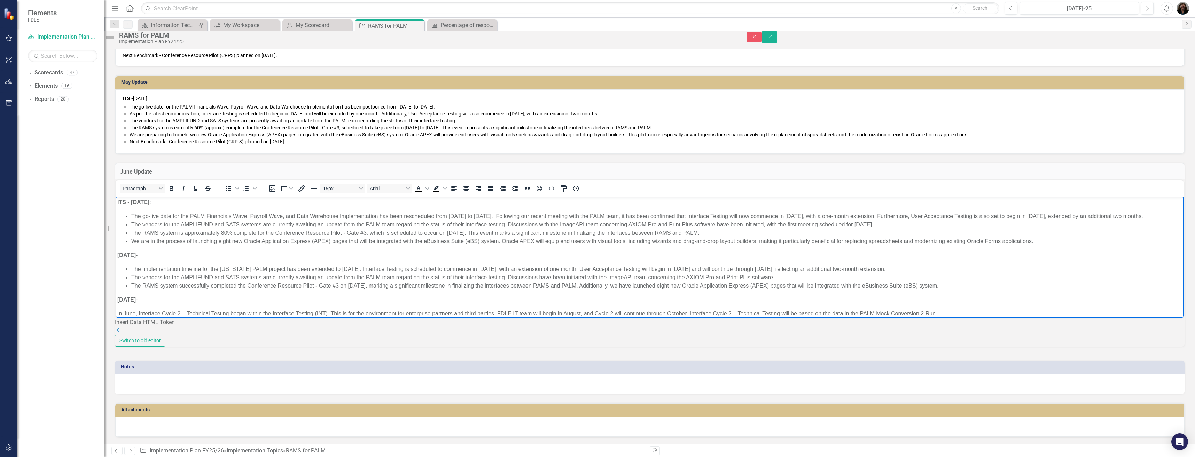
click at [957, 290] on li "The RAMS system successfully completed the Conference Resource Pilot - Gate #3 …" at bounding box center [656, 286] width 1051 height 8
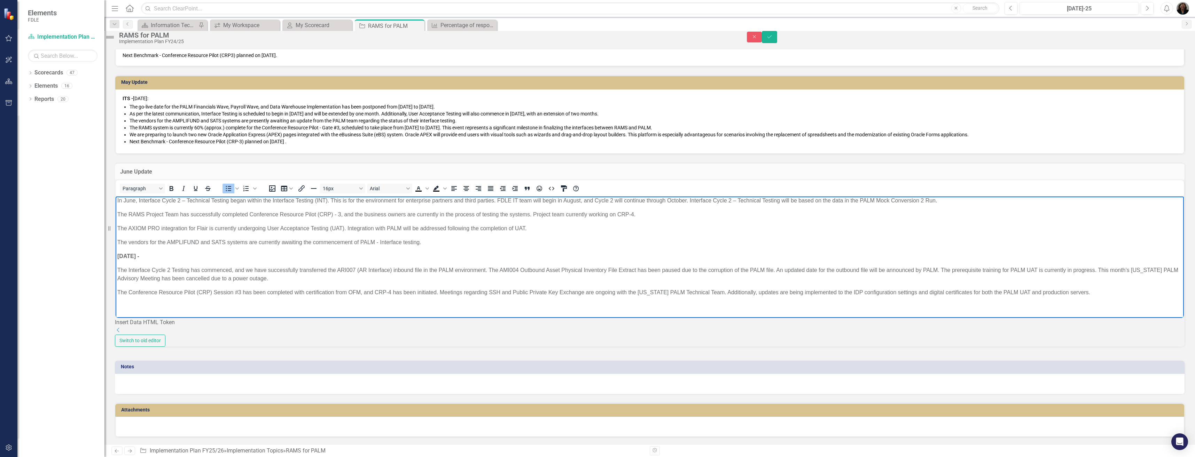
scroll to position [684, 0]
click at [1112, 292] on p "The Conference Resource Pilot (CRP) Session #3 has been completed with certific…" at bounding box center [649, 293] width 1065 height 8
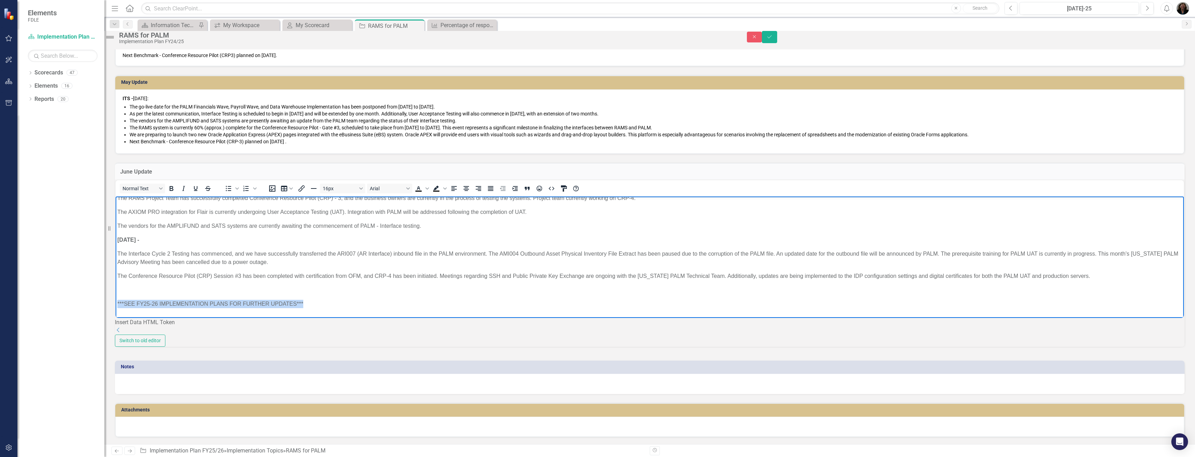
scroll to position [132, 0]
drag, startPoint x: 314, startPoint y: 313, endPoint x: 181, endPoint y: 485, distance: 217.6
click at [116, 308] on html "ITS - 6/5/2025 : The go-live date for the PALM Financials Wave, Payroll Wave, a…" at bounding box center [650, 196] width 1068 height 263
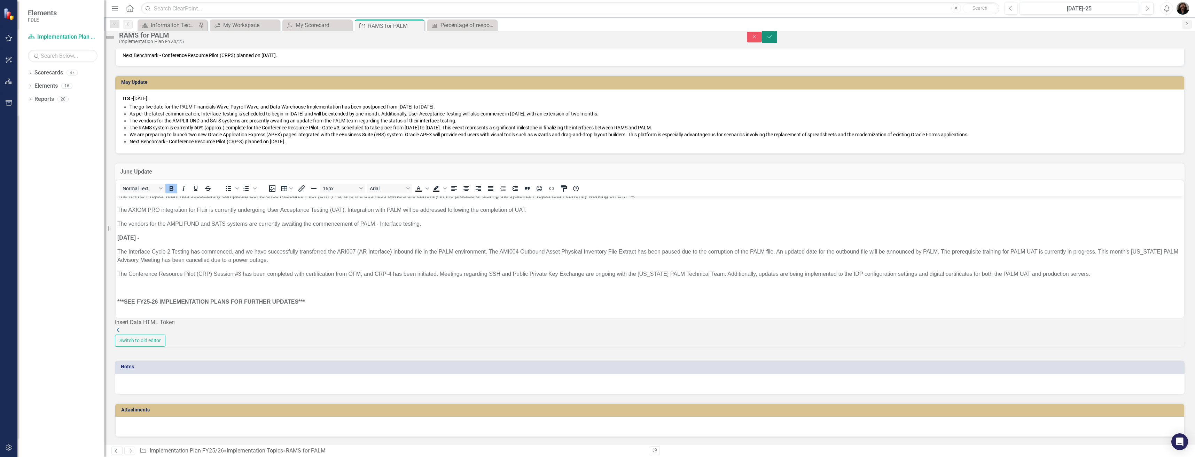
click at [777, 39] on button "Save" at bounding box center [769, 37] width 15 height 12
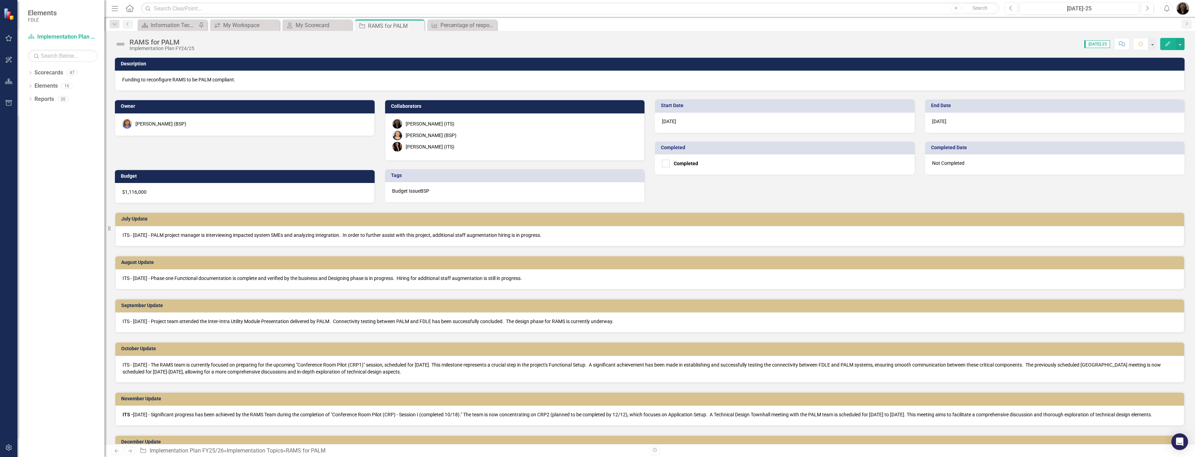
click at [123, 44] on img at bounding box center [120, 44] width 11 height 11
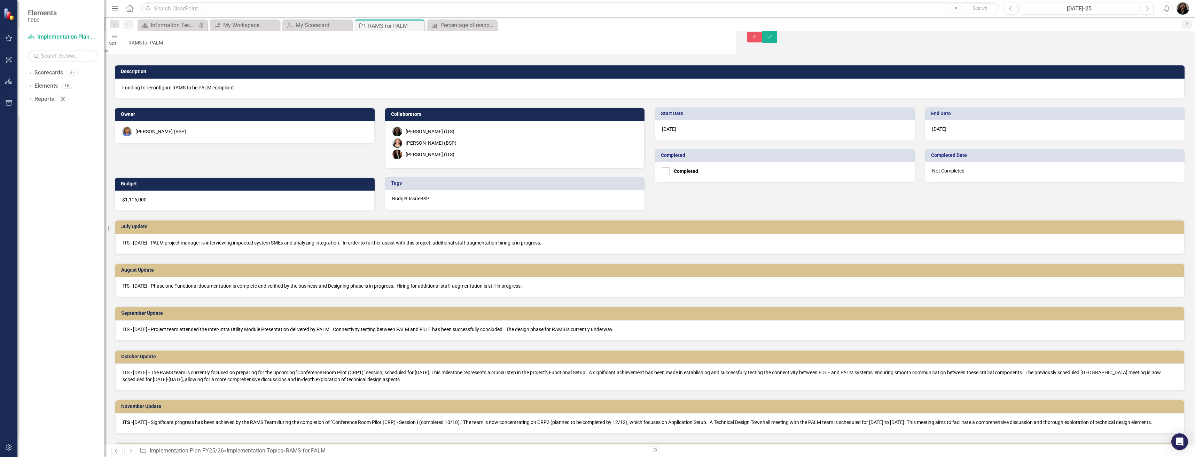
click at [118, 40] on img at bounding box center [114, 36] width 7 height 7
click at [773, 39] on icon "Save" at bounding box center [769, 36] width 6 height 5
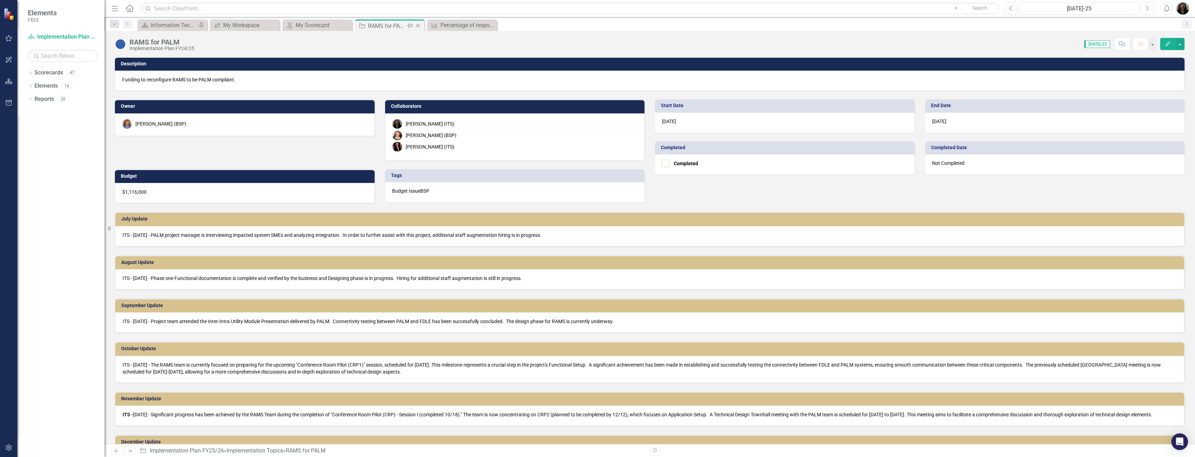
click at [420, 25] on icon "Close" at bounding box center [417, 26] width 7 height 6
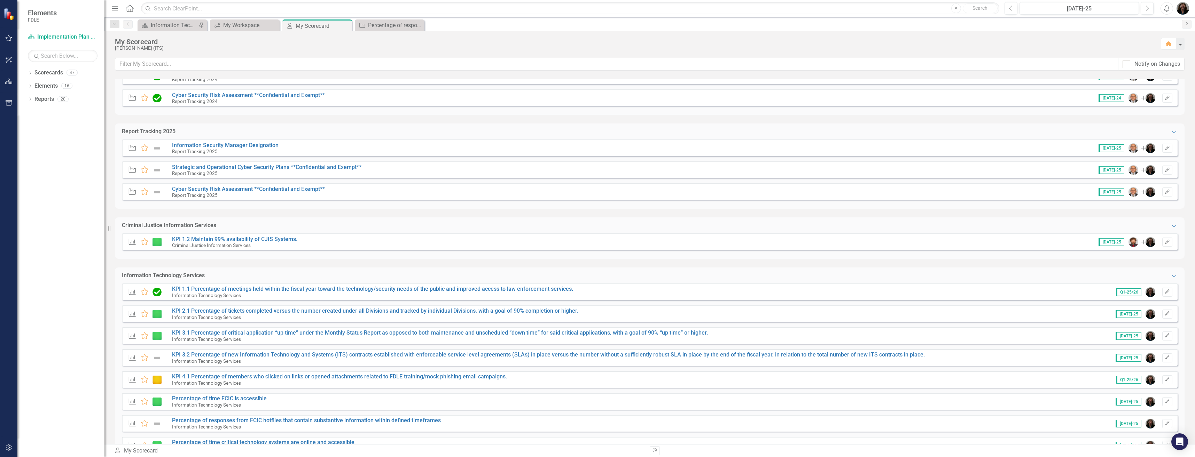
scroll to position [584, 0]
